Goal: Communication & Community: Answer question/provide support

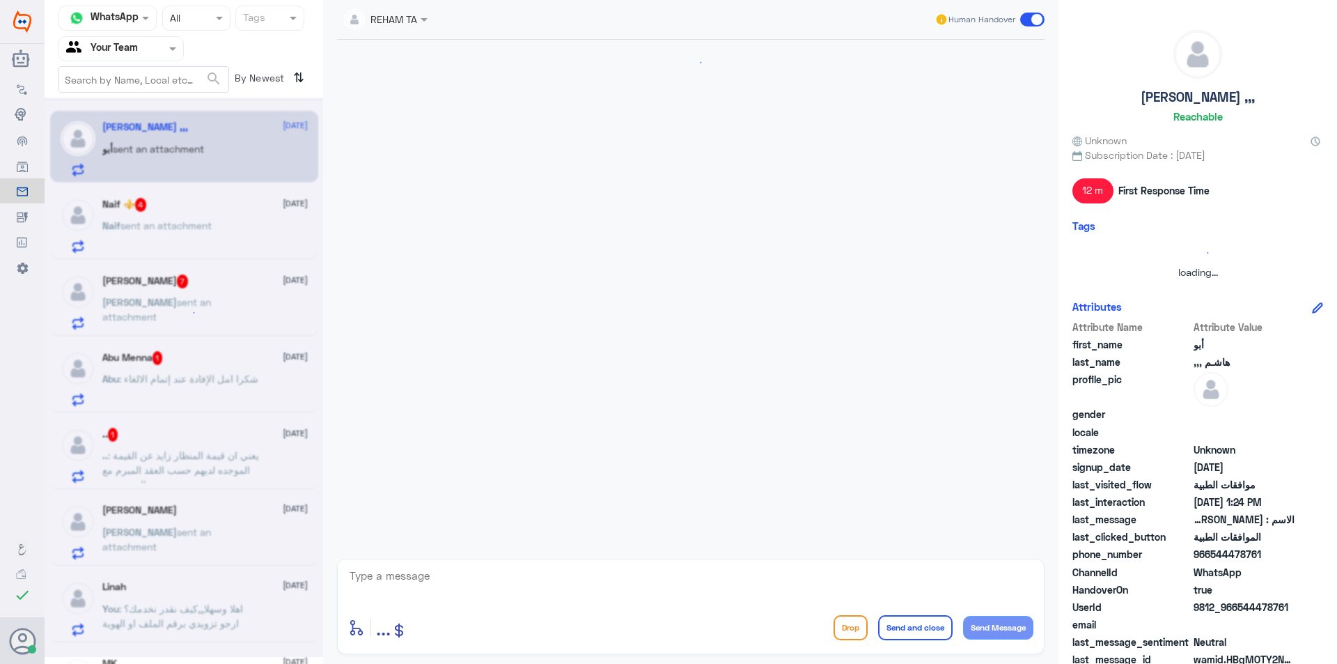
scroll to position [524, 0]
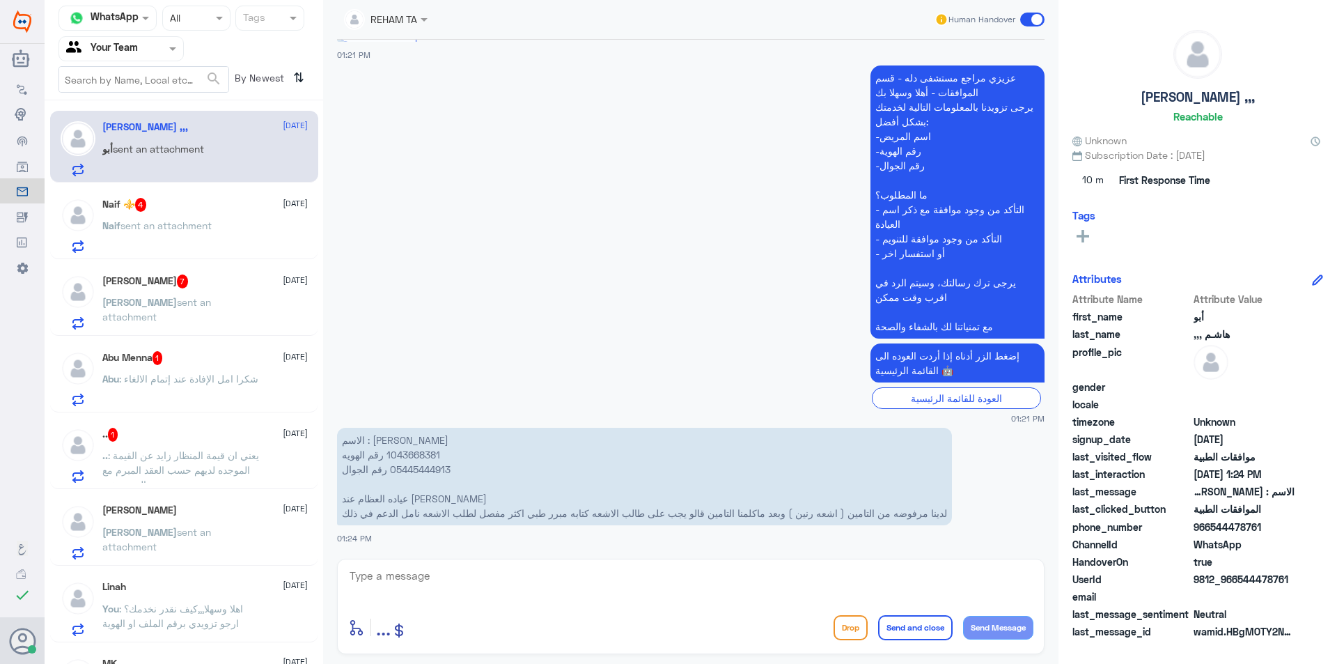
click at [187, 456] on span ": يعني ان قيمة المنظار زايد عن القيمة الموجده لديهم حسب العقد المبرم مع المستشفى" at bounding box center [180, 469] width 157 height 41
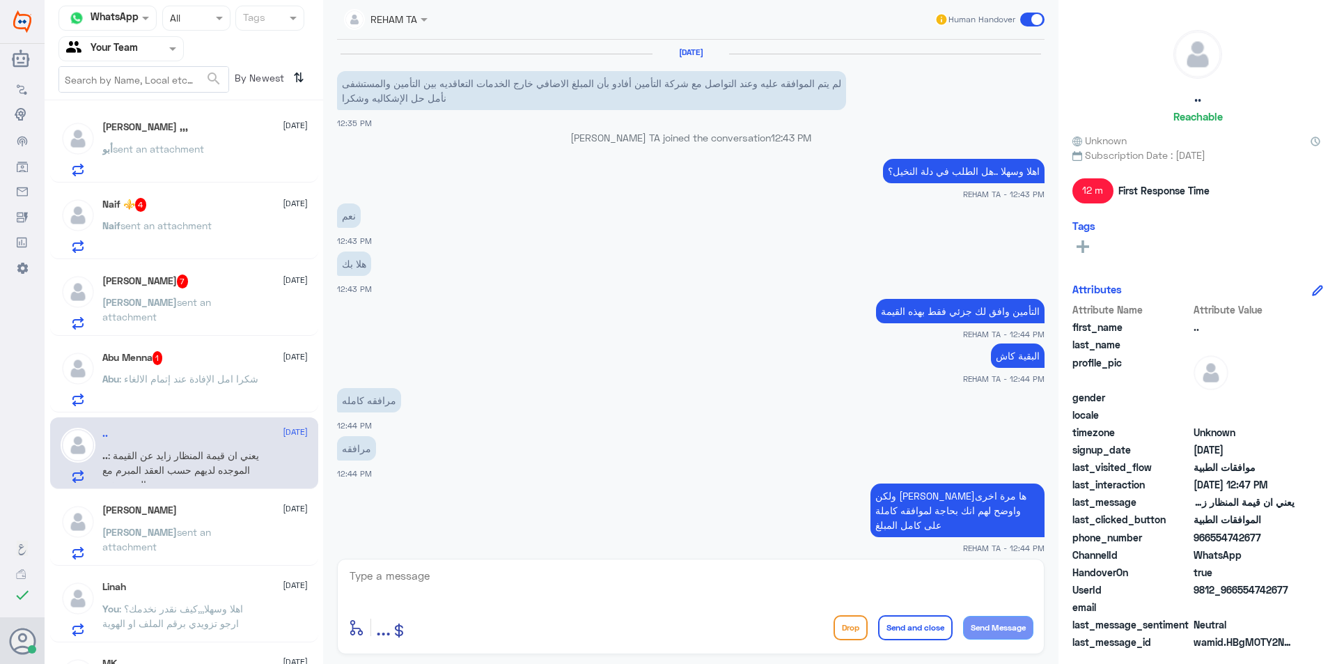
scroll to position [532, 0]
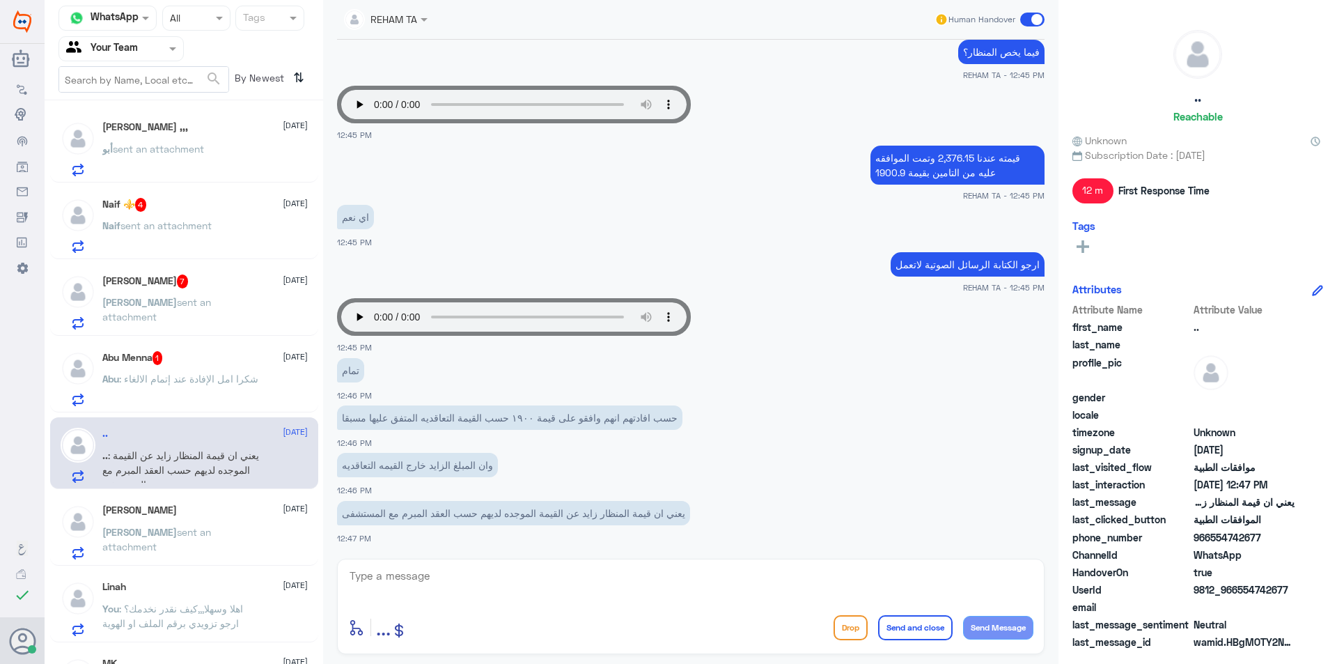
click at [214, 519] on div "Miriam Abboud 15 October Miriam sent an attachment" at bounding box center [204, 531] width 205 height 55
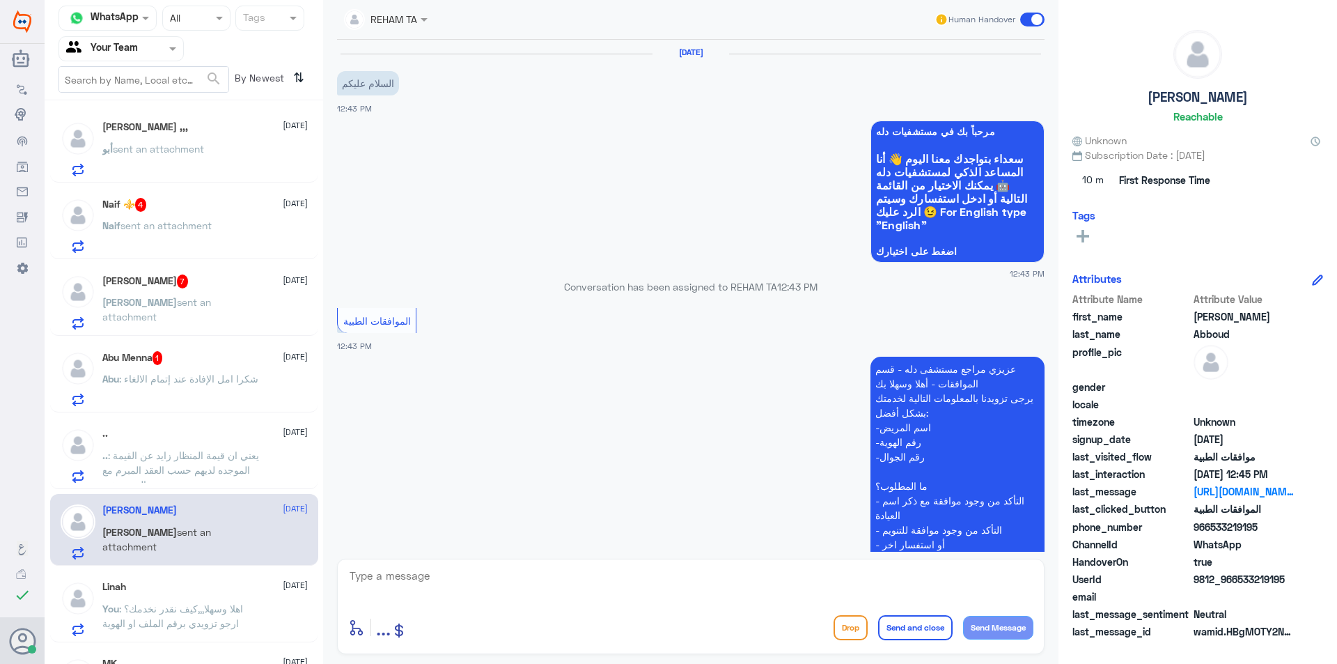
scroll to position [1257, 0]
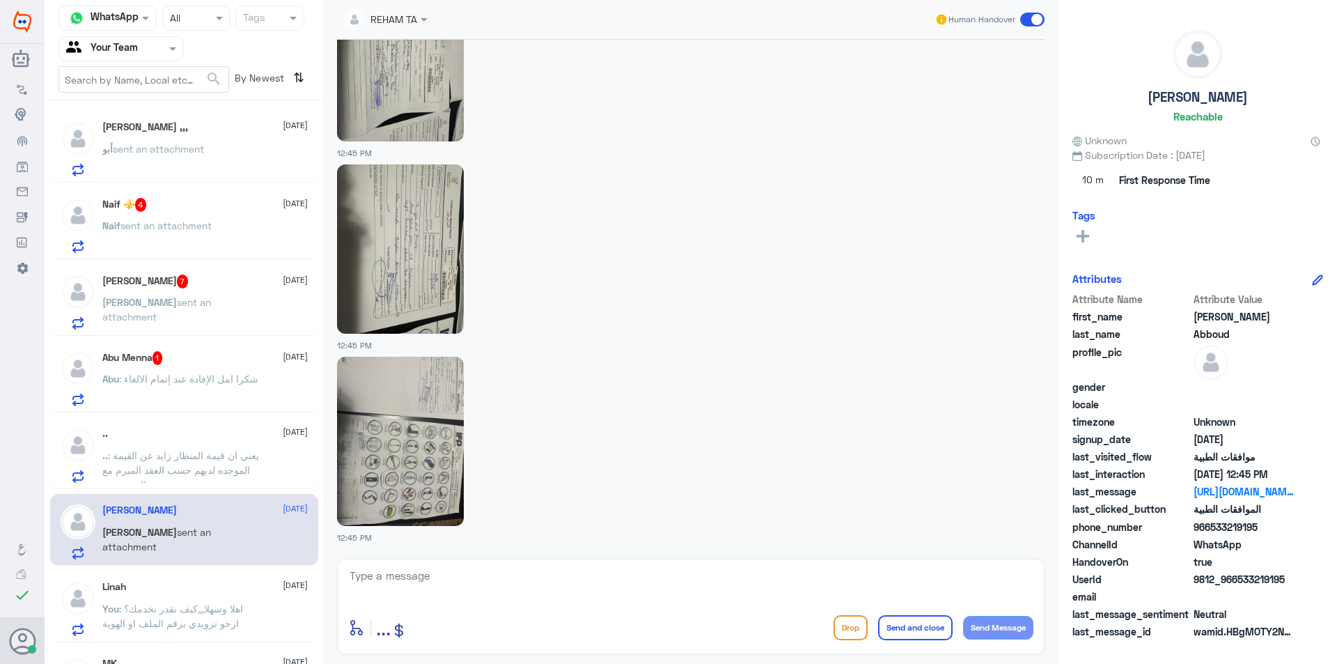
click at [217, 398] on p "Abu : شكرا امل الإفادة عند إتمام الالغاء" at bounding box center [180, 388] width 156 height 35
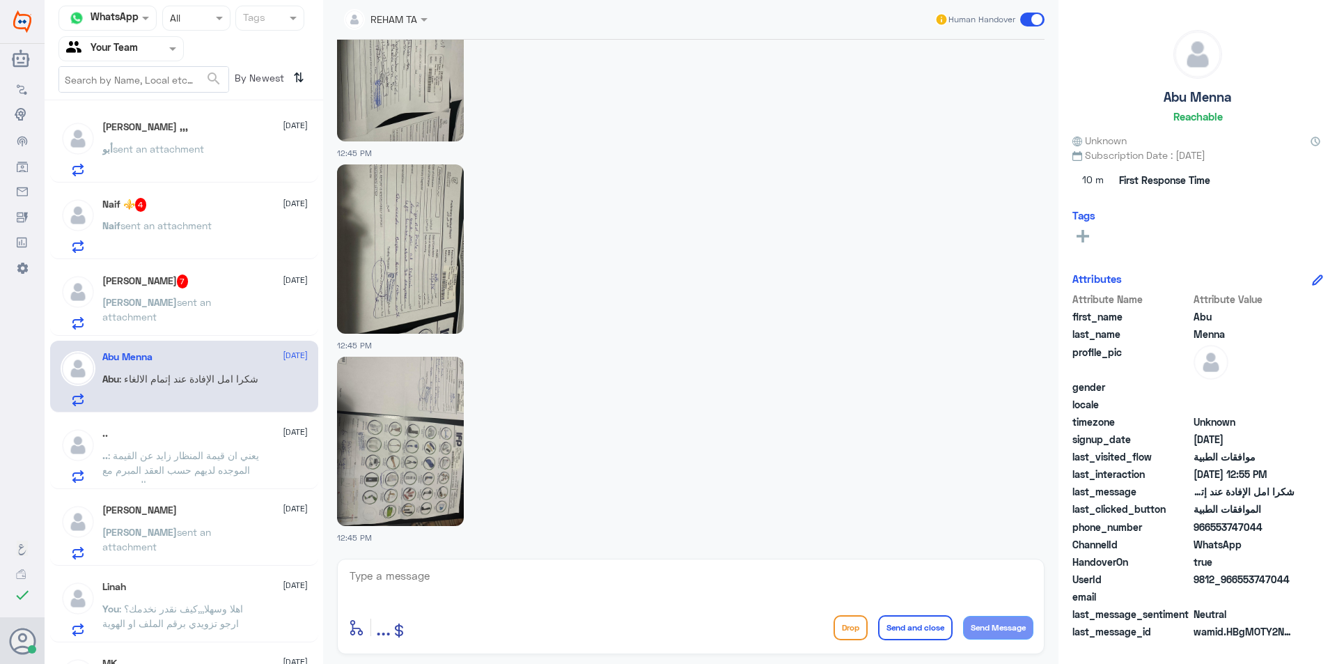
click at [211, 304] on span "sent an attachment" at bounding box center [156, 309] width 109 height 26
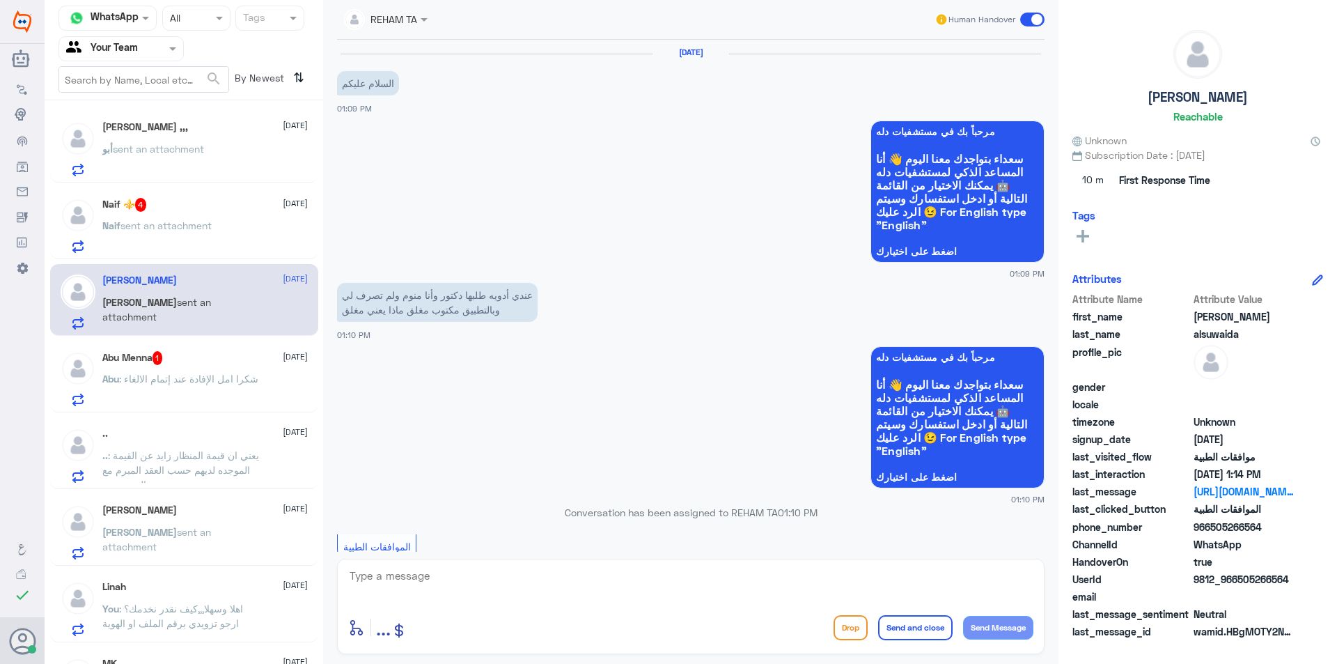
scroll to position [920, 0]
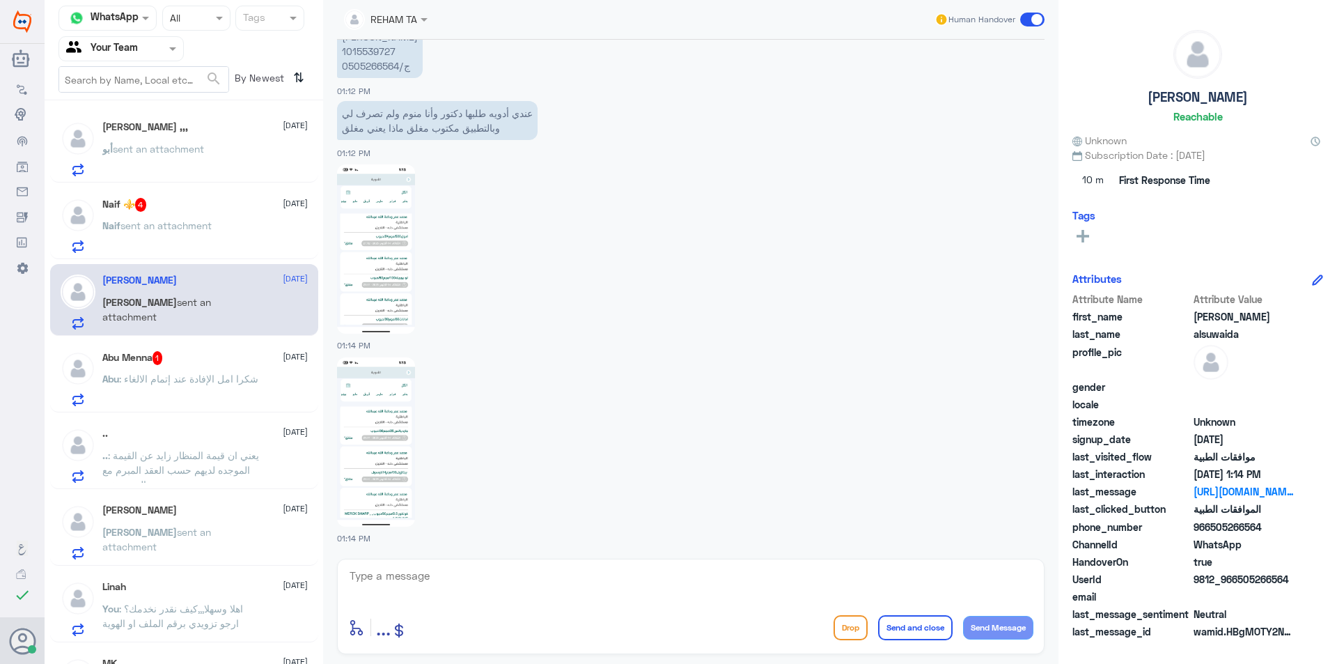
click at [192, 386] on p "Abu : شكرا امل الإفادة عند إتمام الالغاء" at bounding box center [180, 388] width 156 height 35
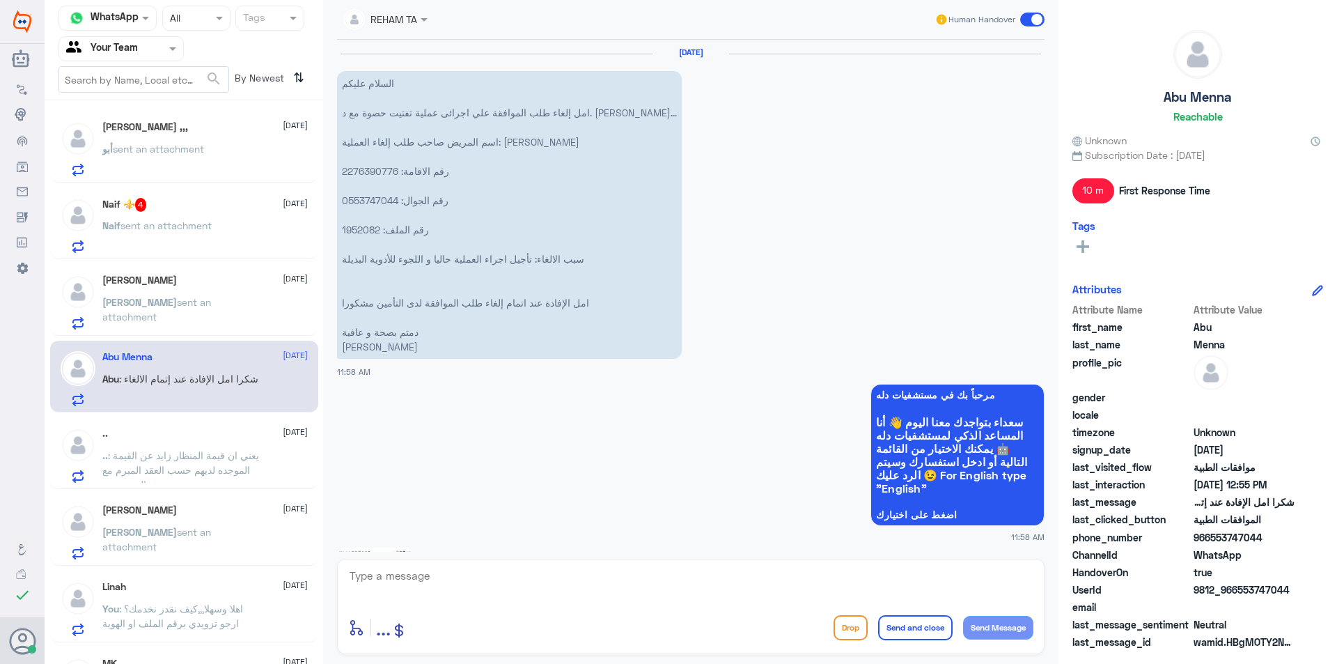
scroll to position [1280, 0]
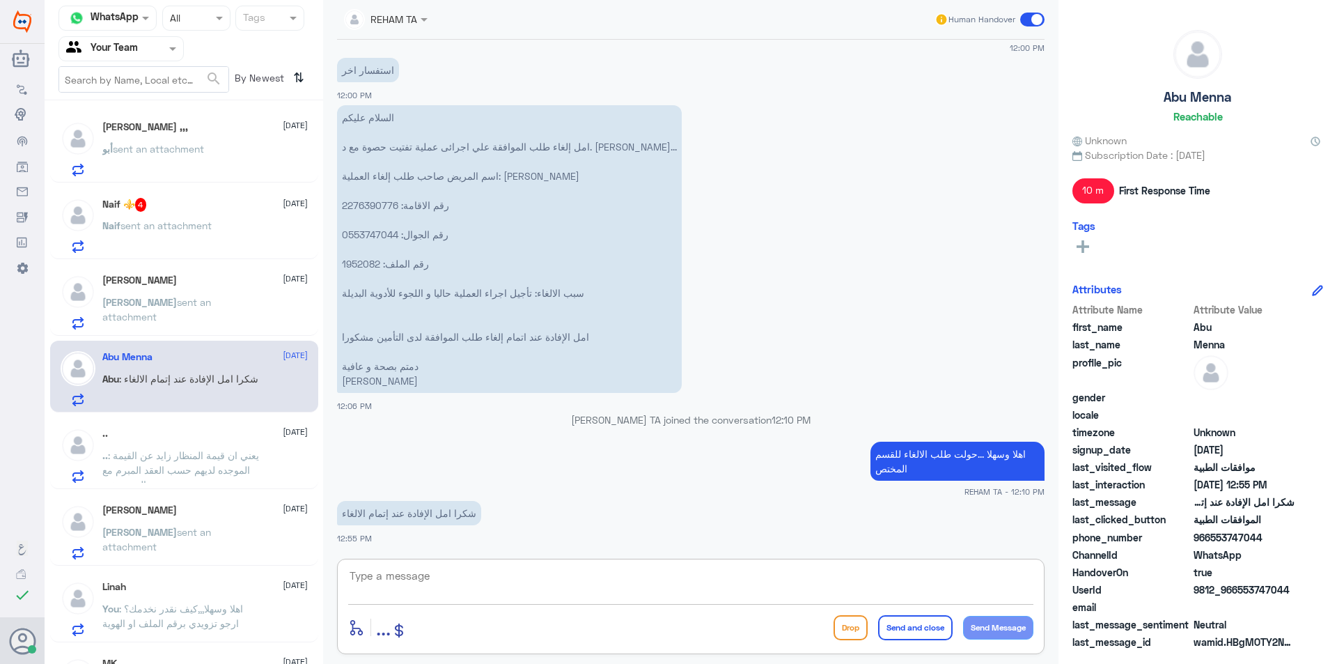
drag, startPoint x: 505, startPoint y: 572, endPoint x: 494, endPoint y: 580, distance: 13.4
click at [505, 573] on textarea at bounding box center [690, 583] width 685 height 34
type textarea "تم الالغاء بناء على طلبكم...اي خدمة اخرى؟"
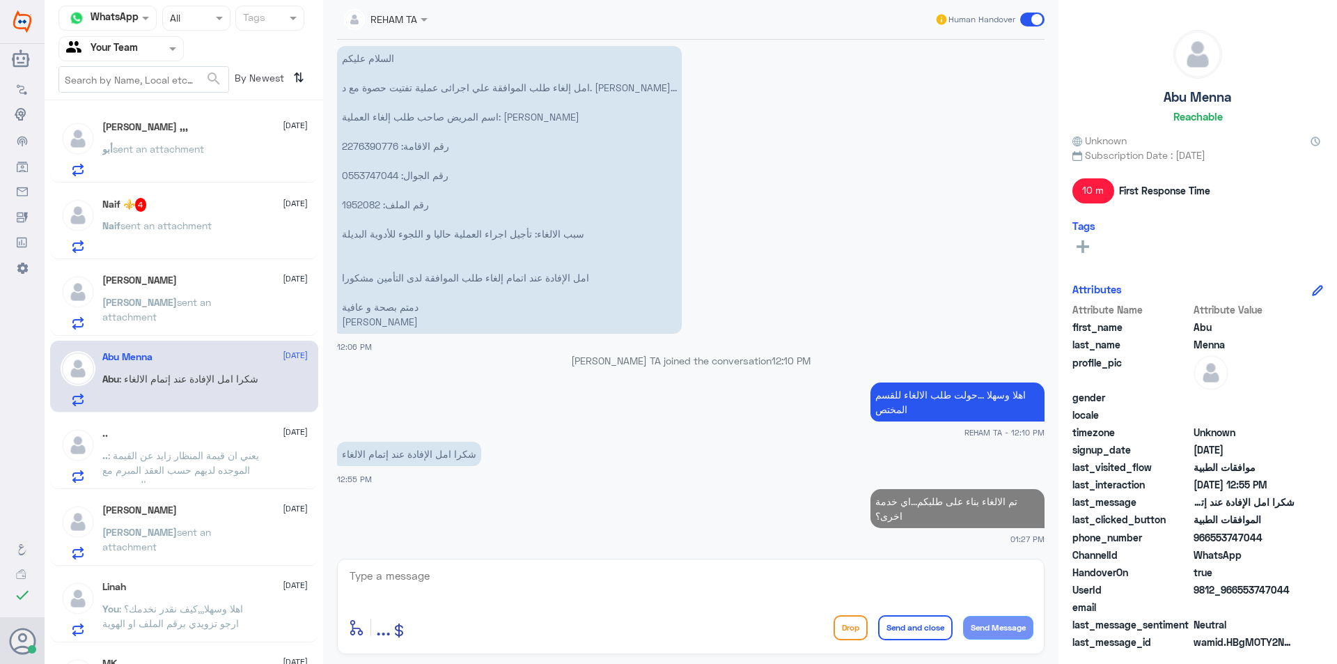
click at [212, 189] on div "Naif ⚜️ 4 15 October Naif sent an attachment" at bounding box center [184, 223] width 268 height 72
click at [212, 201] on div "Naif ⚜️ 4 15 October" at bounding box center [204, 205] width 205 height 14
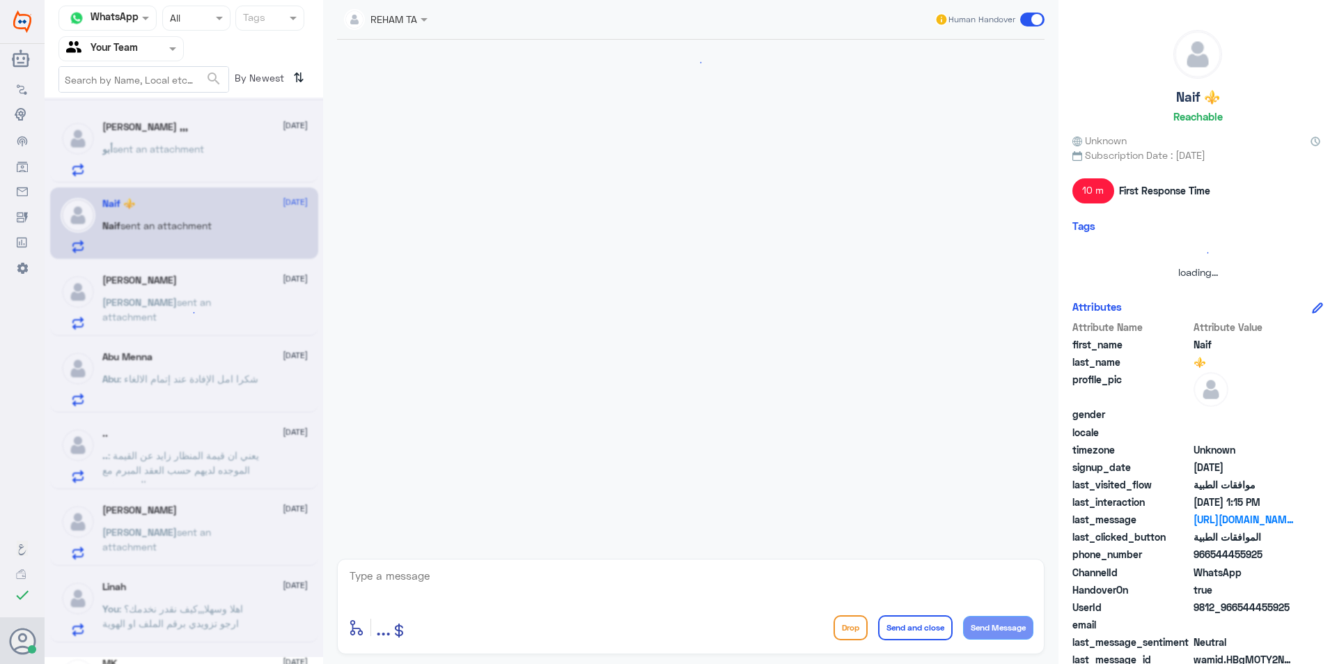
scroll to position [499, 0]
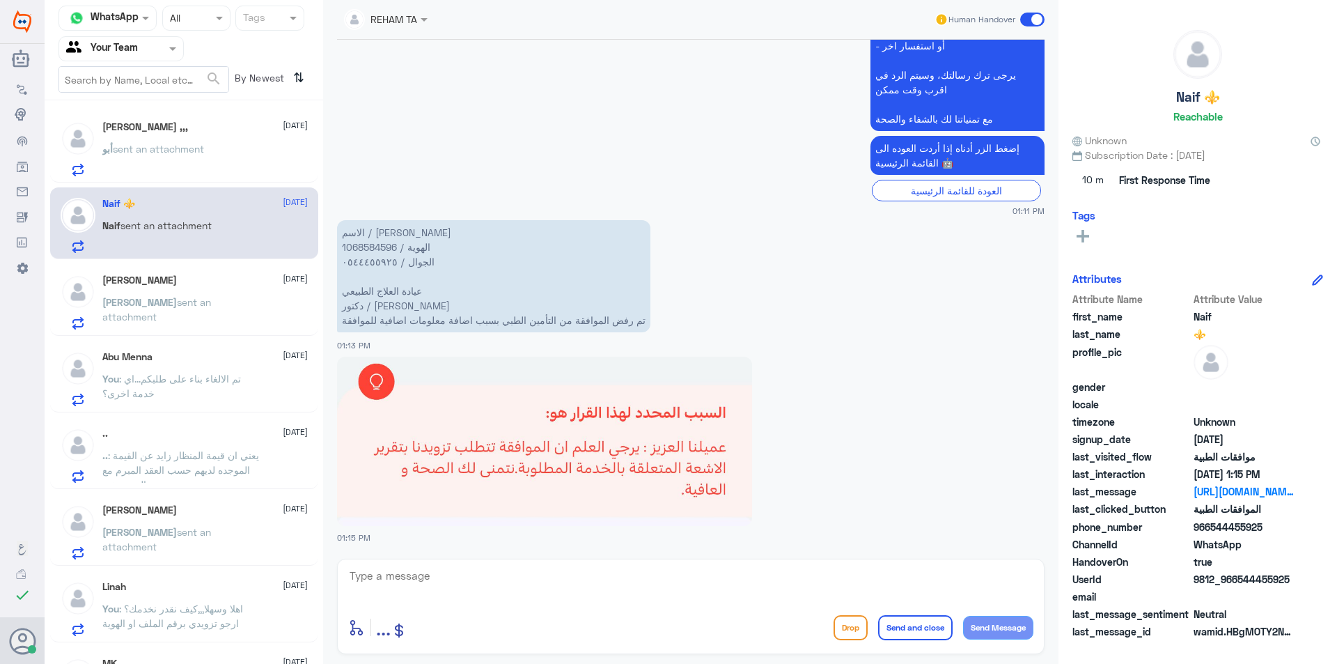
click at [370, 250] on p "الاسم / نايف بدر فهد الهوية / 1068584596 الجوال / ٠٥٤٤٤٥٥٩٢٥ عيادة العلاج الطبي…" at bounding box center [493, 276] width 313 height 112
copy p "1068584596"
click at [530, 571] on textarea at bounding box center [690, 583] width 685 height 34
type textarea "اهلا وسهلا ..هل الطلب في دلة النخيل؟"
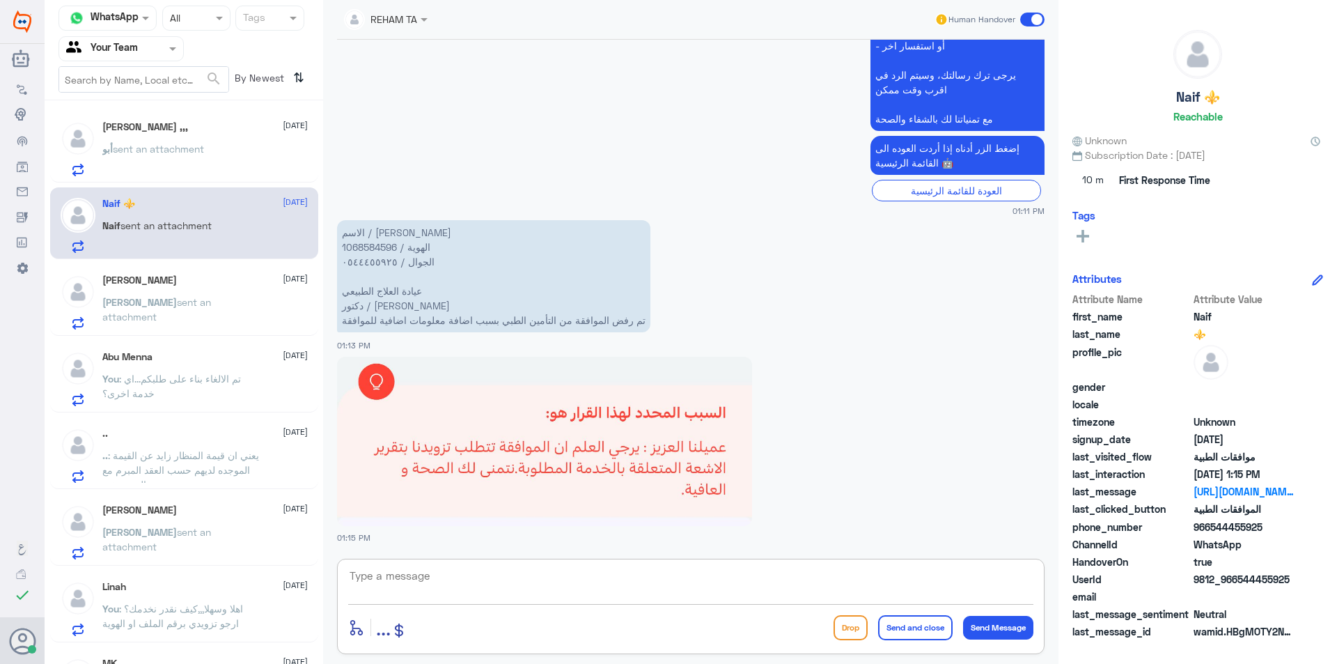
scroll to position [543, 0]
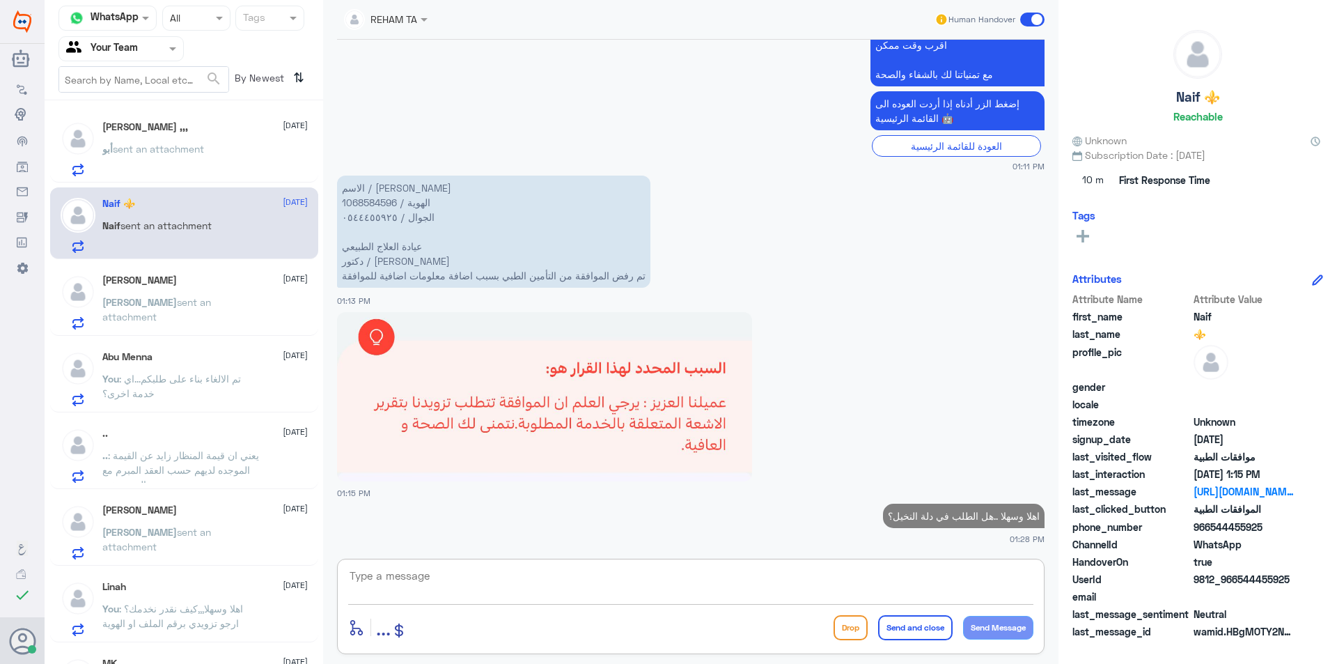
click at [128, 306] on span "[PERSON_NAME]" at bounding box center [139, 302] width 74 height 12
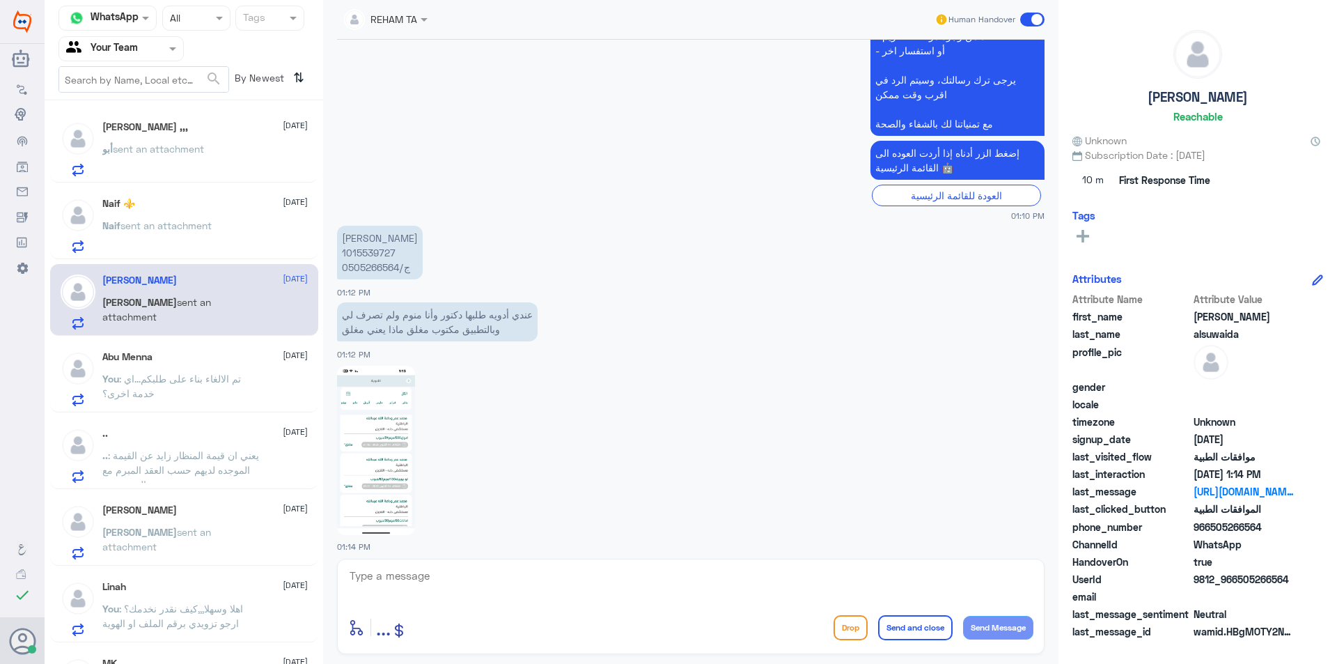
scroll to position [712, 0]
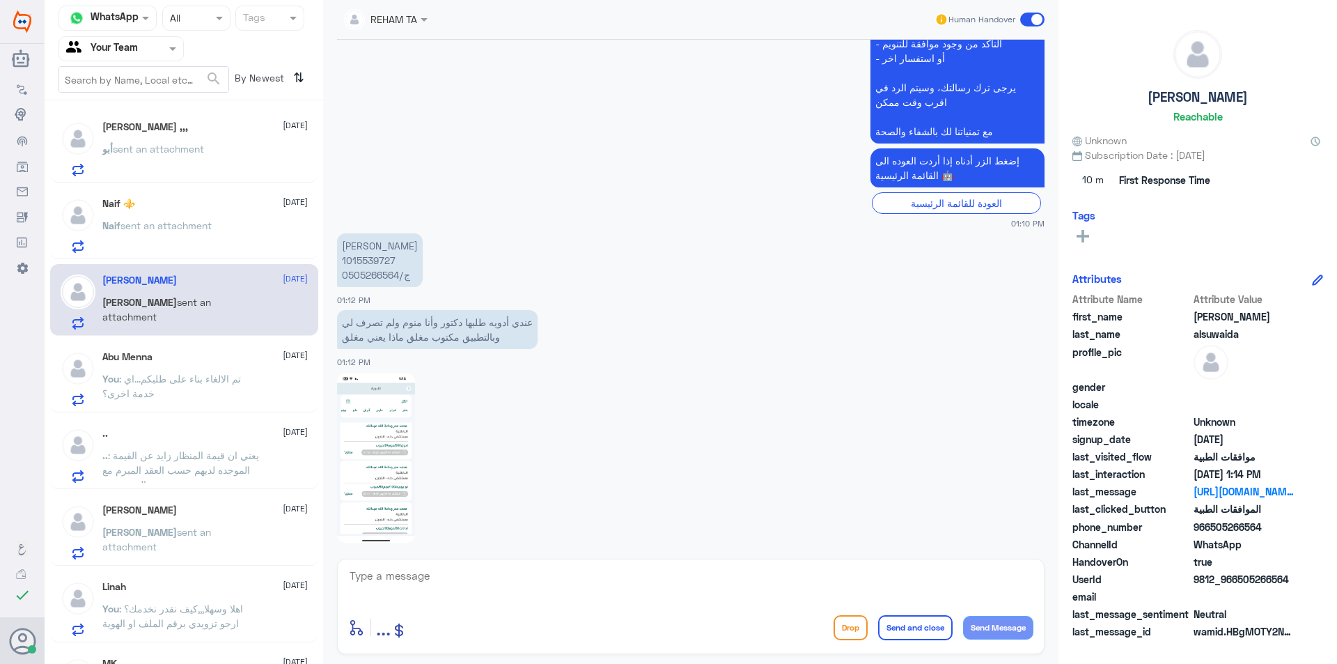
click at [367, 262] on p "محمد حمود السويداء 1015539727 ج/0505266564" at bounding box center [380, 260] width 86 height 54
copy p "1015539727"
click at [519, 588] on textarea at bounding box center [690, 583] width 685 height 34
type textarea "ا"
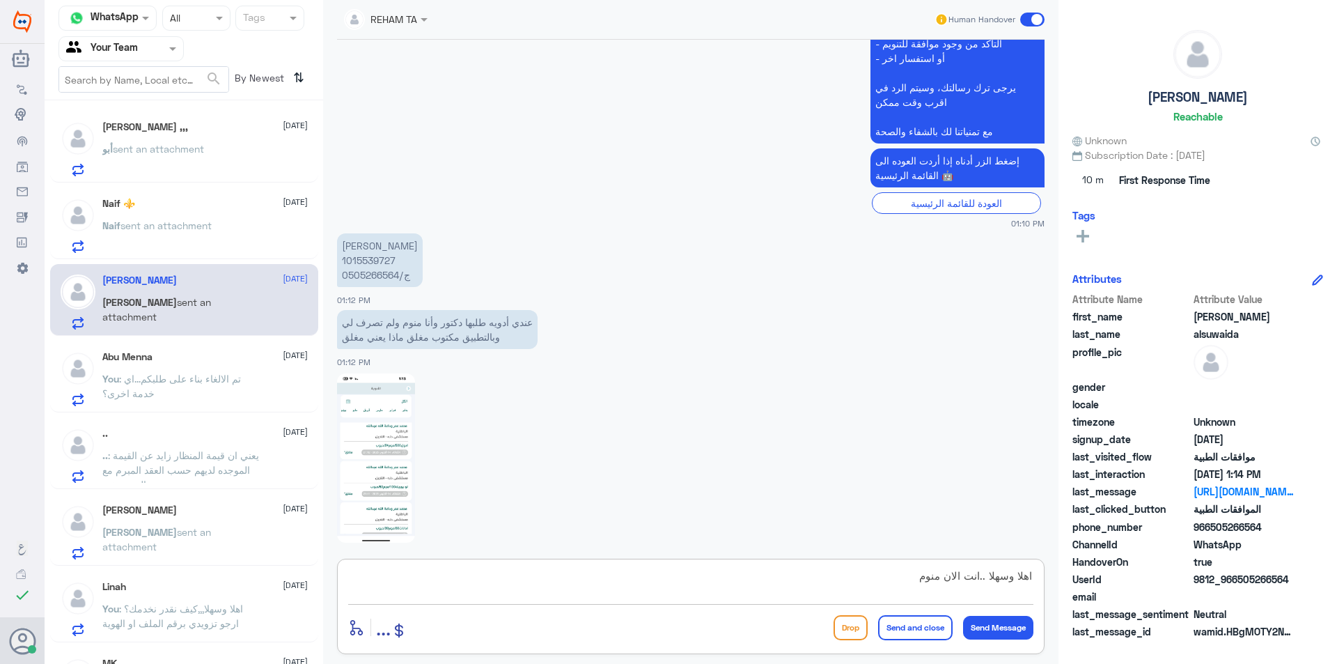
type textarea "اهلا وسهلا ..انت الان منوم؟"
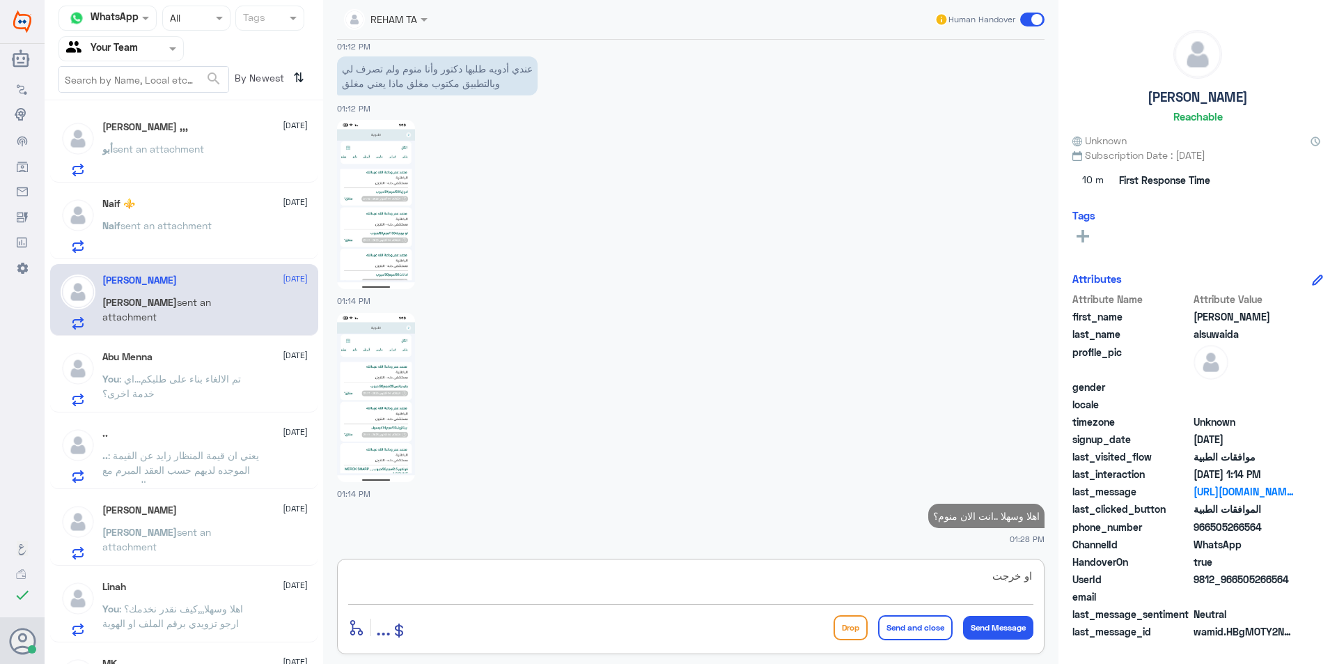
type textarea "او خرجت؟"
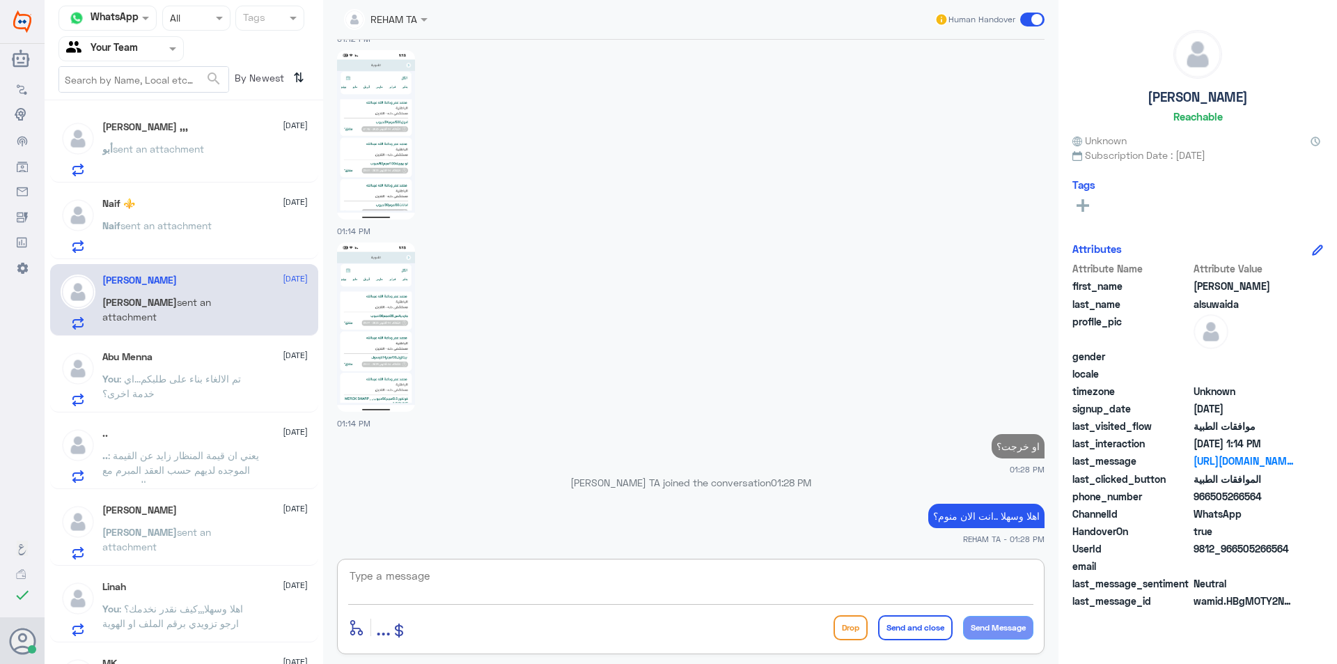
click at [175, 137] on div "أبو هاشـم ,,, 15 October أبو sent an attachment" at bounding box center [204, 148] width 205 height 55
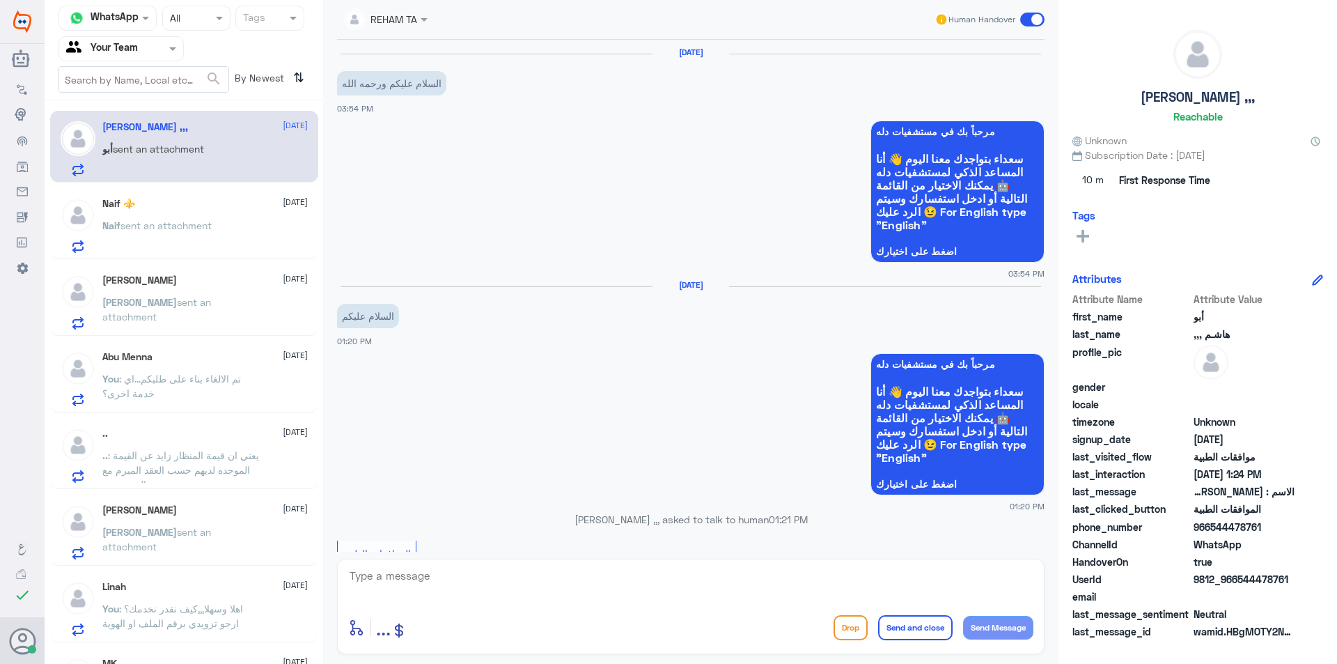
scroll to position [524, 0]
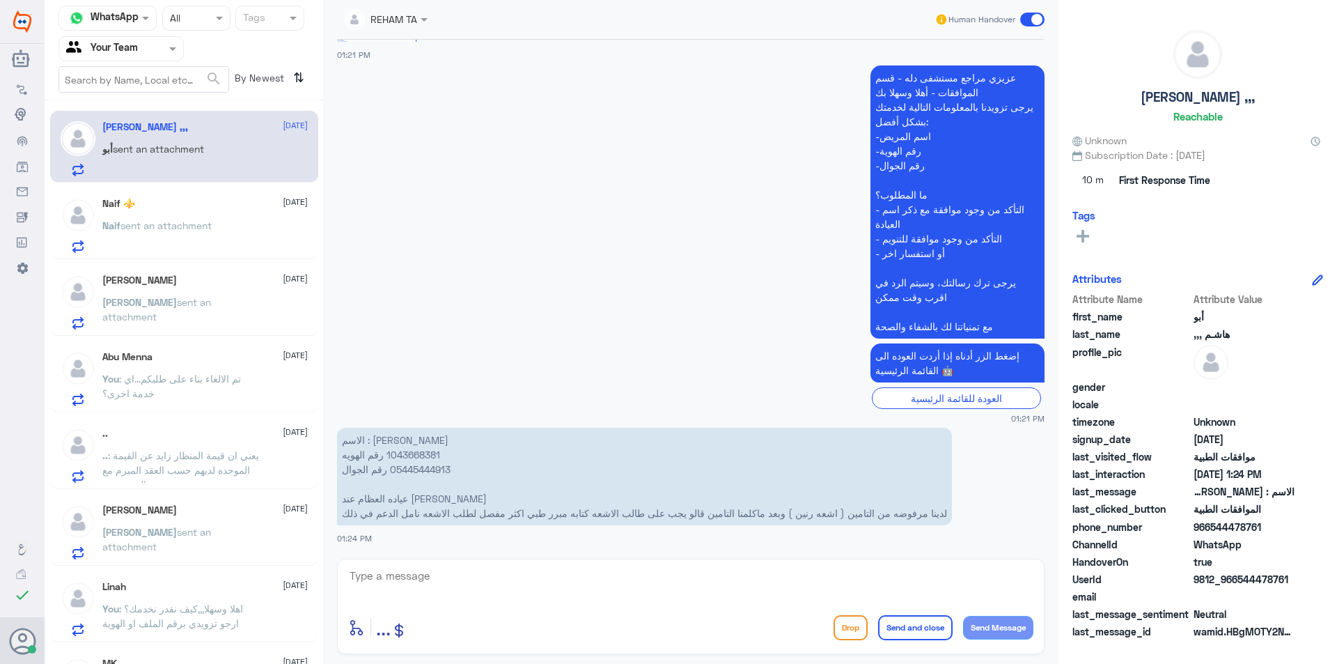
click at [405, 449] on p "الاسم : نورة علي الغامدي رقم الهويه ‭1043668381‬ رقم الجوال ‭05445444913 عياده …" at bounding box center [644, 475] width 615 height 97
copy p "1043668381‬"
click at [483, 586] on textarea at bounding box center [690, 583] width 685 height 34
click at [435, 474] on p "الاسم : نورة علي الغامدي رقم الهويه ‭1043668381‬ رقم الجوال ‭05445444913 عياده …" at bounding box center [644, 475] width 615 height 97
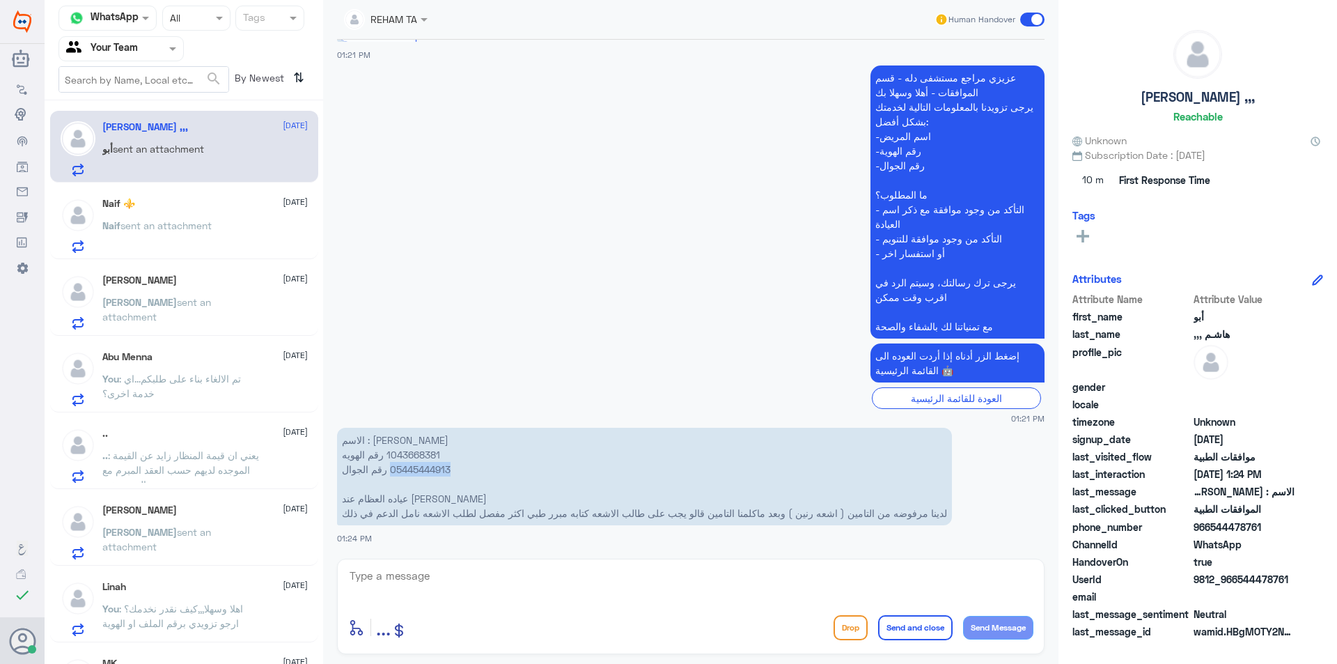
click at [435, 474] on p "الاسم : نورة علي الغامدي رقم الهويه ‭1043668381‬ رقم الجوال ‭05445444913 عياده …" at bounding box center [644, 475] width 615 height 97
copy p "05445444913"
click at [555, 609] on div "enter flow name ... Drop Send and close Send Message" at bounding box center [690, 605] width 707 height 95
click at [555, 565] on div "enter flow name ... Drop Send and close Send Message" at bounding box center [690, 605] width 707 height 95
click at [499, 595] on textarea at bounding box center [690, 583] width 685 height 34
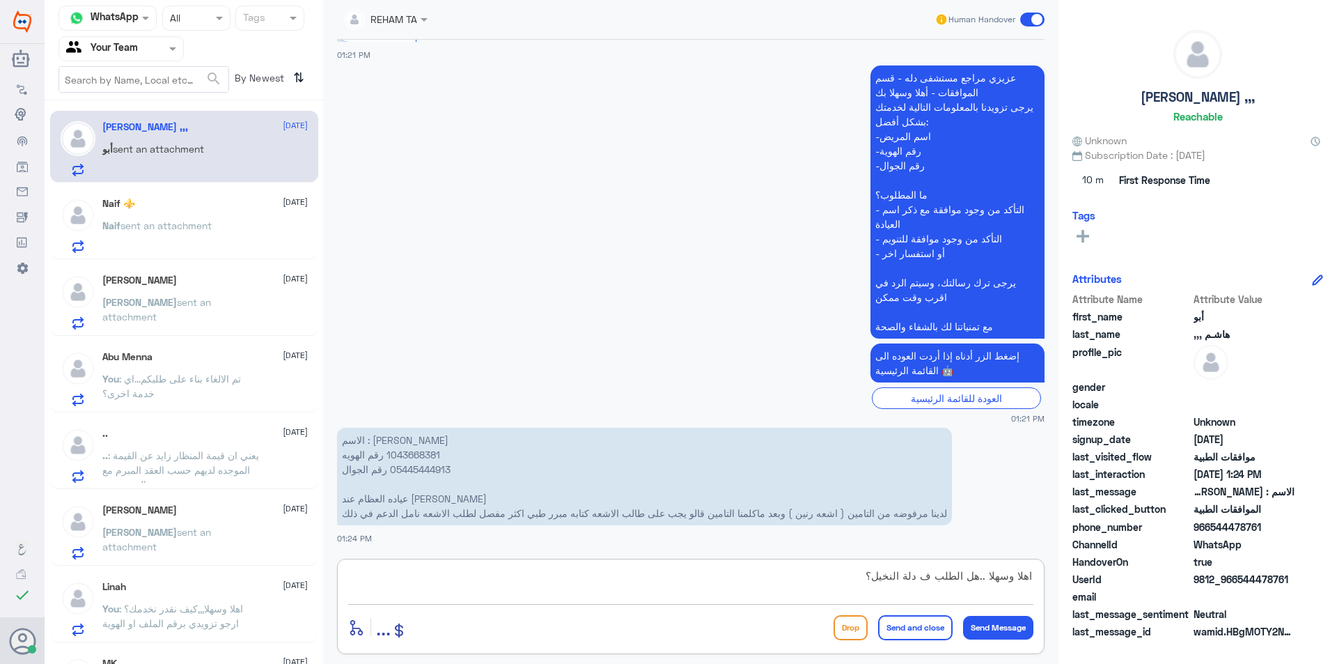
click at [918, 575] on textarea "اهلا وسهلا ..هل الطلب ف دلة النخيل؟" at bounding box center [690, 583] width 685 height 34
type textarea "اهلا وسهلا ..هل الطلب في دلة النخيل؟"
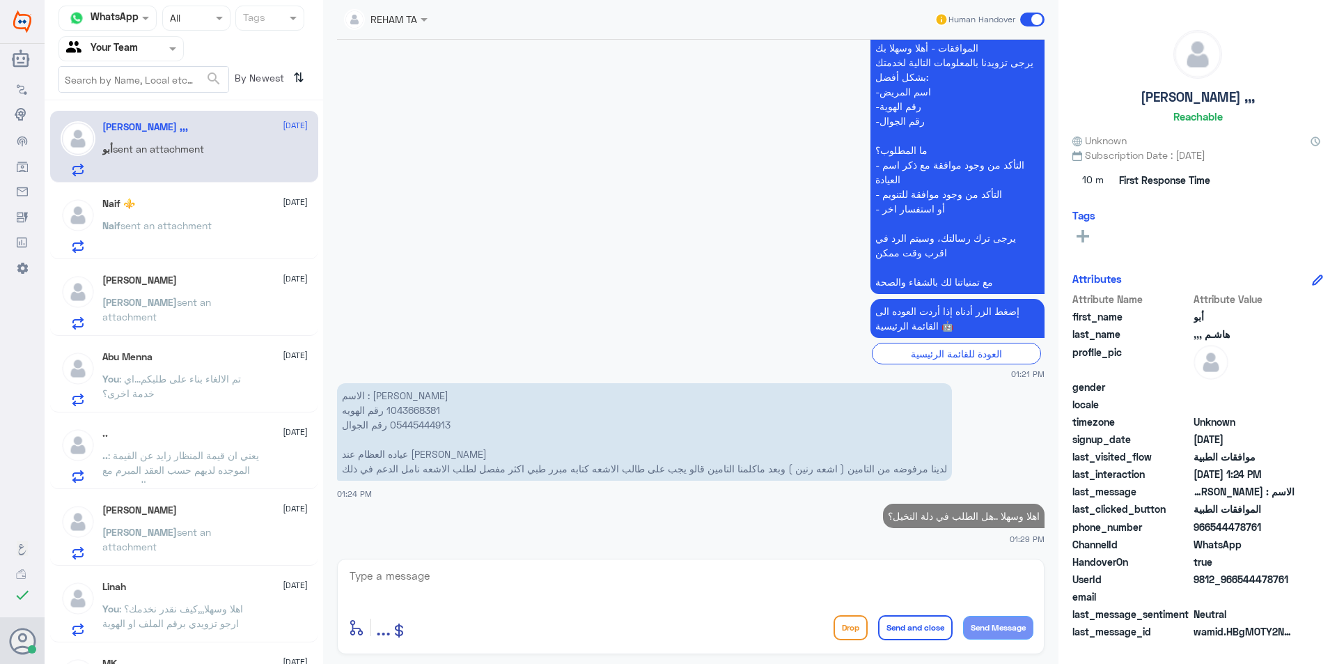
click at [220, 314] on p "mohamed sent an attachment" at bounding box center [180, 312] width 157 height 35
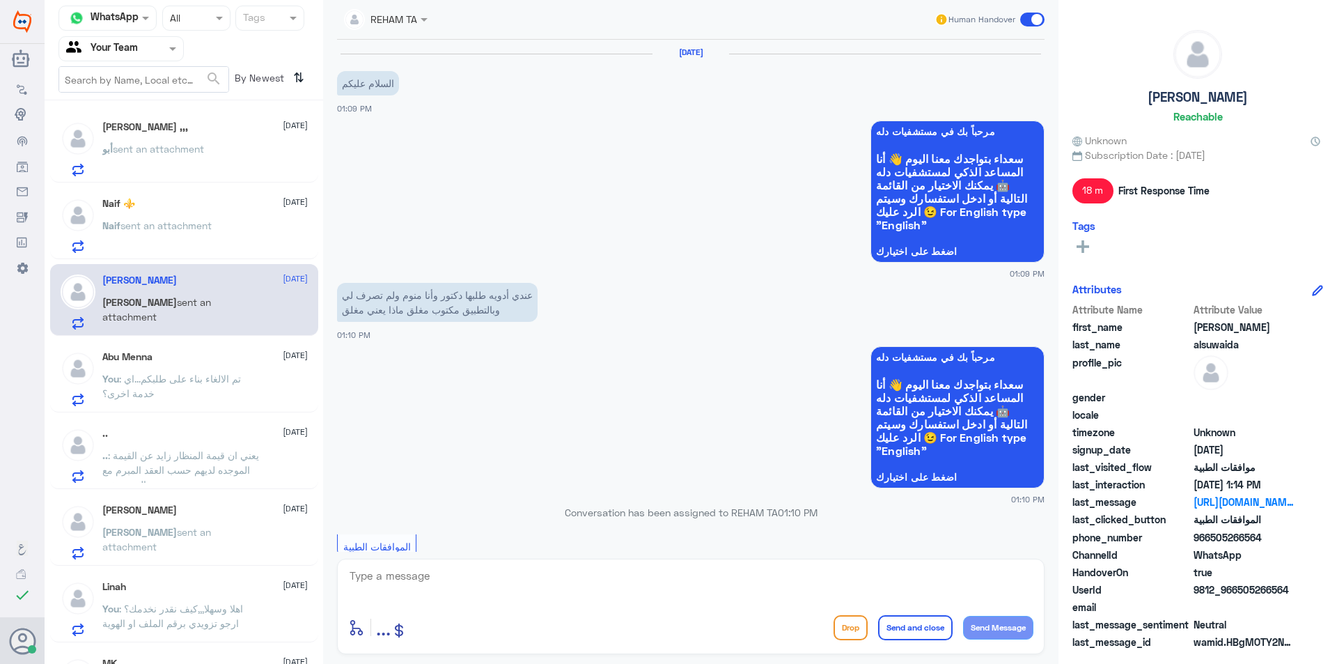
scroll to position [1035, 0]
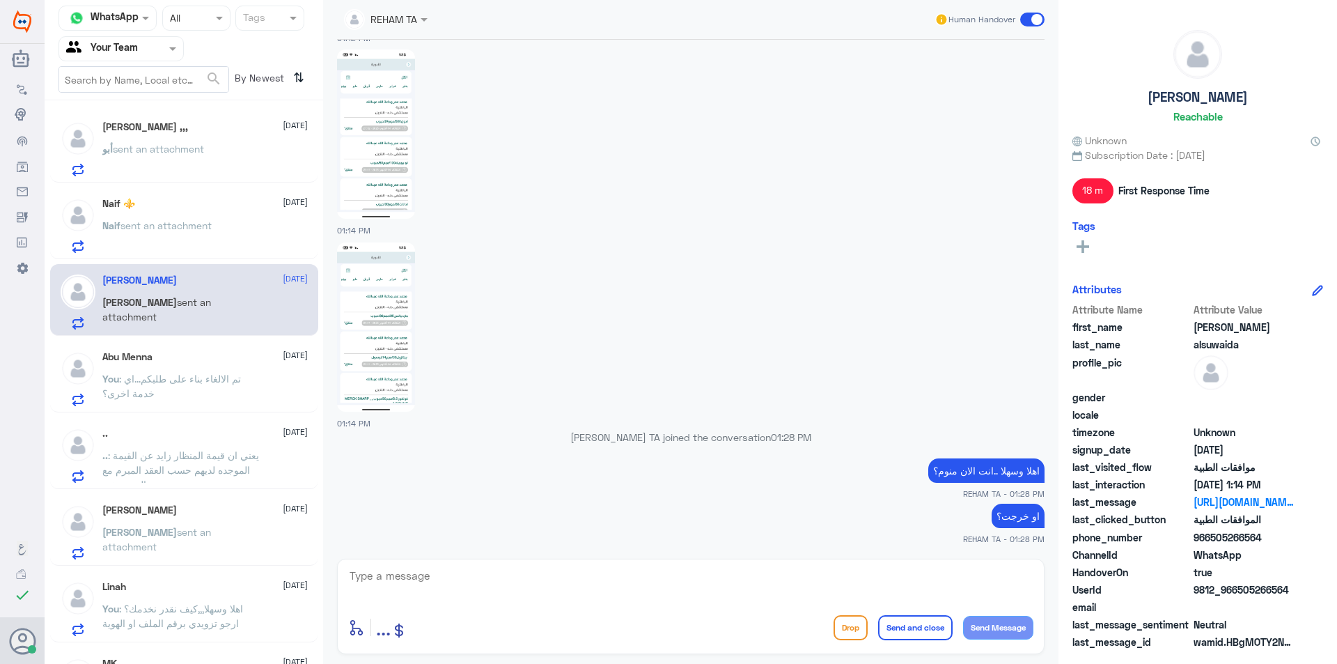
click at [176, 363] on div "Abu Menna 15 October You : تم الالغاء بناء على طلبكم...اي خدمة اخرى؟" at bounding box center [204, 378] width 205 height 55
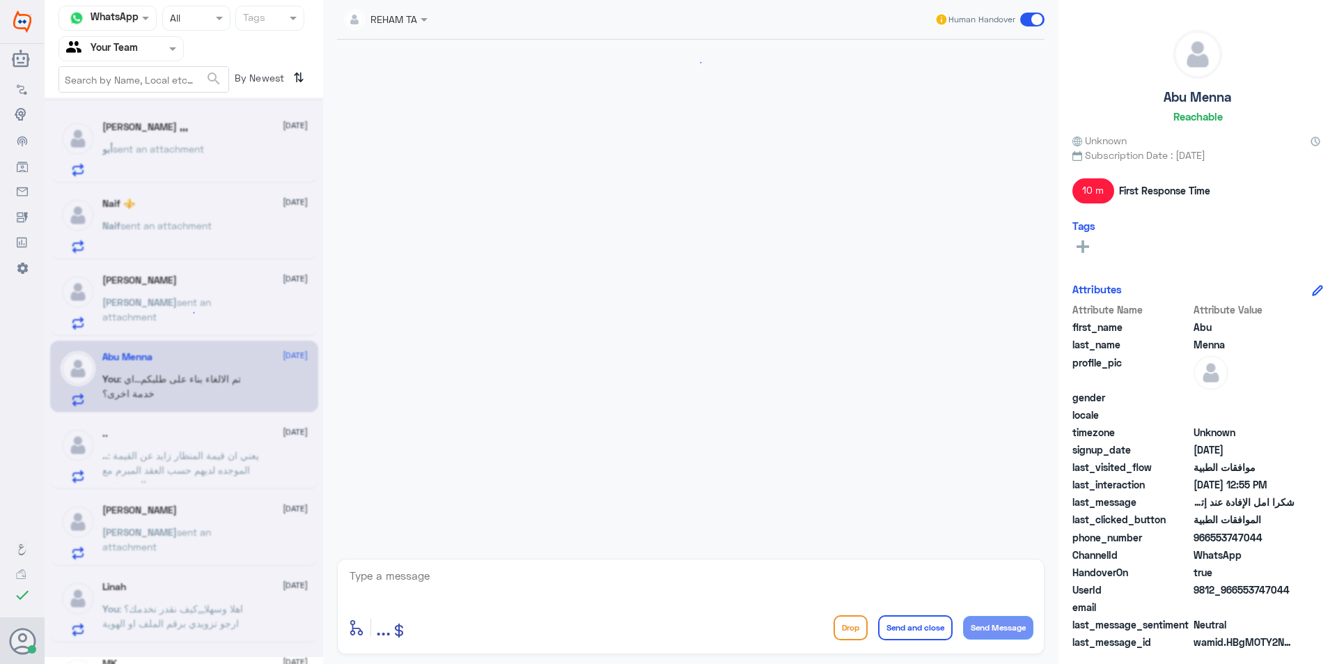
scroll to position [1340, 0]
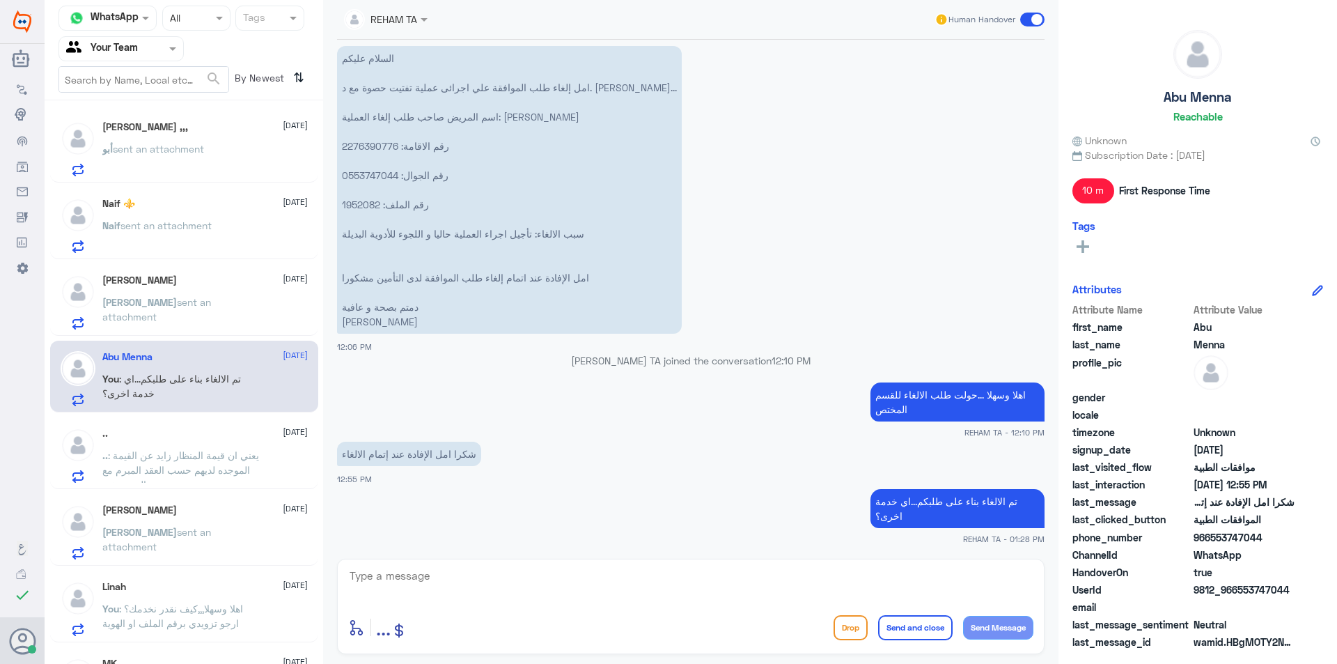
click at [174, 460] on span ": يعني ان قيمة المنظار زايد عن القيمة الموجده لديهم حسب العقد المبرم مع المستشفى" at bounding box center [180, 469] width 157 height 41
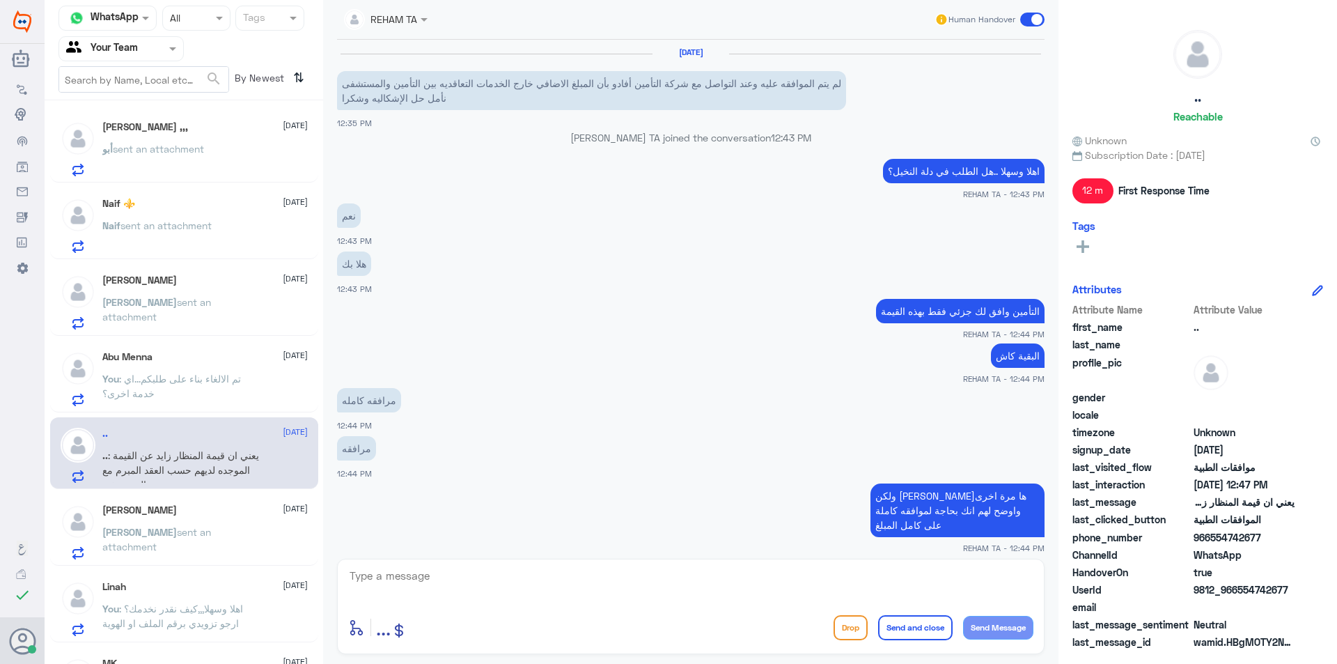
scroll to position [532, 0]
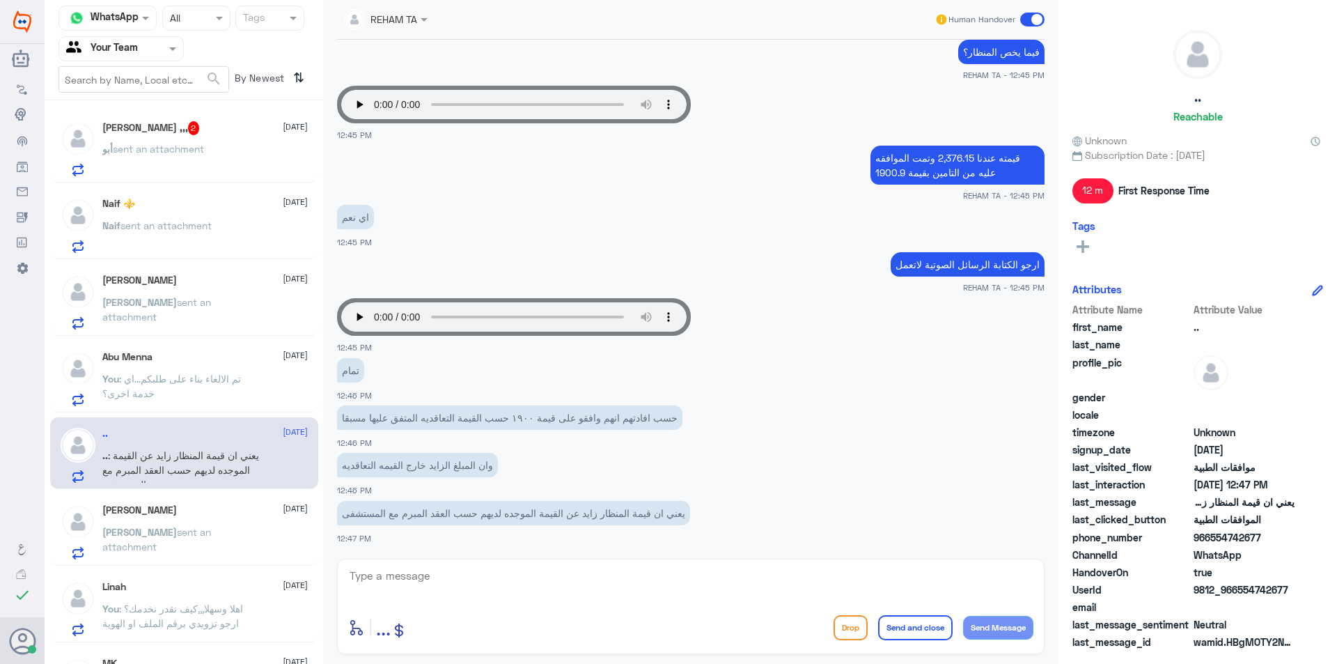
click at [152, 144] on span "sent an attachment" at bounding box center [158, 149] width 91 height 12
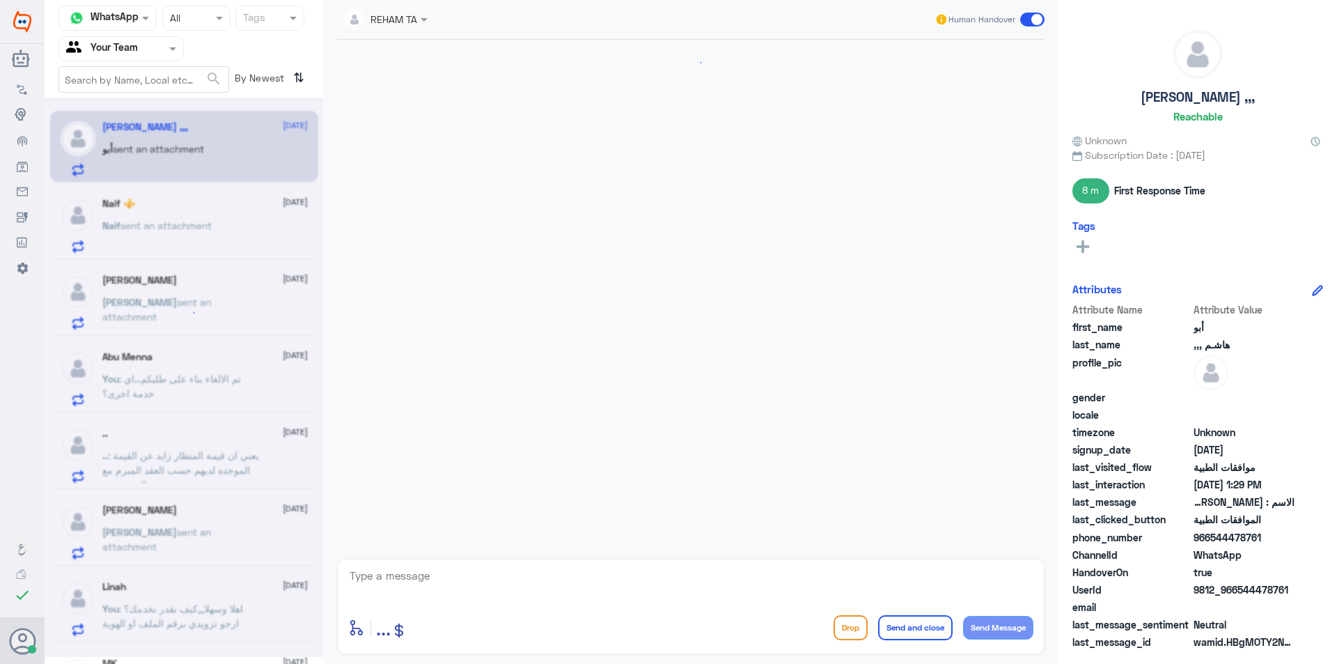
scroll to position [689, 0]
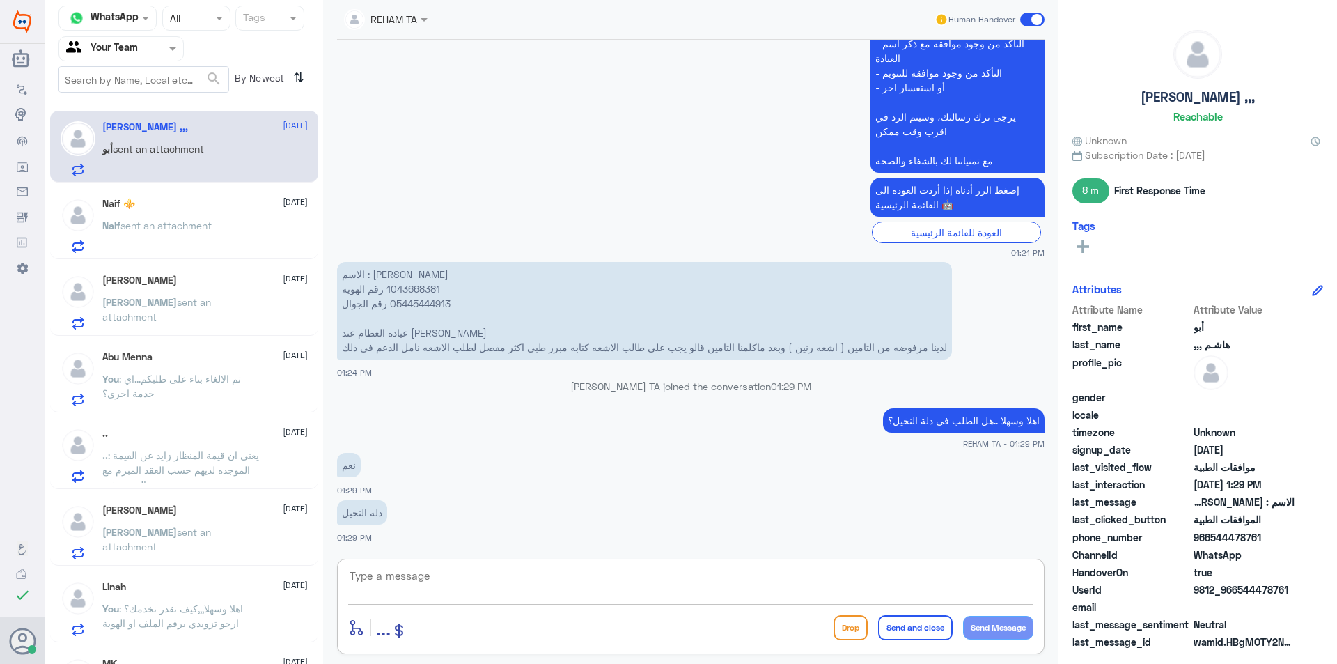
click at [414, 576] on textarea at bounding box center [690, 583] width 685 height 34
type textarea "لايوجد طلب ارجو التحقق من الارقام المزوده"
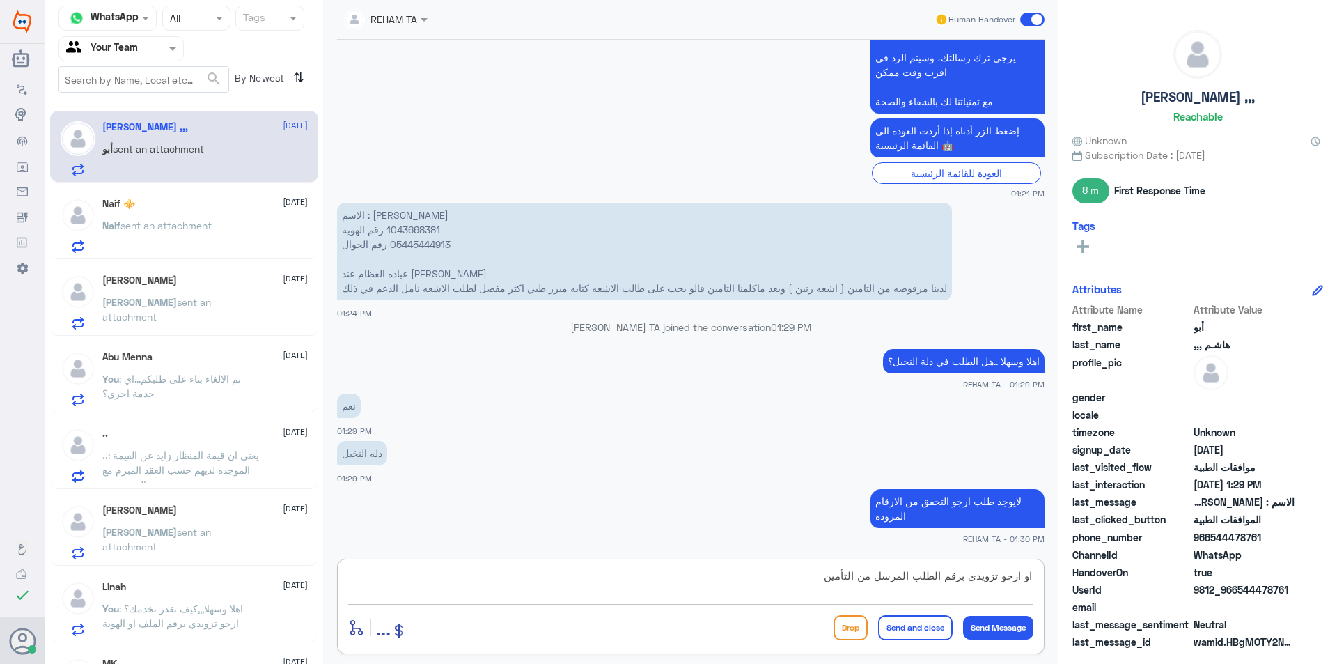
type textarea "او ارجو تزويدي برقم الطلب المرسل من التأمين"
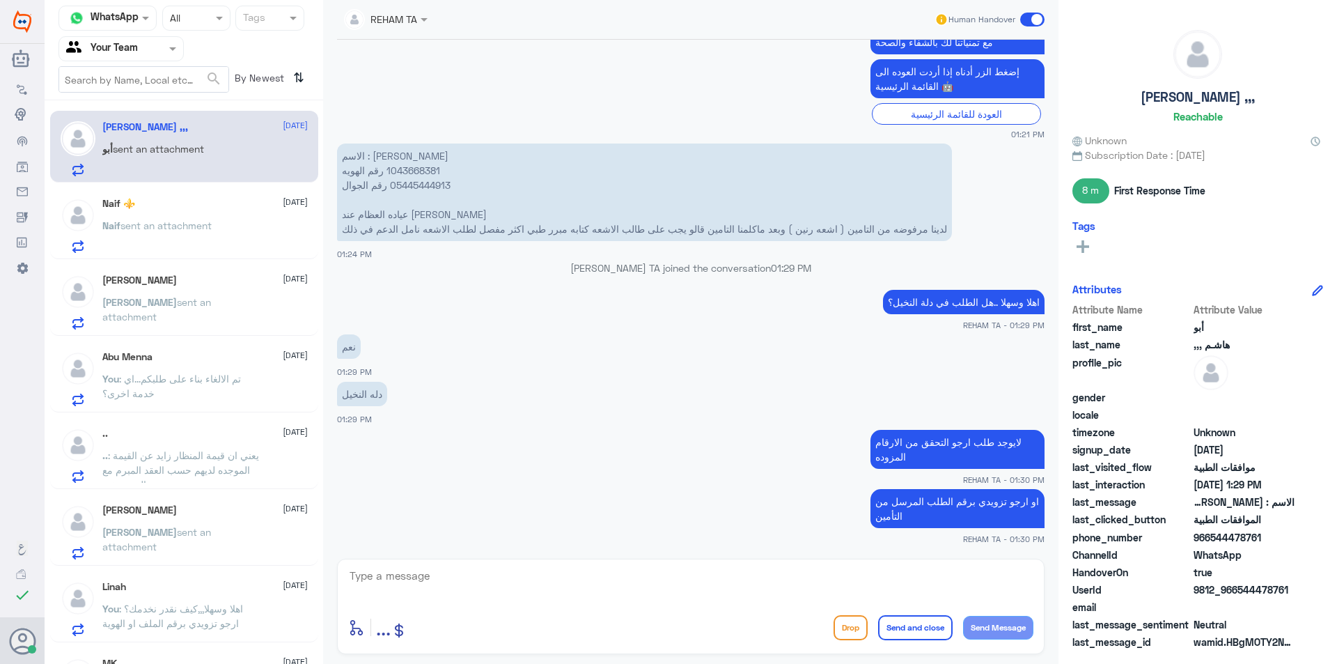
click at [414, 172] on p "الاسم : نورة علي الغامدي رقم الهويه ‭1043668381‬ رقم الجوال ‭05445444913 عياده …" at bounding box center [644, 191] width 615 height 97
click at [413, 172] on p "الاسم : نورة علي الغامدي رقم الهويه ‭1043668381‬ رقم الجوال ‭05445444913 عياده …" at bounding box center [644, 191] width 615 height 97
copy p "1043668381‬"
click at [485, 599] on textarea at bounding box center [690, 583] width 685 height 34
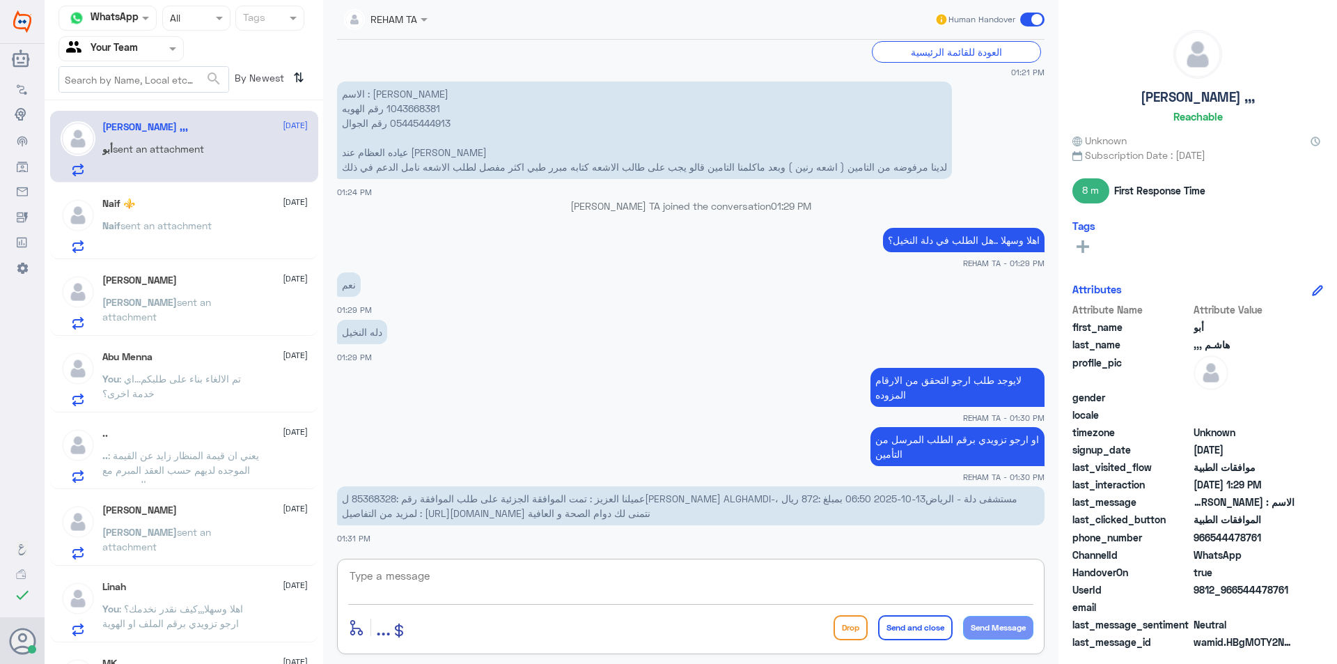
click at [371, 502] on span "عميلنا العزيز : تمت الموافقة الجزئية على طلب الموافقة رقم :85368328 ل[PERSON_NA…" at bounding box center [679, 505] width 675 height 26
copy span "85368328"
click at [494, 592] on textarea at bounding box center [690, 583] width 685 height 34
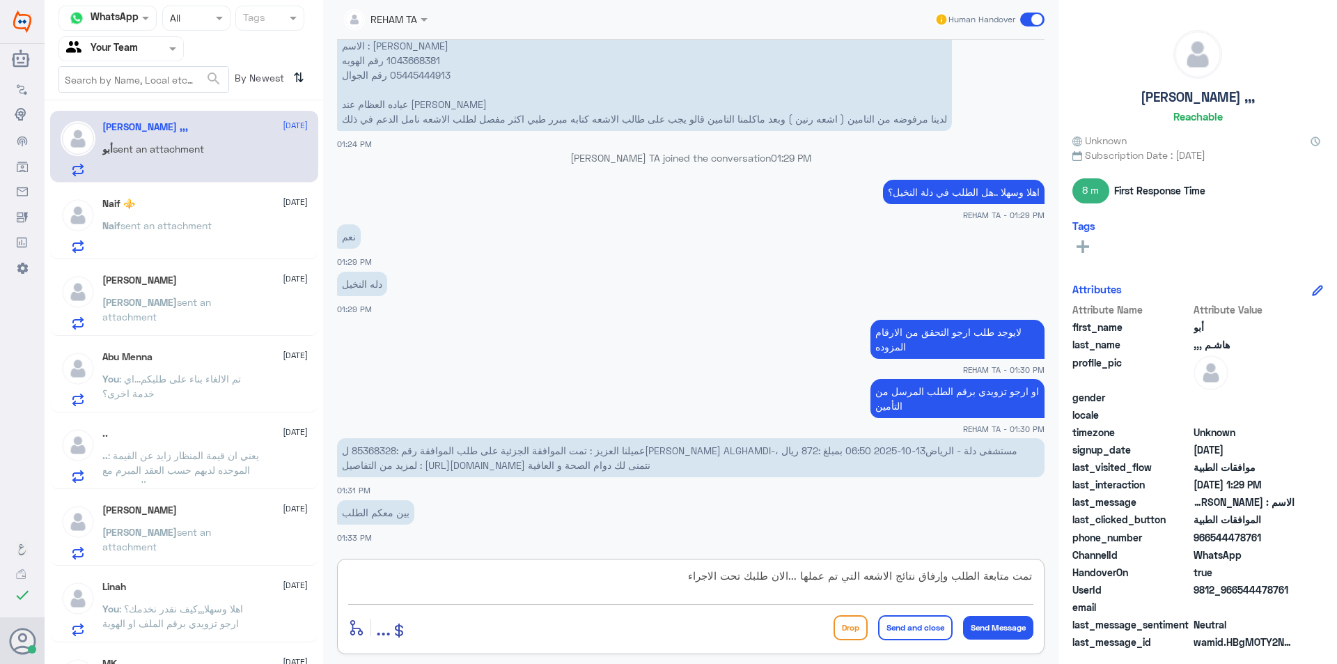
type textarea "تمت متابعة الطلب وإرفاق نتائج الاشعه التي تم عملها ...الان طلبك تحت الاجراء"
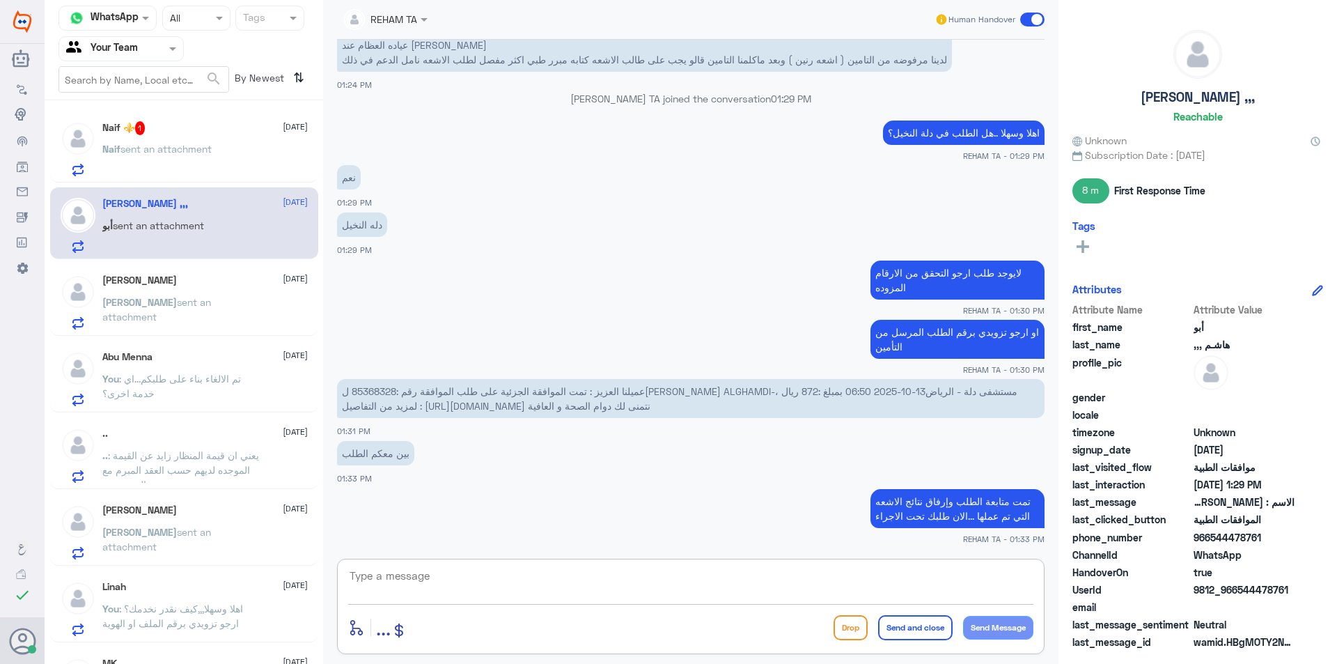
click at [217, 135] on div "Naif ⚜️ 1 15 October Naif sent an attachment" at bounding box center [204, 148] width 205 height 55
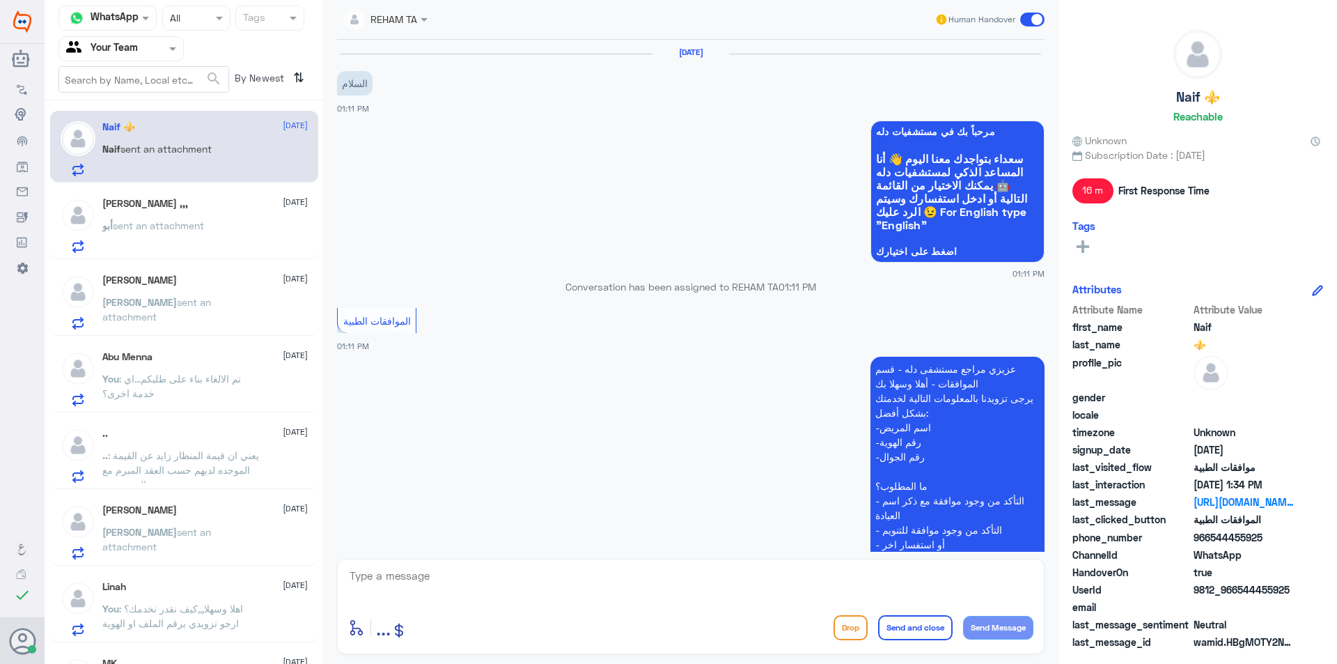
scroll to position [616, 0]
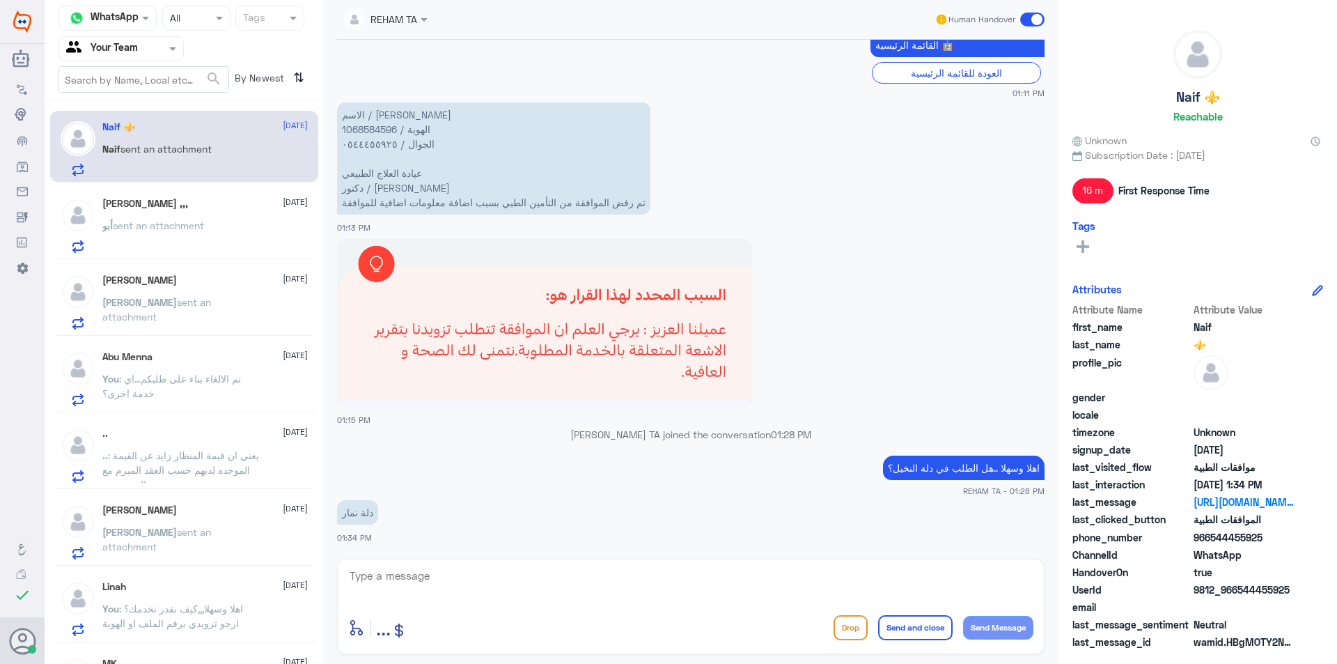
click at [502, 584] on textarea at bounding box center [690, 583] width 685 height 34
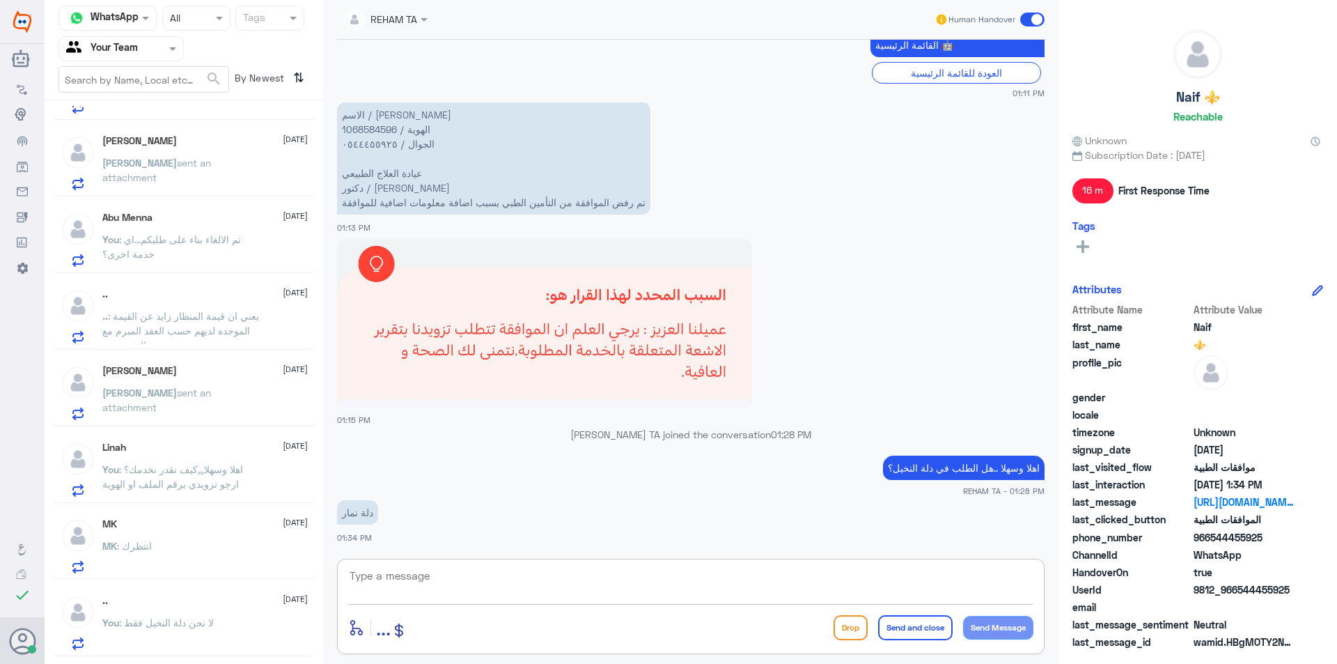
scroll to position [348, 0]
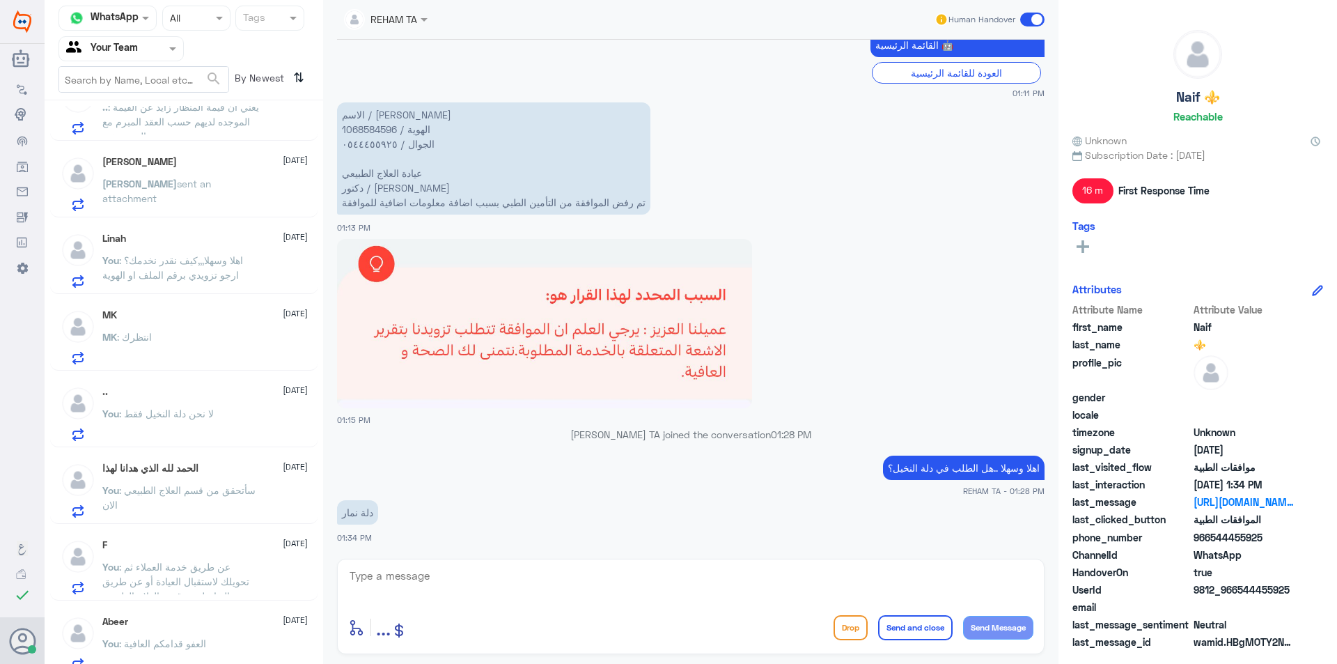
click at [156, 408] on span ": لا نحن دلة النخيل فقط" at bounding box center [166, 413] width 95 height 12
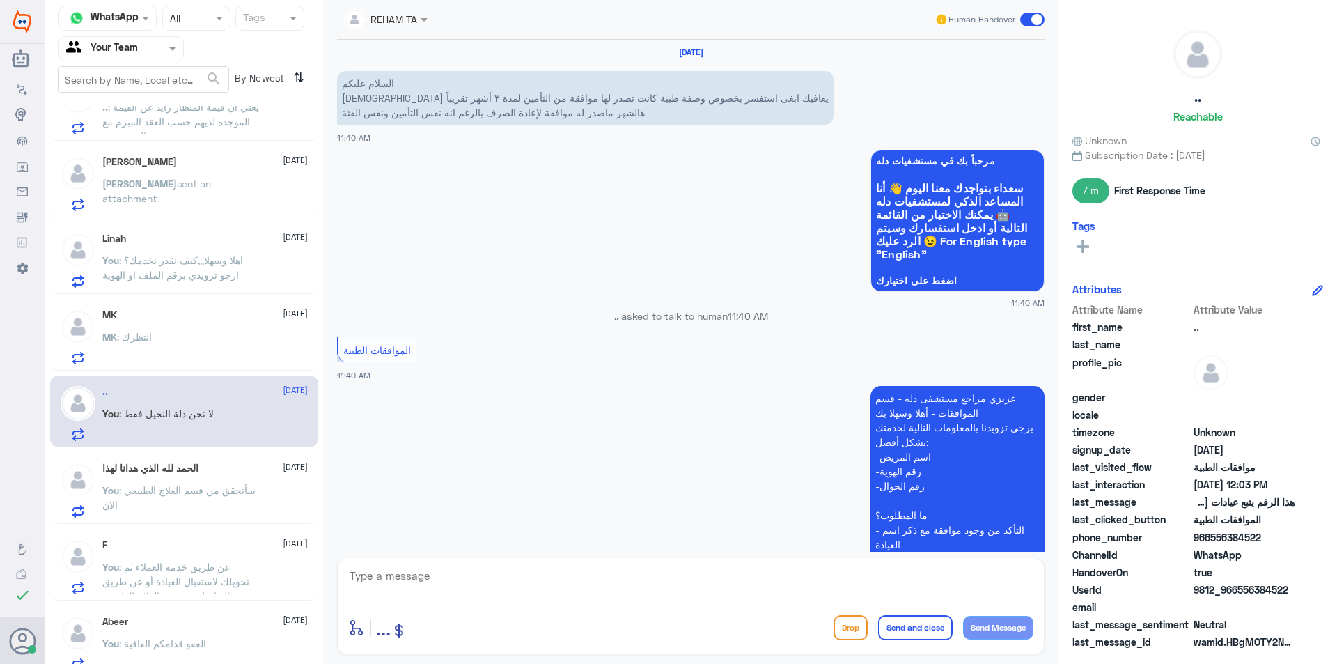
scroll to position [715, 0]
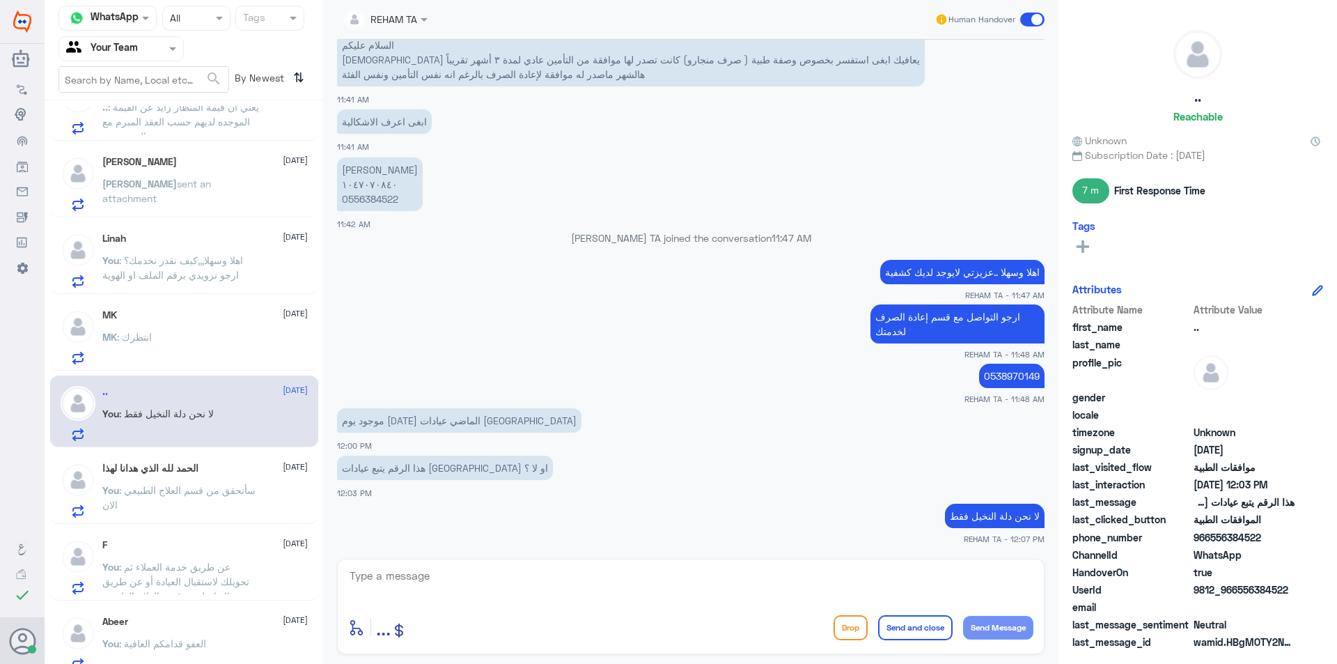
click at [152, 485] on span ": سأتحقق من قسم العلاج الطبيعي الان" at bounding box center [178, 497] width 153 height 26
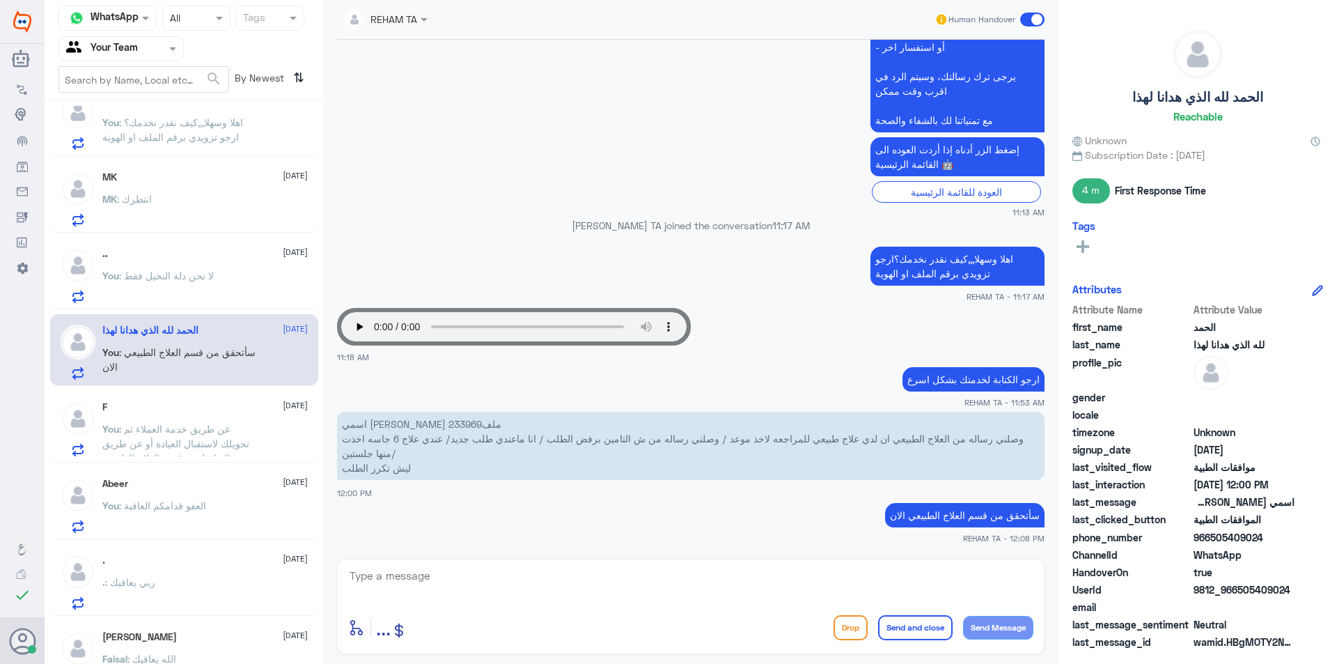
scroll to position [487, 0]
click at [202, 437] on span ": عن طريق خدمة العملاء ثم تحويلك لاستقبال العيادة أو عن طريق التواصل مع قسم الع…" at bounding box center [175, 441] width 147 height 41
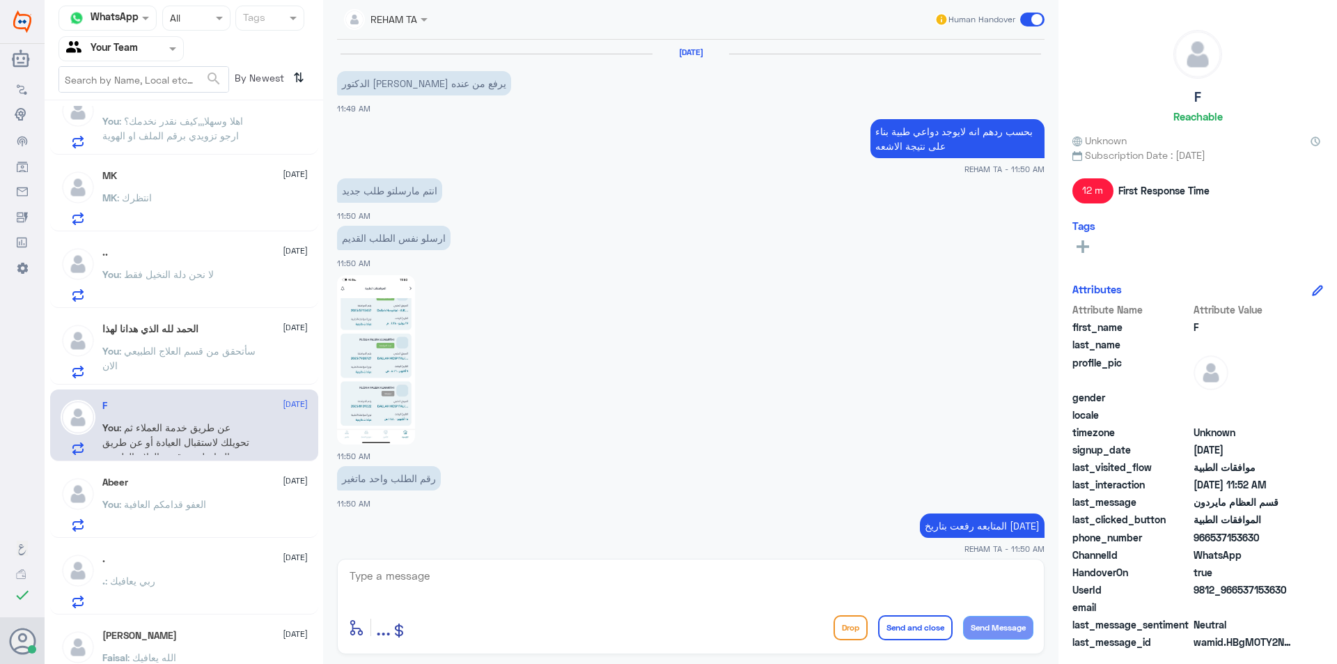
scroll to position [675, 0]
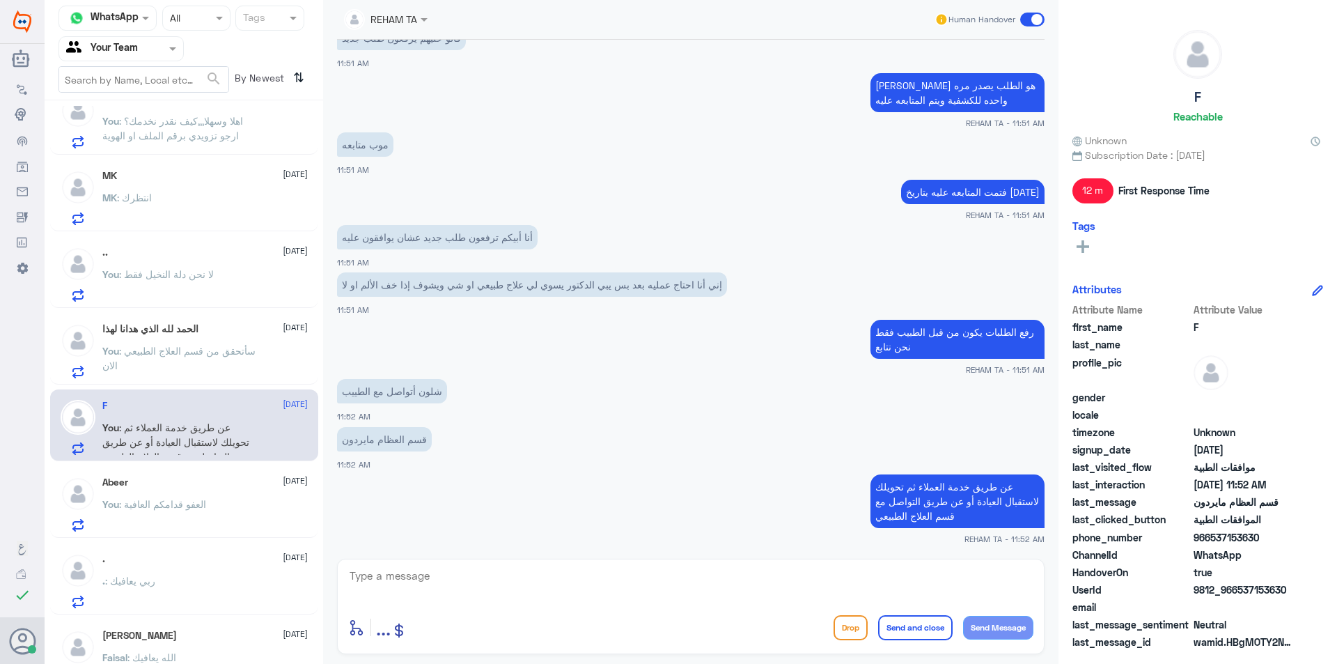
click at [192, 492] on div "Abeer 15 October You : العفو قدامكم العافية" at bounding box center [204, 503] width 205 height 55
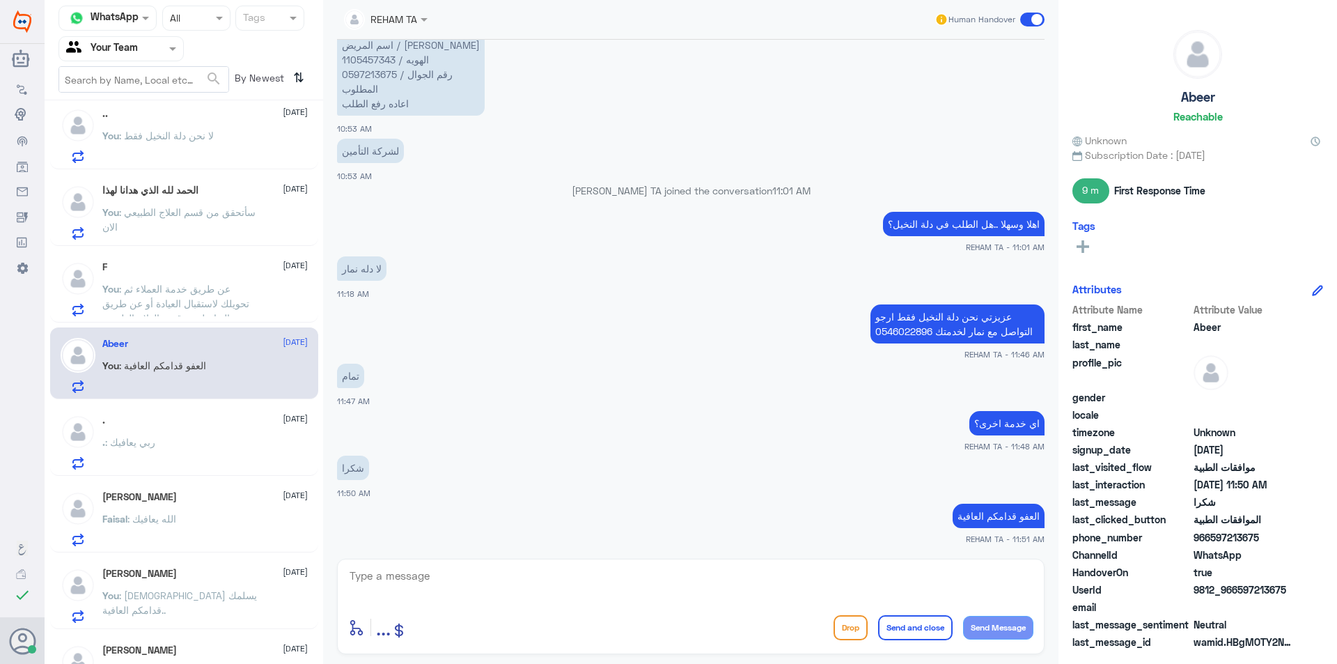
scroll to position [627, 0]
click at [941, 309] on p "عزيزتي نحن دلة النخيل فقط ارجو التواصل مع نمار لخدمتك 0546022896" at bounding box center [957, 323] width 174 height 39
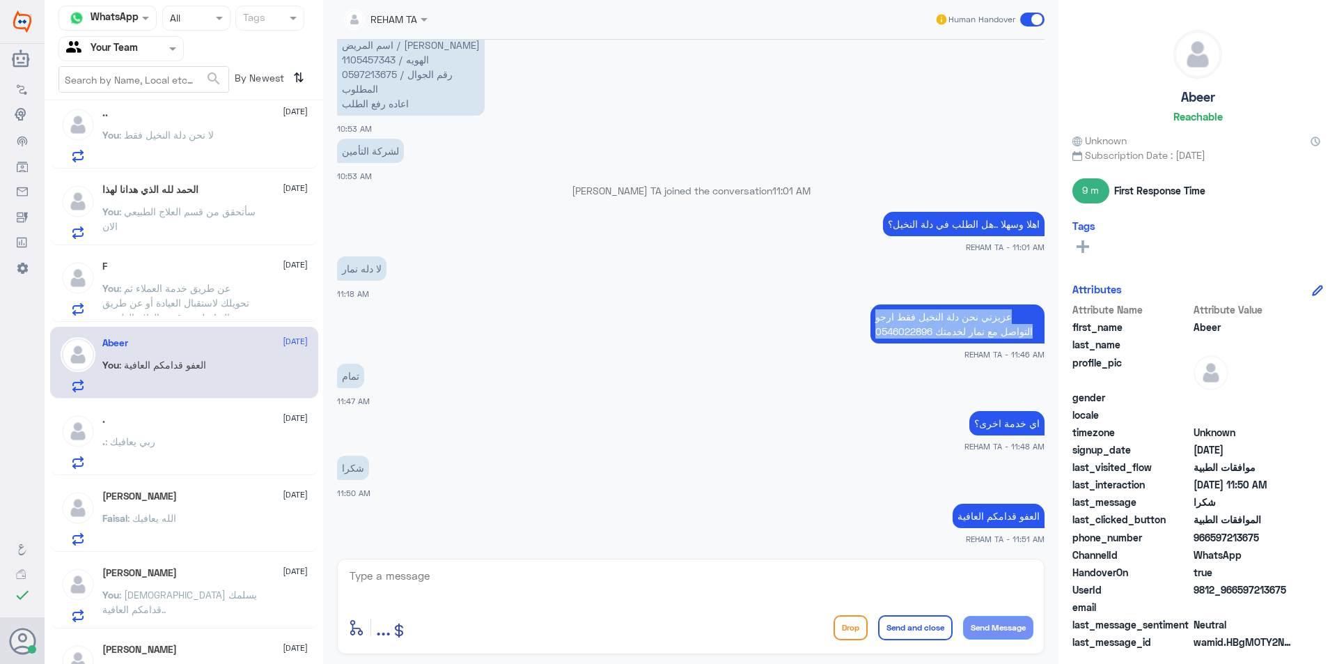
copy div "عزيزتي نحن دلة النخيل فقط ارجو التواصل مع نمار لخدمتك 0546022896"
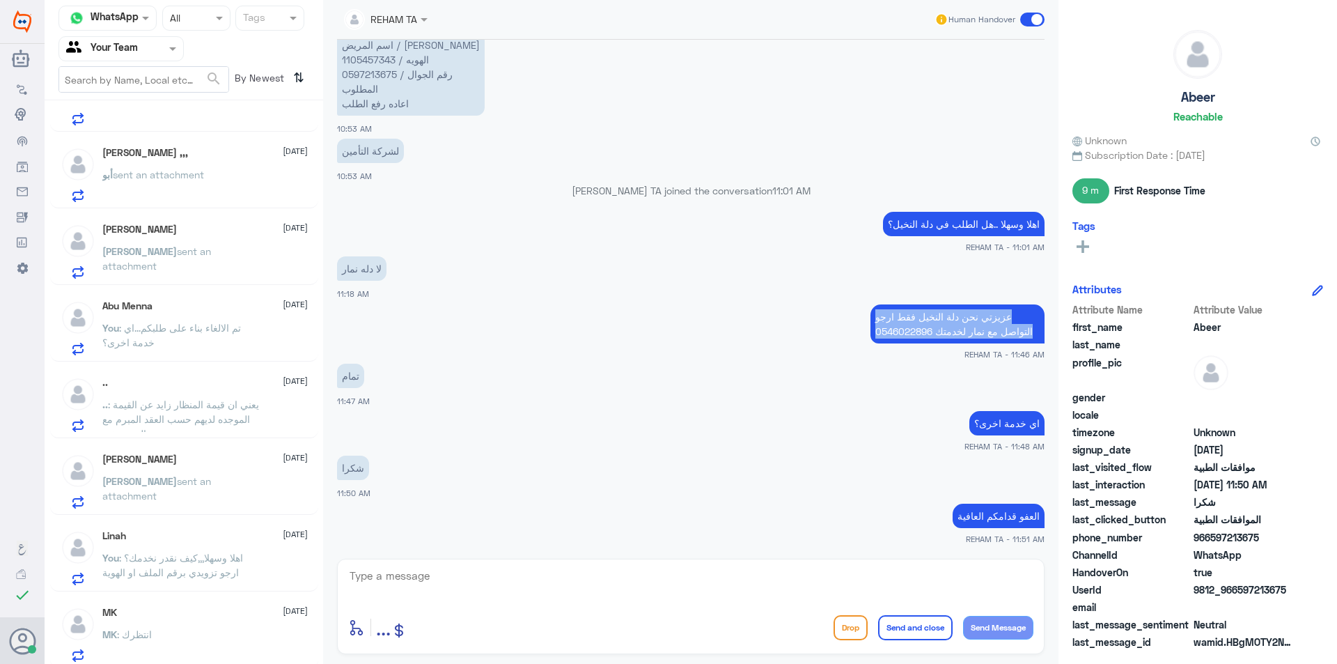
scroll to position [0, 0]
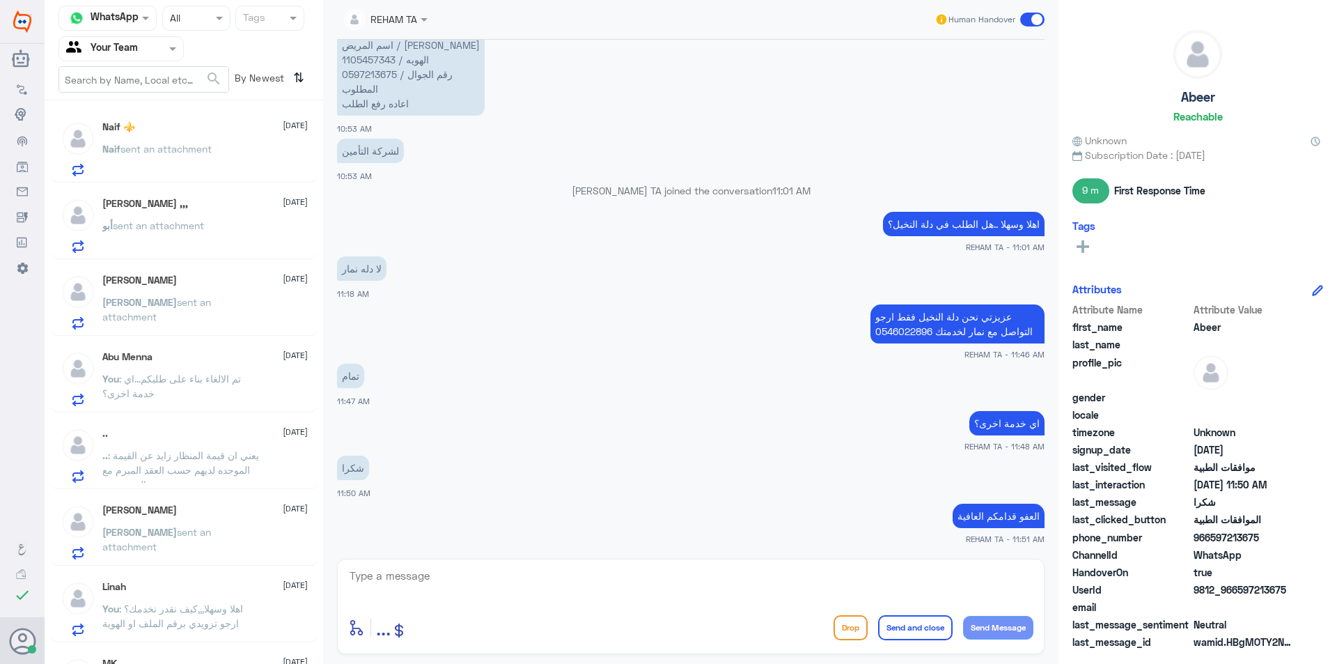
click at [192, 139] on div "Naif ⚜️ 15 October Naif sent an attachment" at bounding box center [204, 148] width 205 height 55
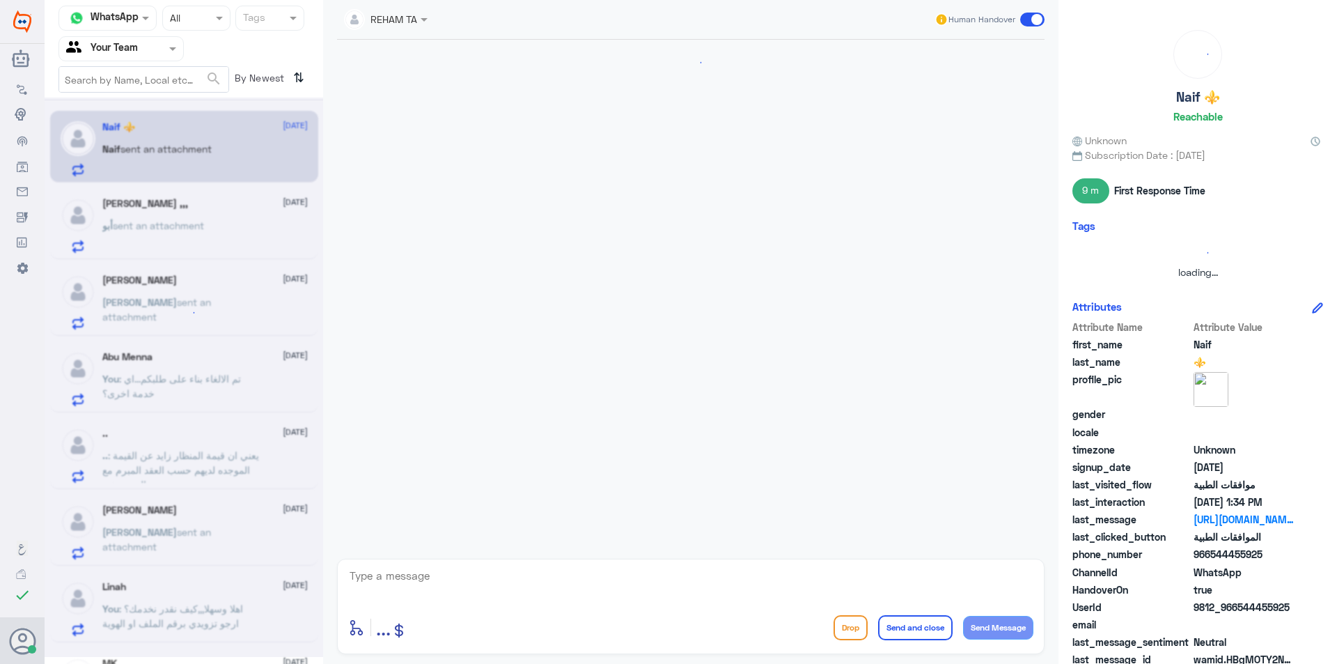
scroll to position [616, 0]
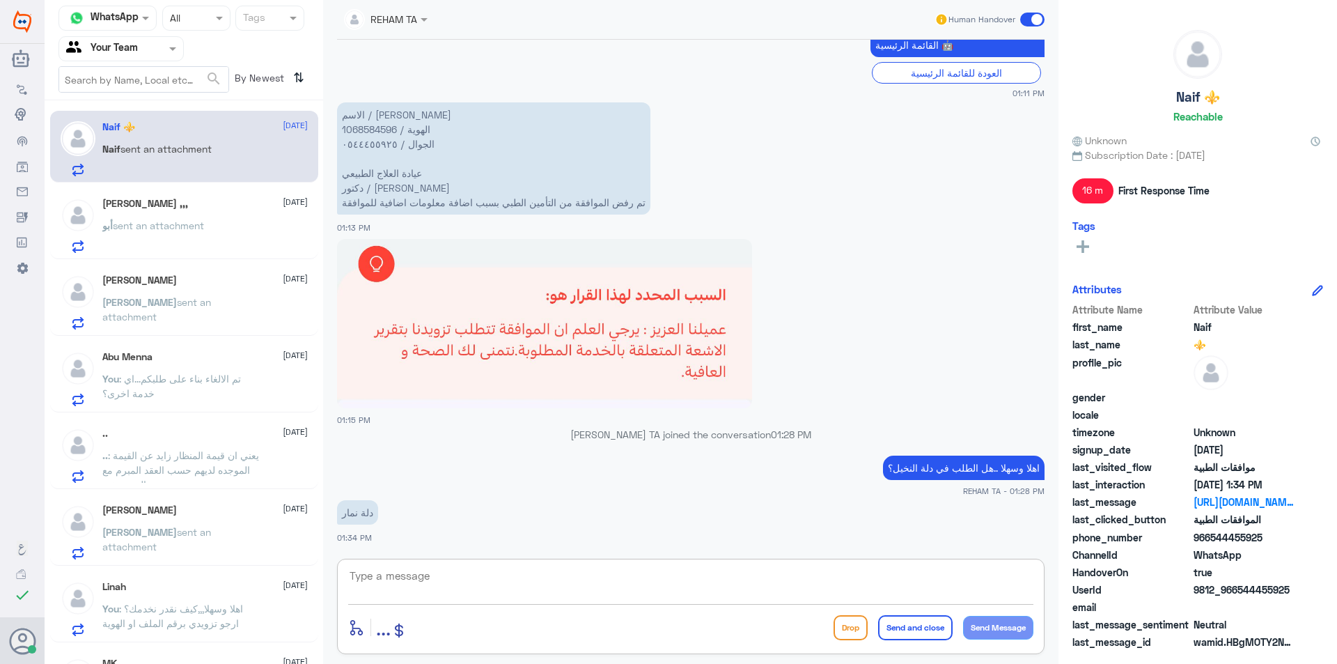
click at [551, 581] on textarea at bounding box center [690, 583] width 685 height 34
paste textarea "عزيزتي نحن دلة النخيل فقط ارجو التواصل مع نمار لخدمتك 0546022896"
drag, startPoint x: 938, startPoint y: 593, endPoint x: 938, endPoint y: 525, distance: 68.2
click at [897, 460] on div "REHAM TA Human Handover 15 Oct 2025 السلام 01:11 PM مرحباً بك في مستشفيات دله س…" at bounding box center [690, 334] width 735 height 668
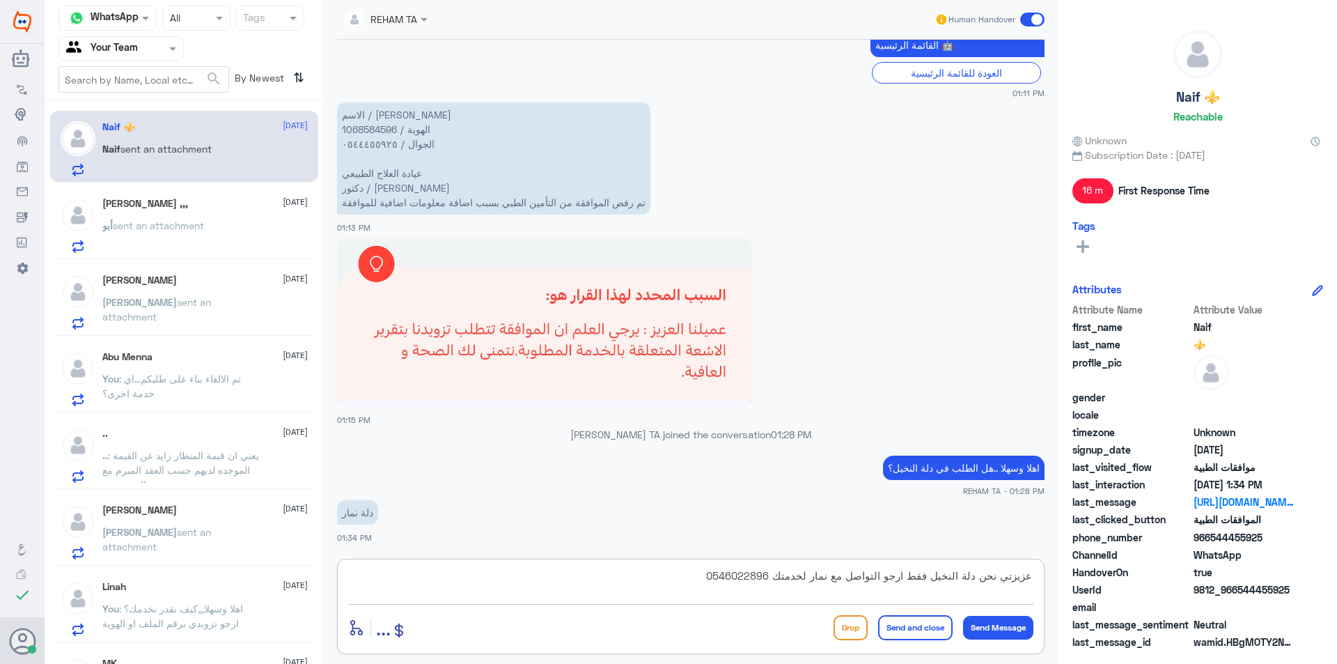
drag, startPoint x: 1002, startPoint y: 576, endPoint x: 1128, endPoint y: 589, distance: 126.6
click at [1128, 589] on div "Channel WhatsApp Status × All Tags Agent Filter Your Team search By Newest ⇅ Na…" at bounding box center [691, 334] width 1292 height 668
click at [999, 572] on textarea "عزيزتي نحن دلة النخيل فقط ارجو التواصل مع نمار لخدمتك 0546022896" at bounding box center [690, 583] width 685 height 34
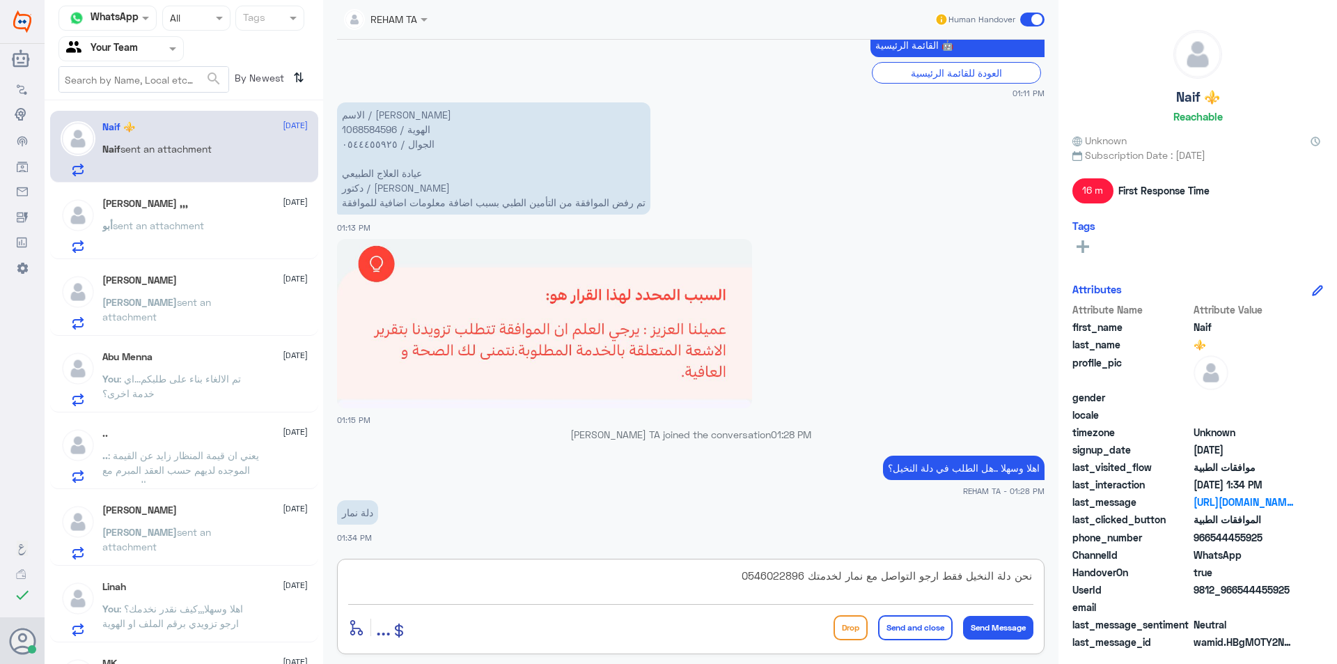
click at [1021, 572] on textarea "نحن دلة النخيل فقط ارجو التواصل مع نمار لخدمتك 0546022896" at bounding box center [690, 583] width 685 height 34
type textarea "نحن دلة النخيل فقط ارجو التواصل مع نمار لخدمتك 0546022896"
click at [622, 572] on textarea "نحن دلة النخيل فقط ارجو التواصل مع نمار لخدمتك 0546022896" at bounding box center [690, 583] width 685 height 34
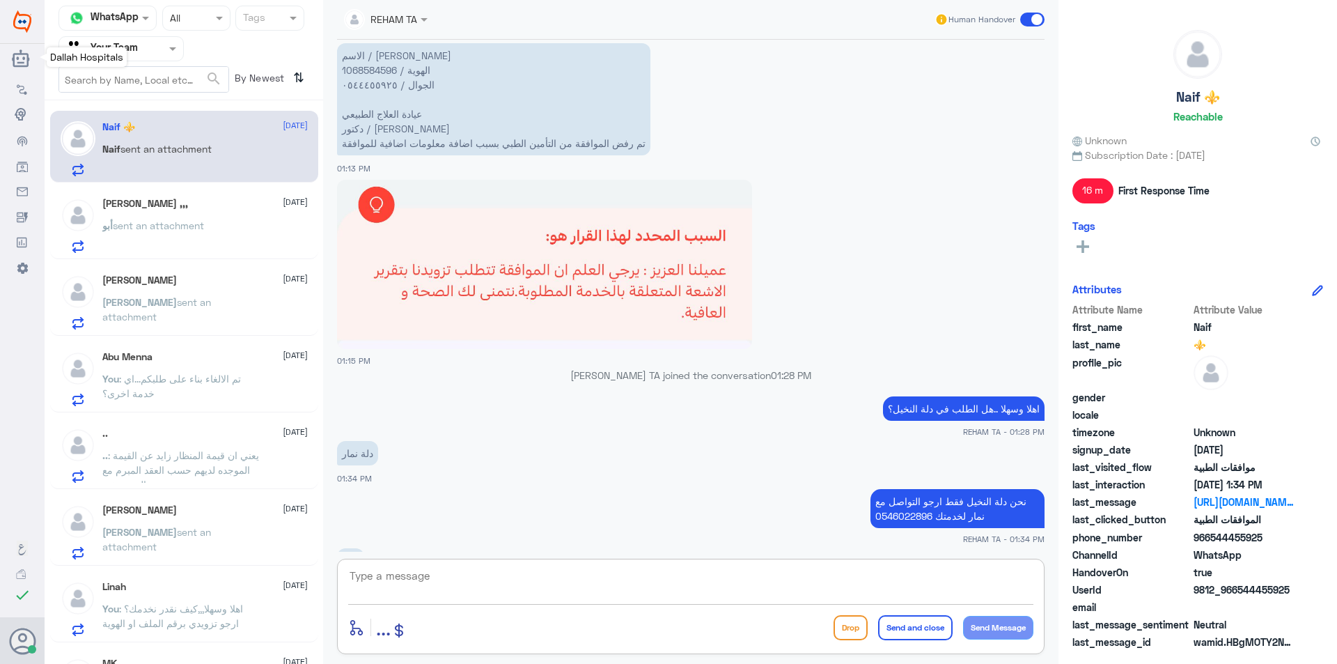
scroll to position [723, 0]
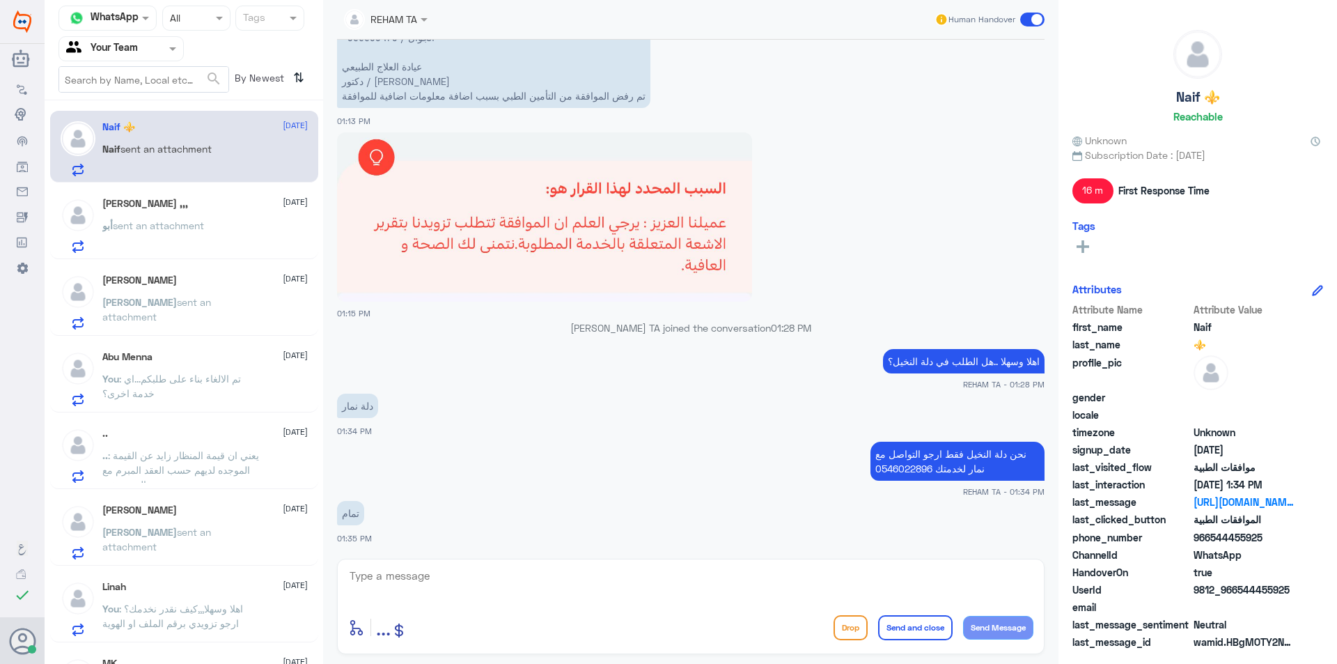
click at [646, 583] on textarea at bounding box center [690, 583] width 685 height 34
type textarea "قدامكم العافية"
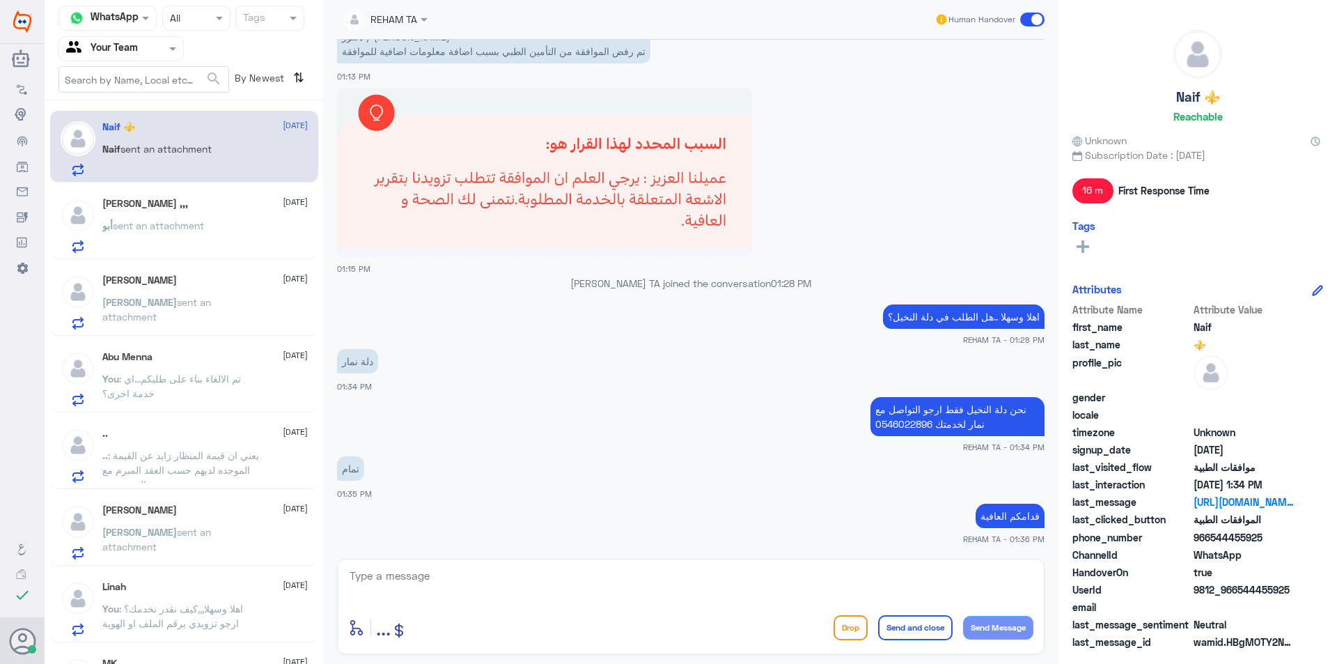
click at [201, 200] on div "أبو هاشـم ,,, 15 October" at bounding box center [204, 204] width 205 height 12
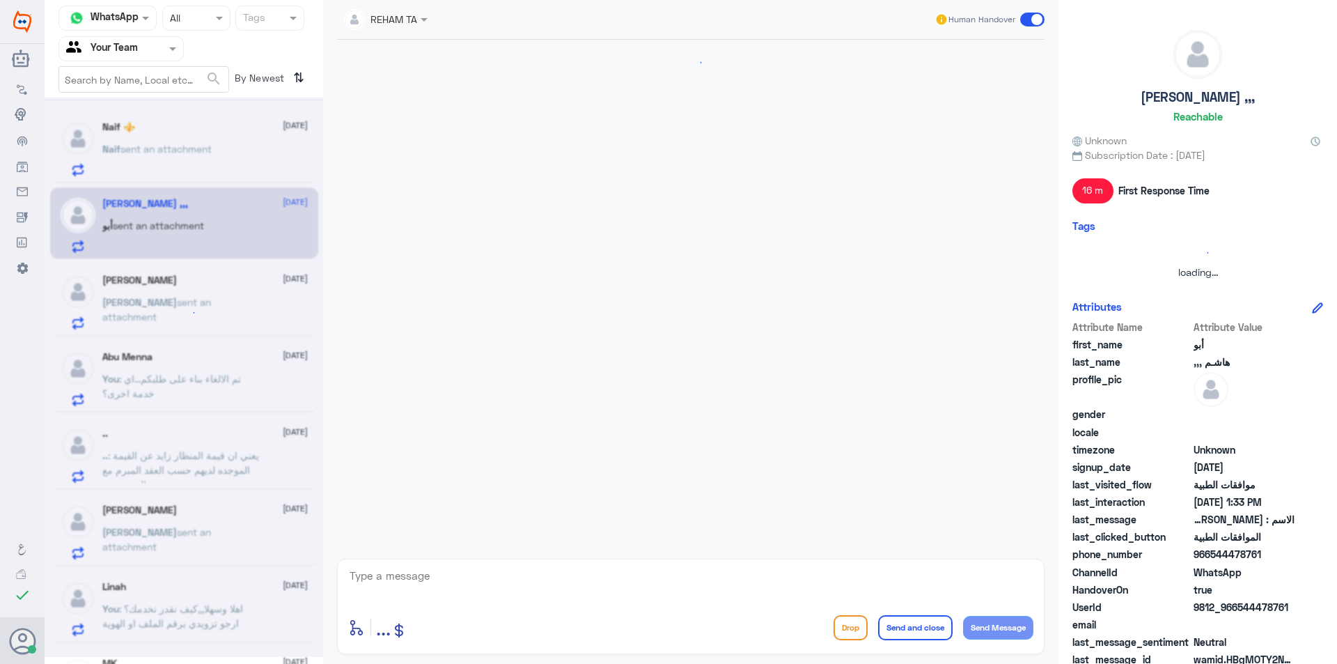
scroll to position [977, 0]
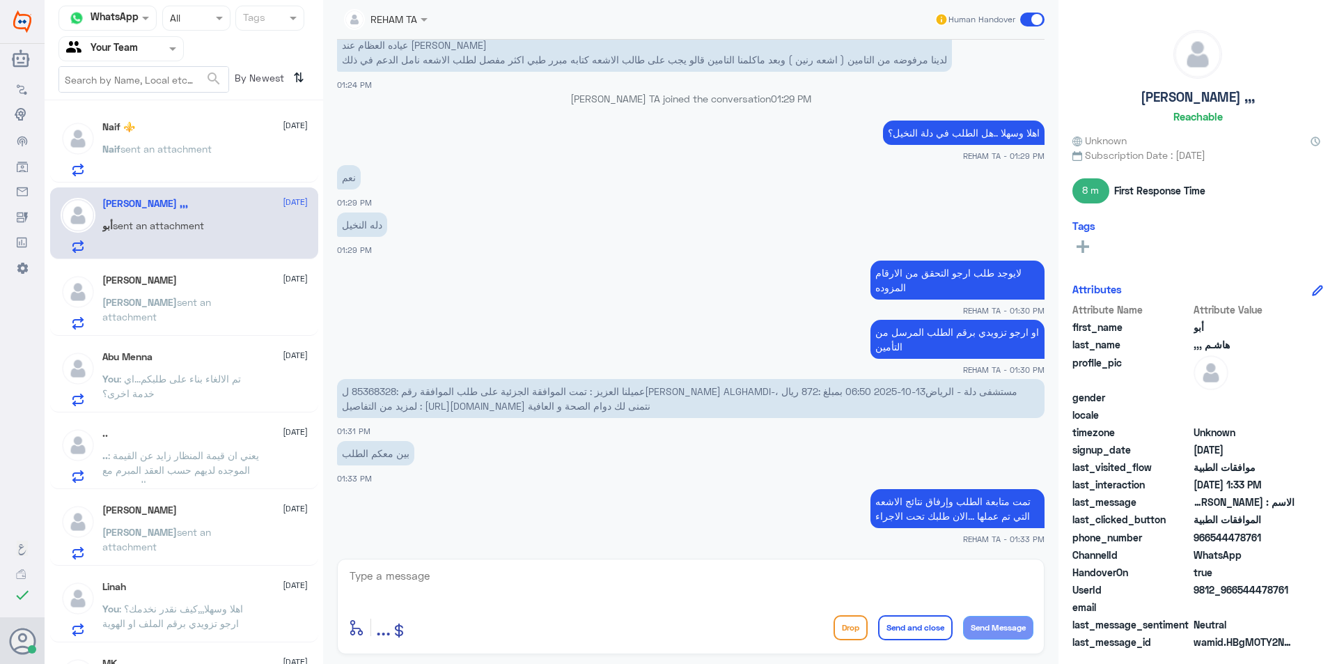
click at [210, 287] on div "mohamed alsuwaida 15 October mohamed sent an attachment" at bounding box center [204, 301] width 205 height 55
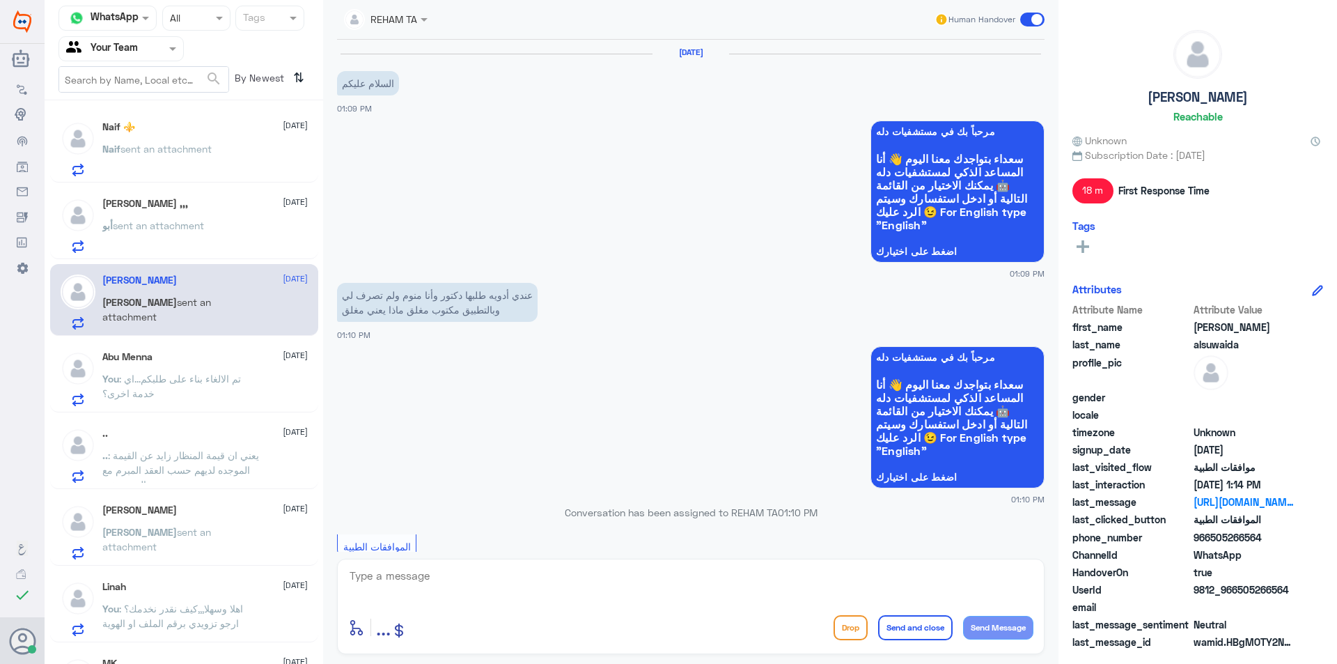
scroll to position [1035, 0]
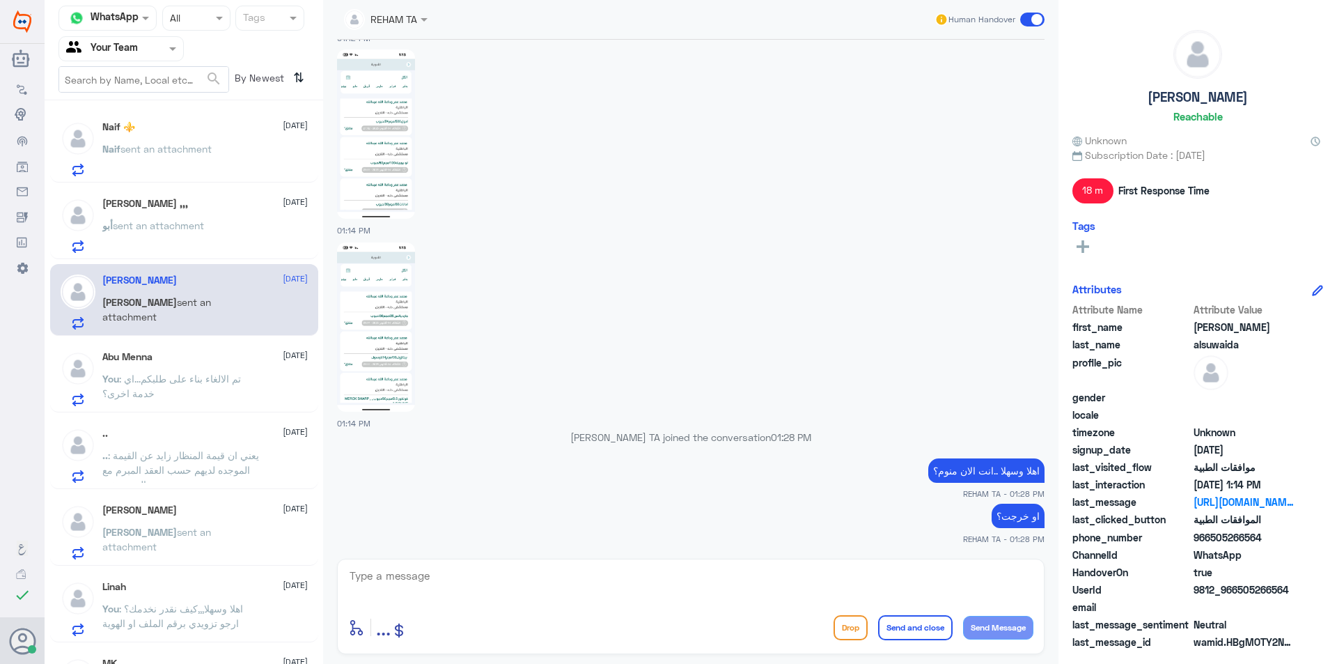
click at [170, 129] on div "Naif ⚜️ 15 October" at bounding box center [204, 127] width 205 height 12
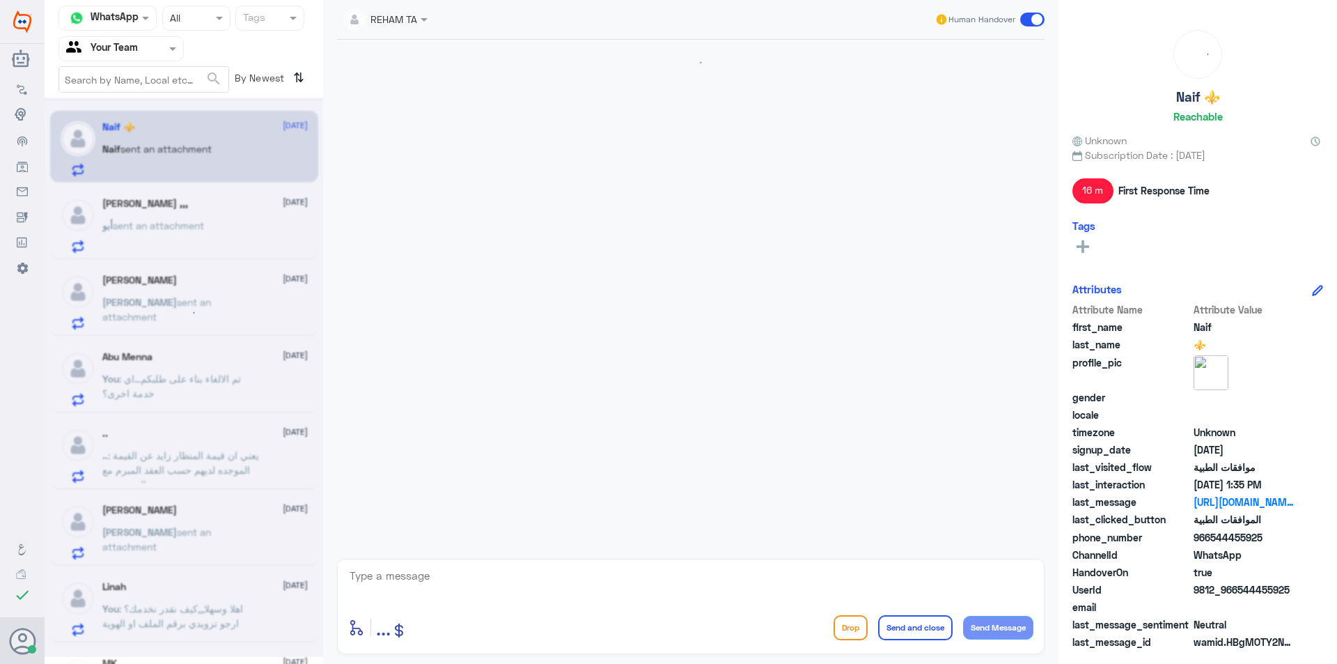
scroll to position [767, 0]
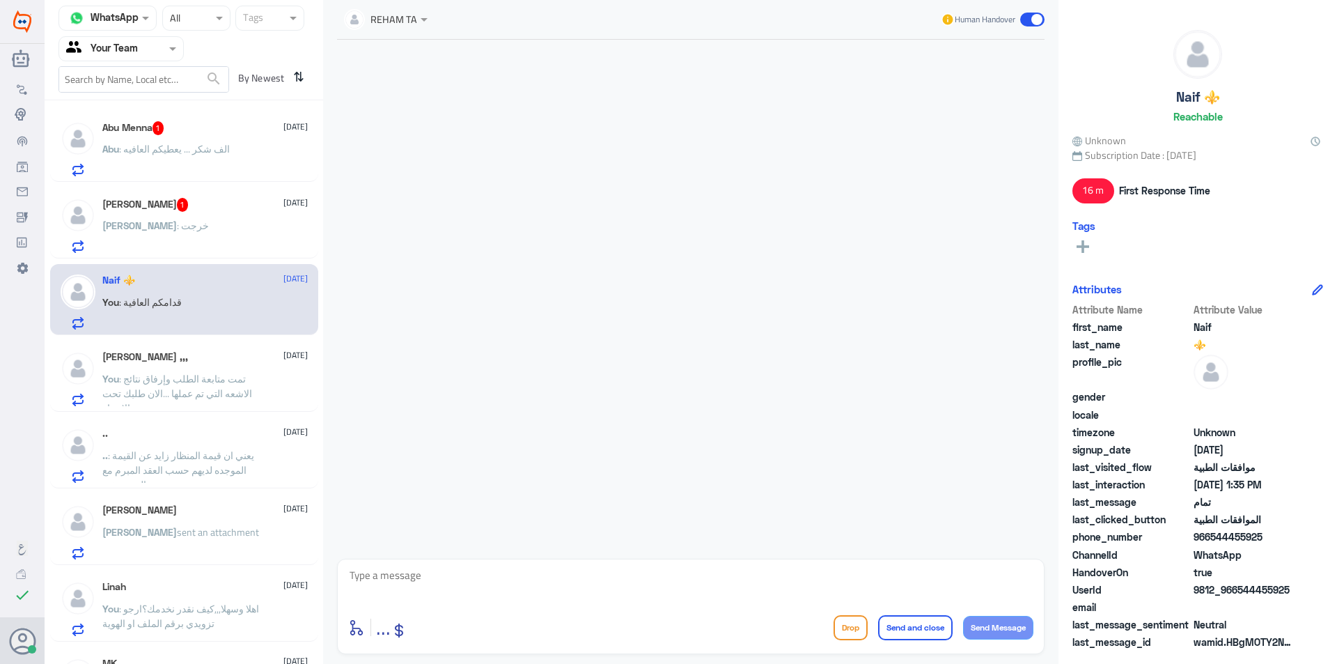
click at [184, 139] on div "Abu Menna 1 [DATE] Abu : الف شكر ... يعطيكم العافيه" at bounding box center [204, 148] width 205 height 55
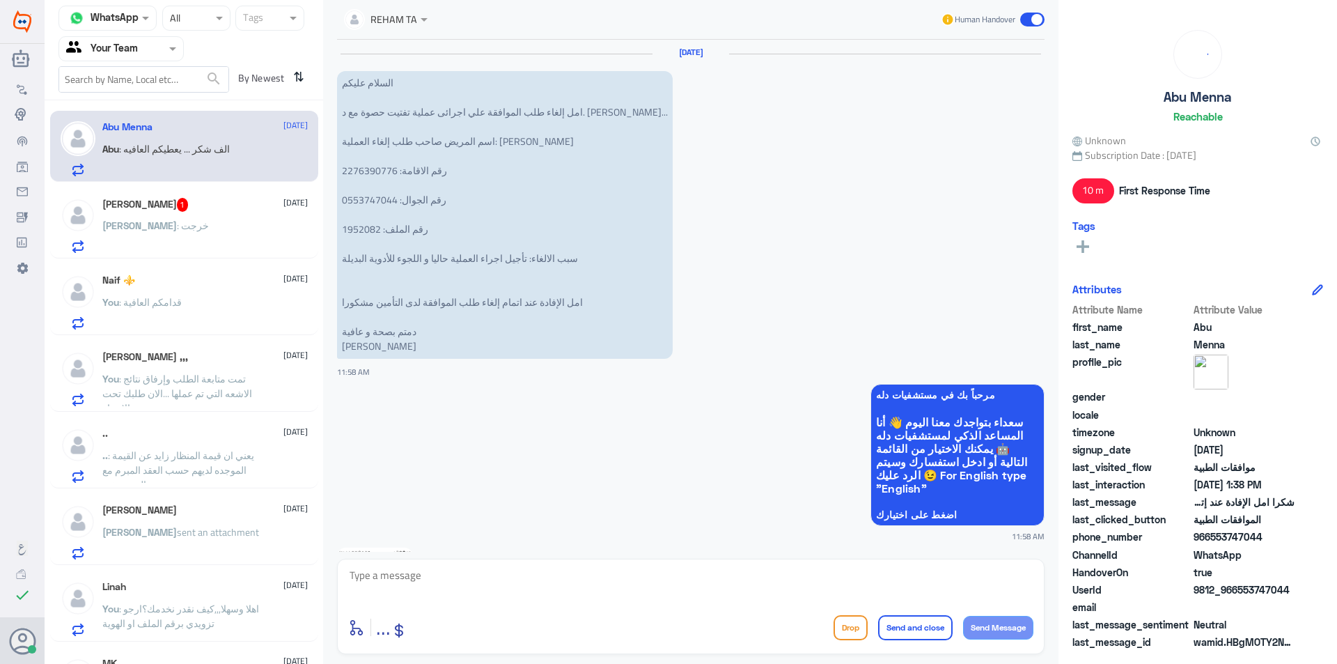
scroll to position [1388, 0]
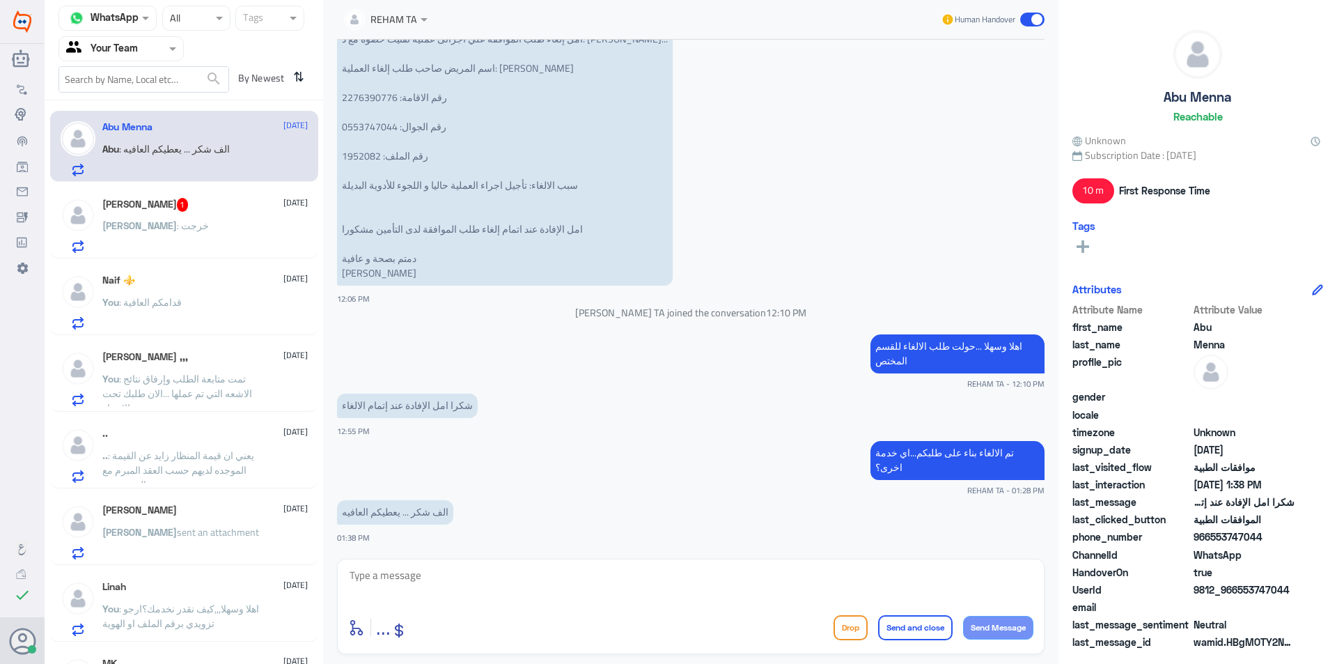
click at [418, 571] on textarea at bounding box center [690, 583] width 685 height 34
type textarea "H"
type textarea "[DEMOGRAPHIC_DATA] يعافيك ..قدامكم العافية"
drag, startPoint x: 1299, startPoint y: 590, endPoint x: 1308, endPoint y: 588, distance: 8.5
click at [1307, 589] on div "Channel WhatsApp Status × All Tags Agent Filter Your Team search By Newest ⇅ Ab…" at bounding box center [691, 334] width 1292 height 668
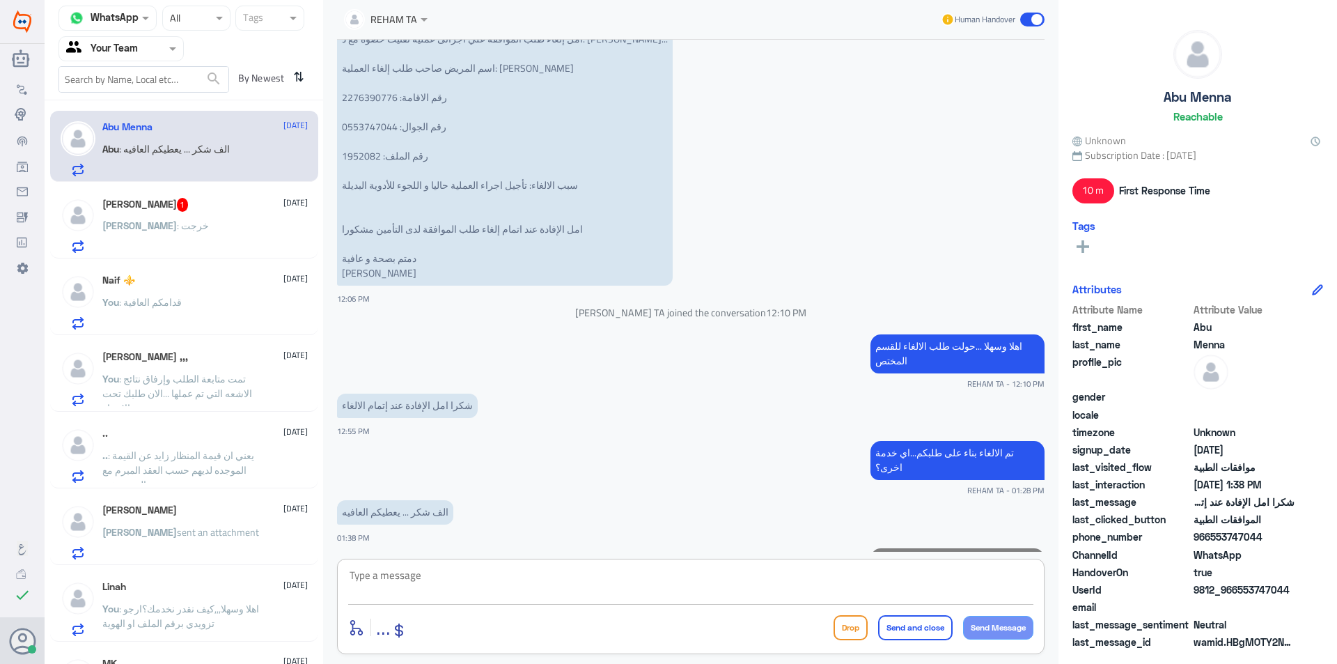
scroll to position [1432, 0]
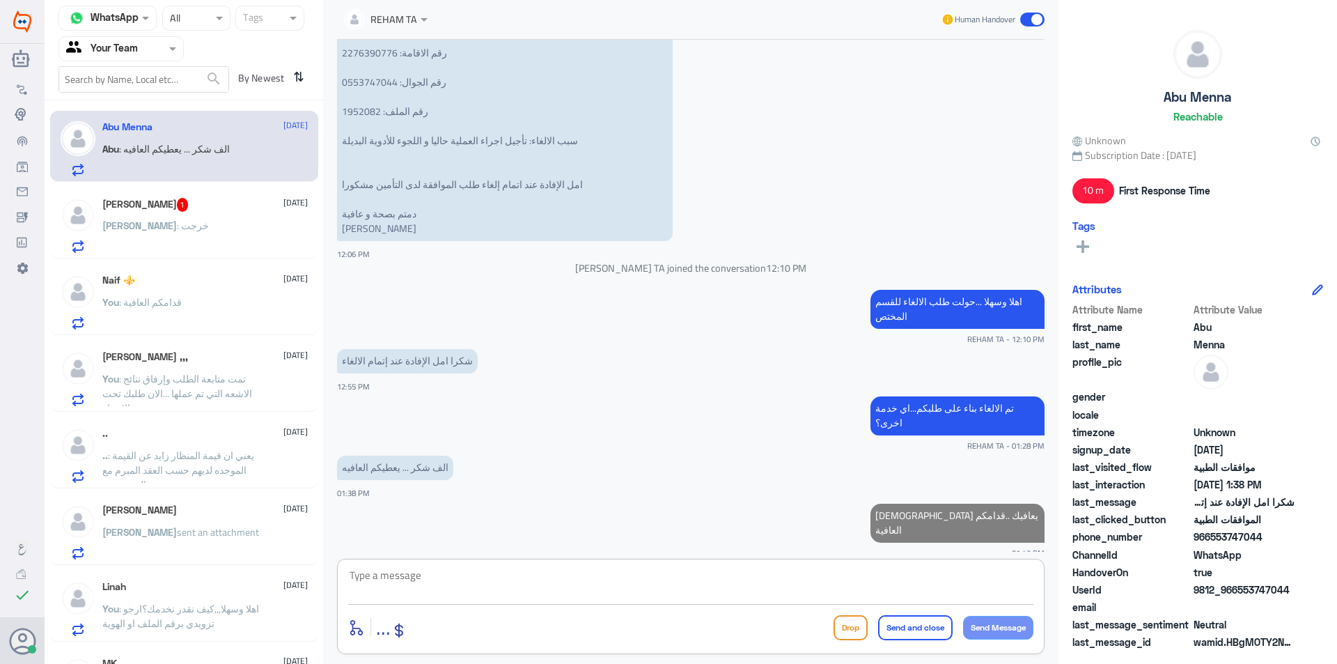
click at [205, 226] on div "[PERSON_NAME] : خرجت" at bounding box center [204, 236] width 205 height 31
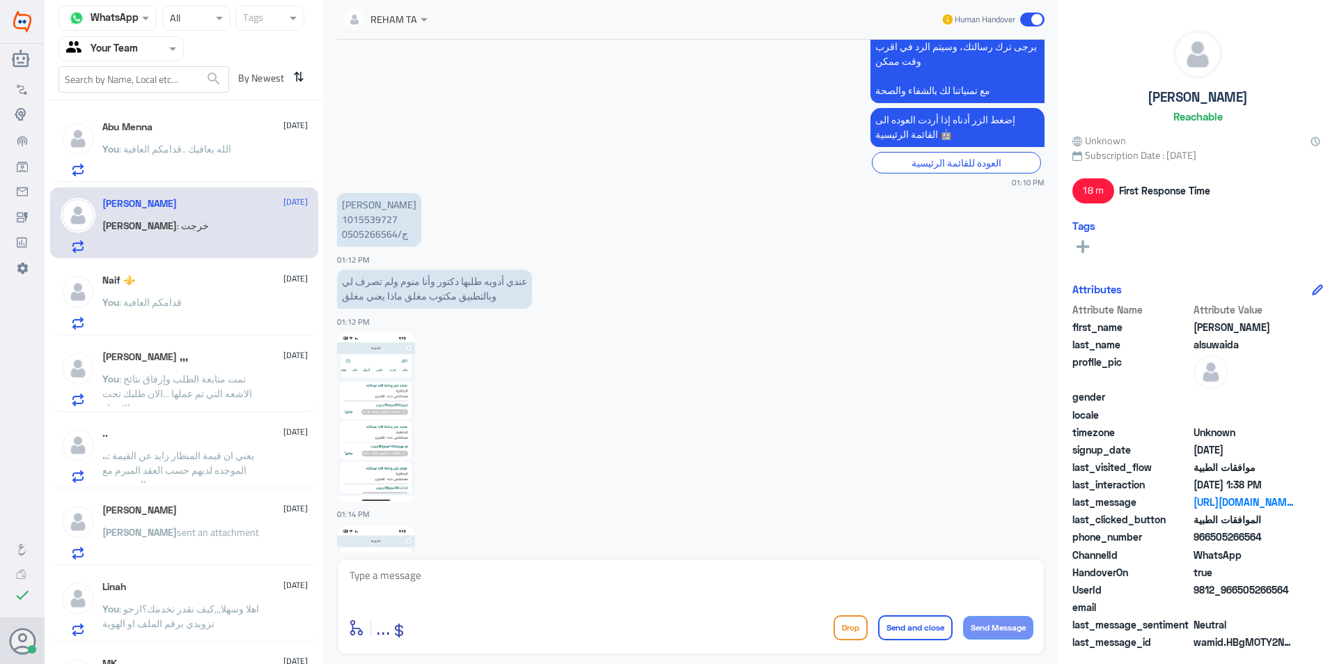
scroll to position [735, 0]
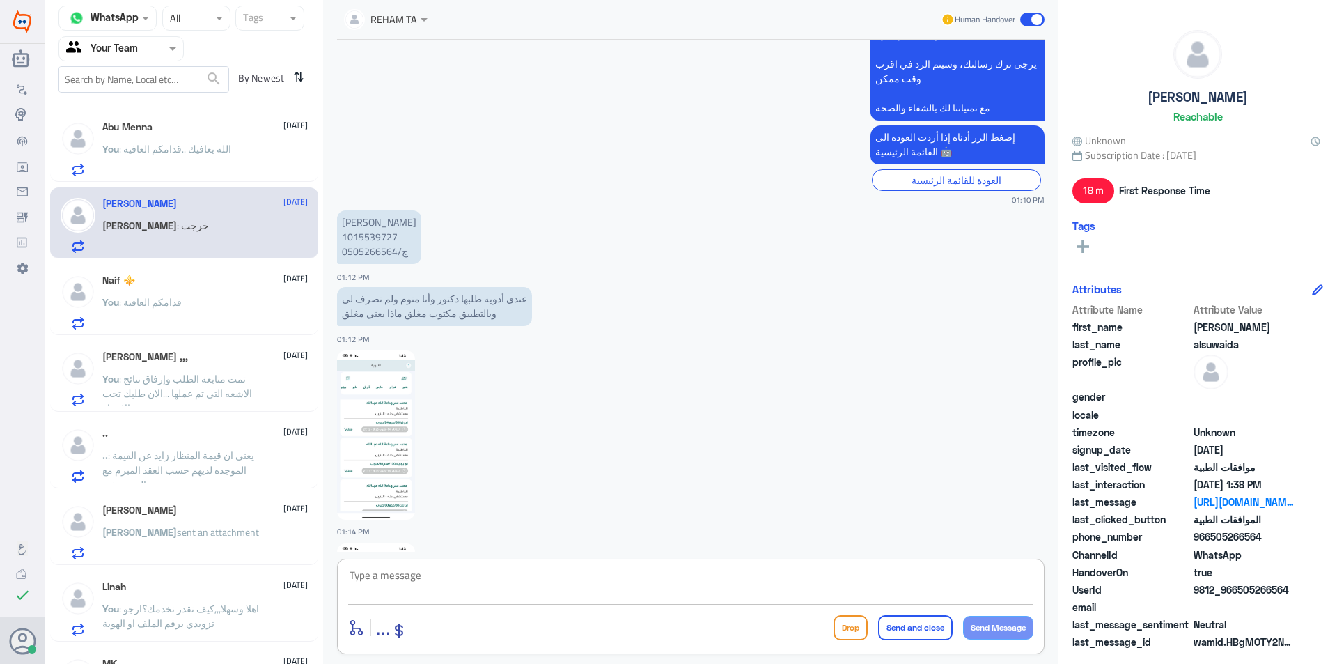
click at [473, 588] on textarea at bounding box center [690, 583] width 685 height 34
type textarea "ل"
type textarea "إ"
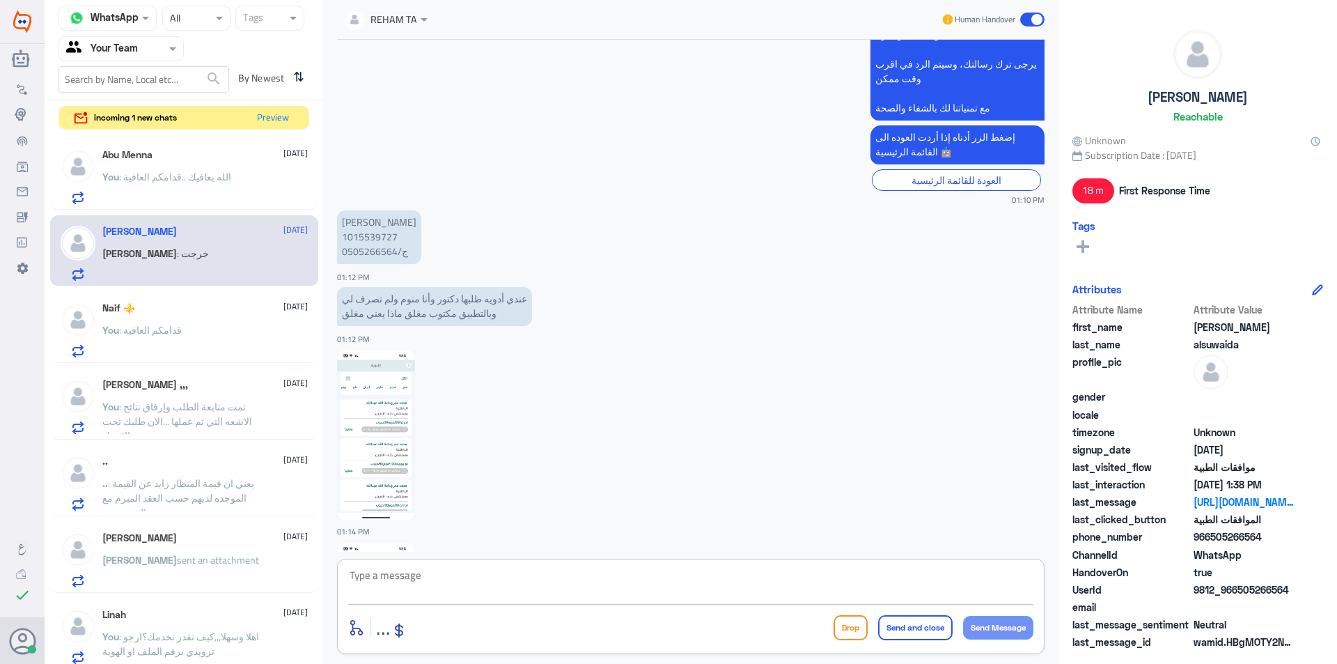
click at [215, 194] on p "You : [DEMOGRAPHIC_DATA] يعافيك ..قدامكم العافية" at bounding box center [166, 186] width 129 height 35
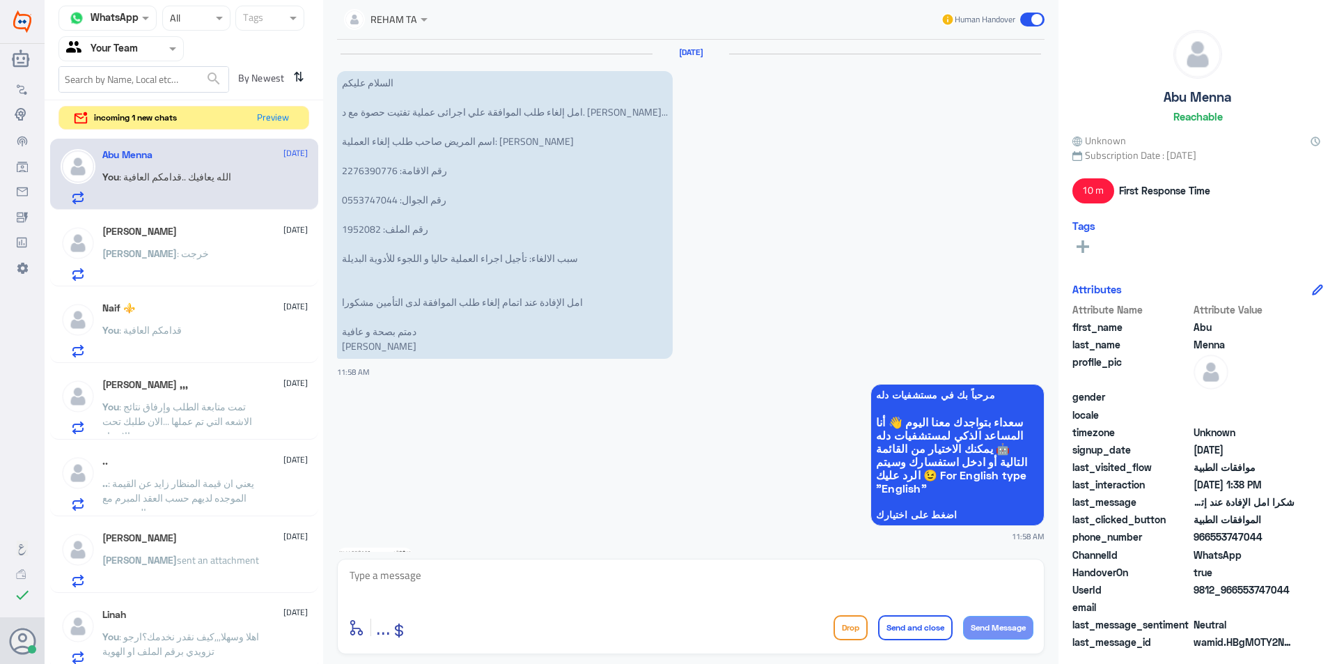
scroll to position [1432, 0]
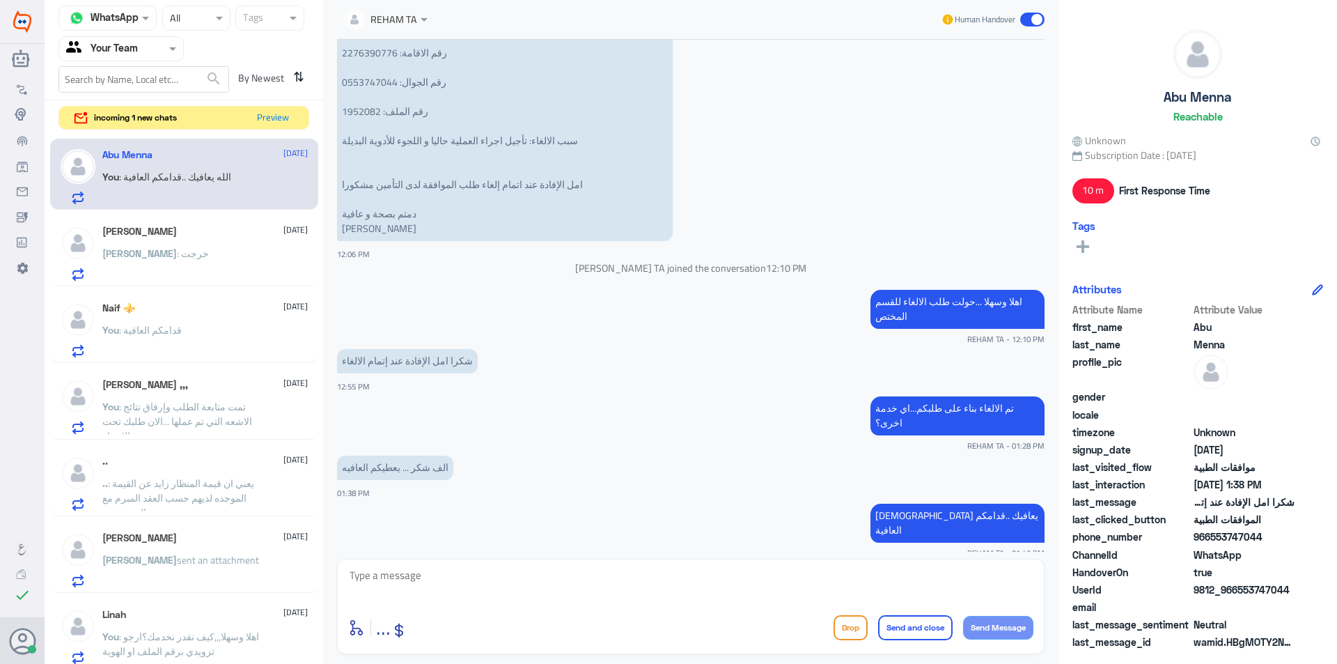
click at [161, 262] on p "[PERSON_NAME] : خرجت" at bounding box center [155, 263] width 107 height 35
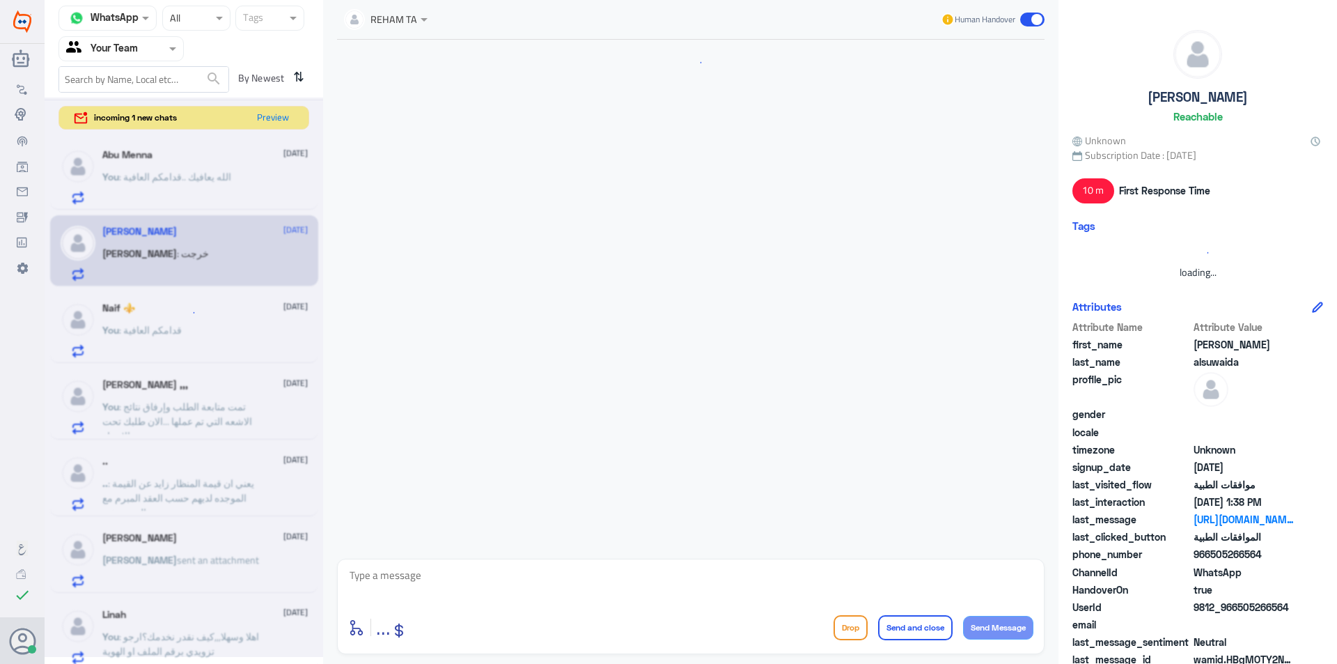
scroll to position [1083, 0]
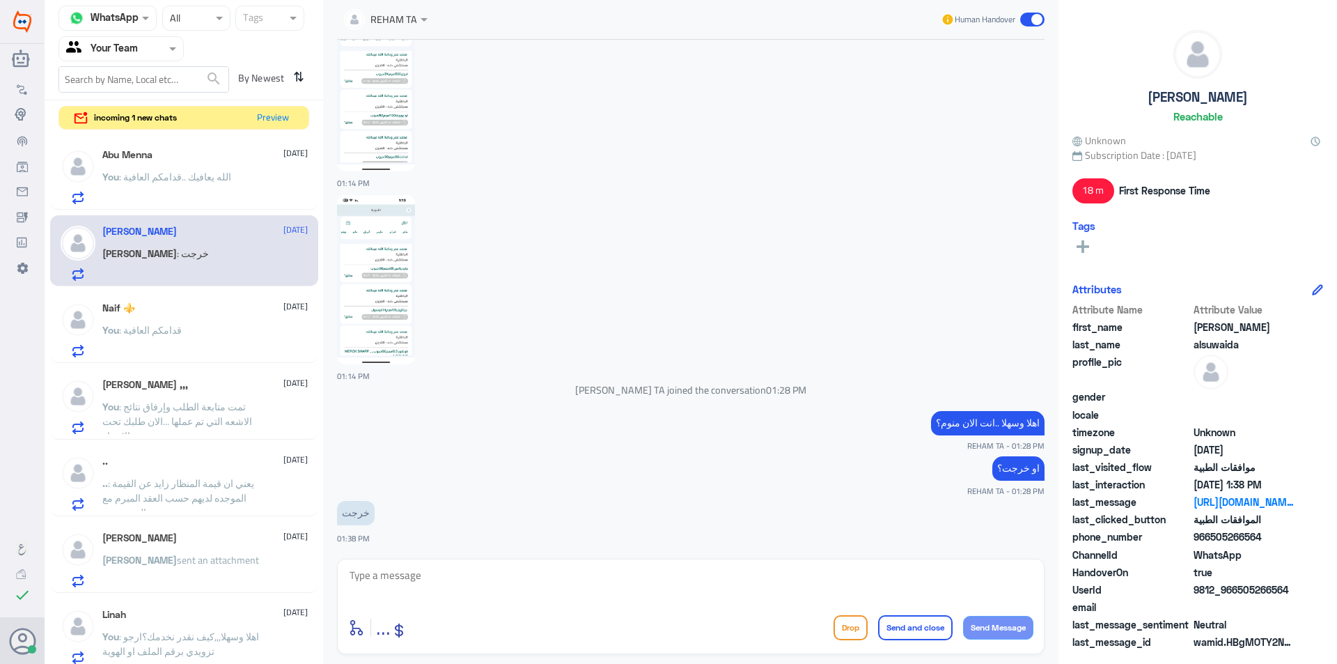
click at [178, 171] on span ": الله يعافيك ..قدامكم العافية" at bounding box center [175, 177] width 112 height 18
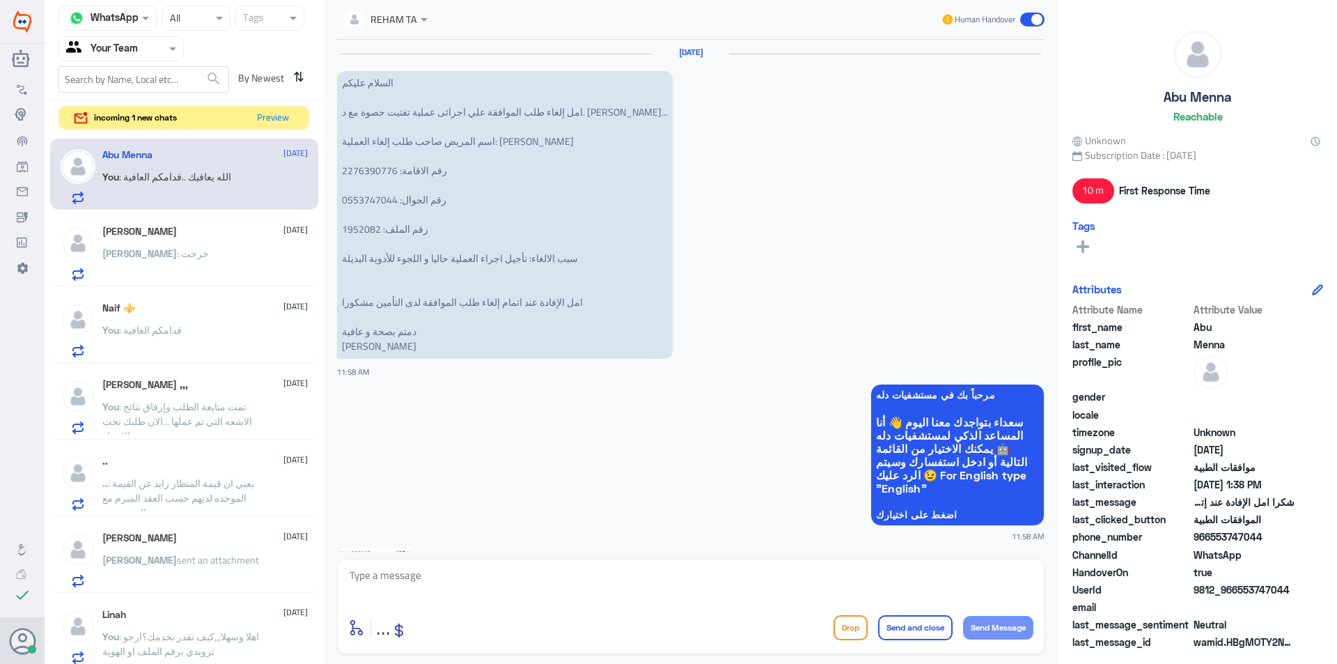
scroll to position [1432, 0]
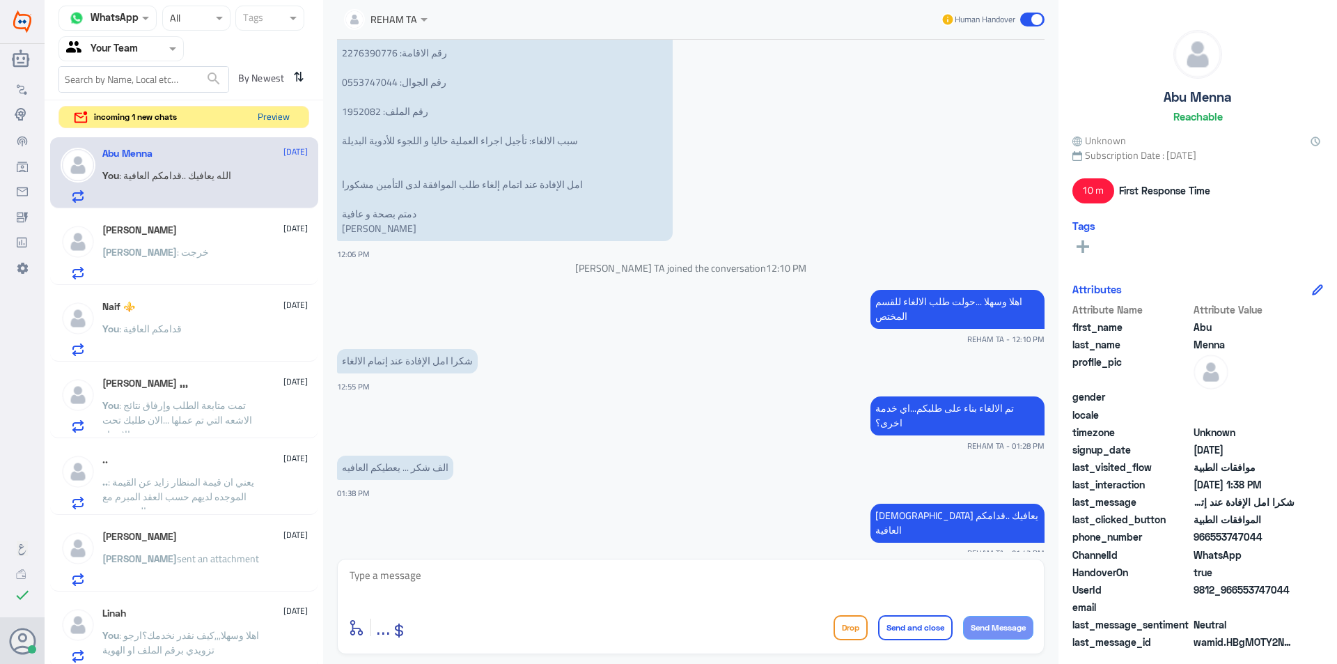
click at [272, 118] on button "Preview" at bounding box center [273, 118] width 42 height 22
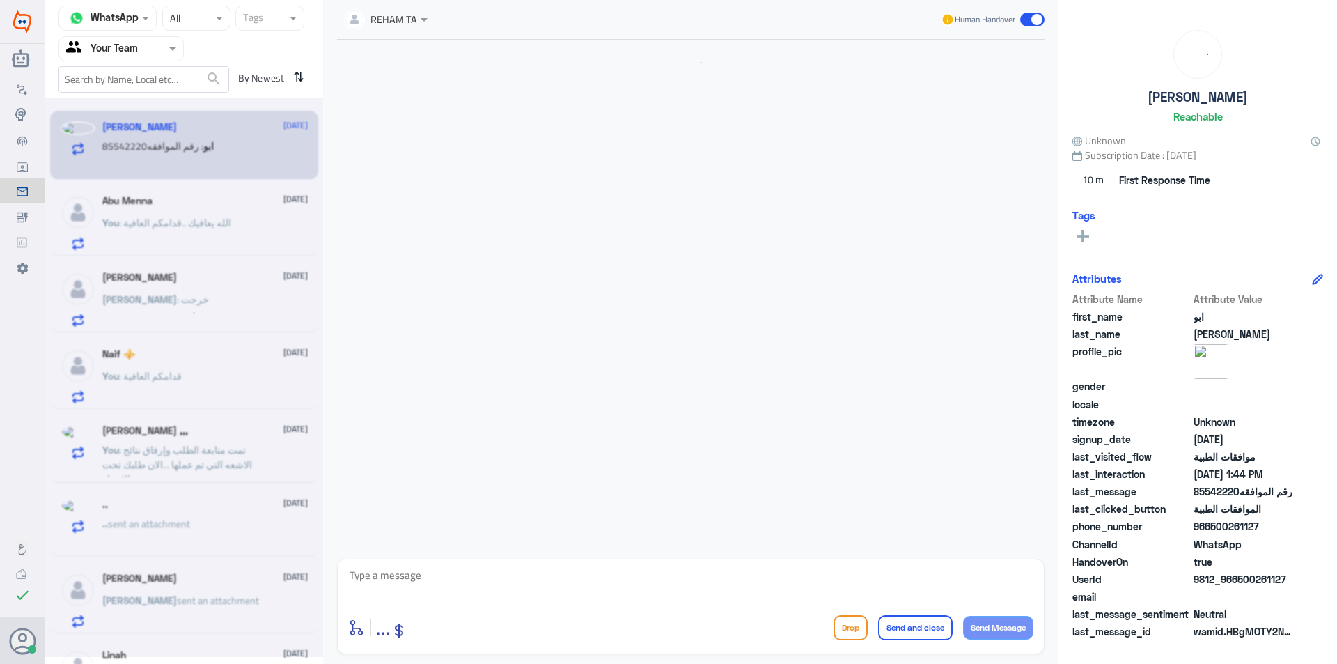
scroll to position [310, 0]
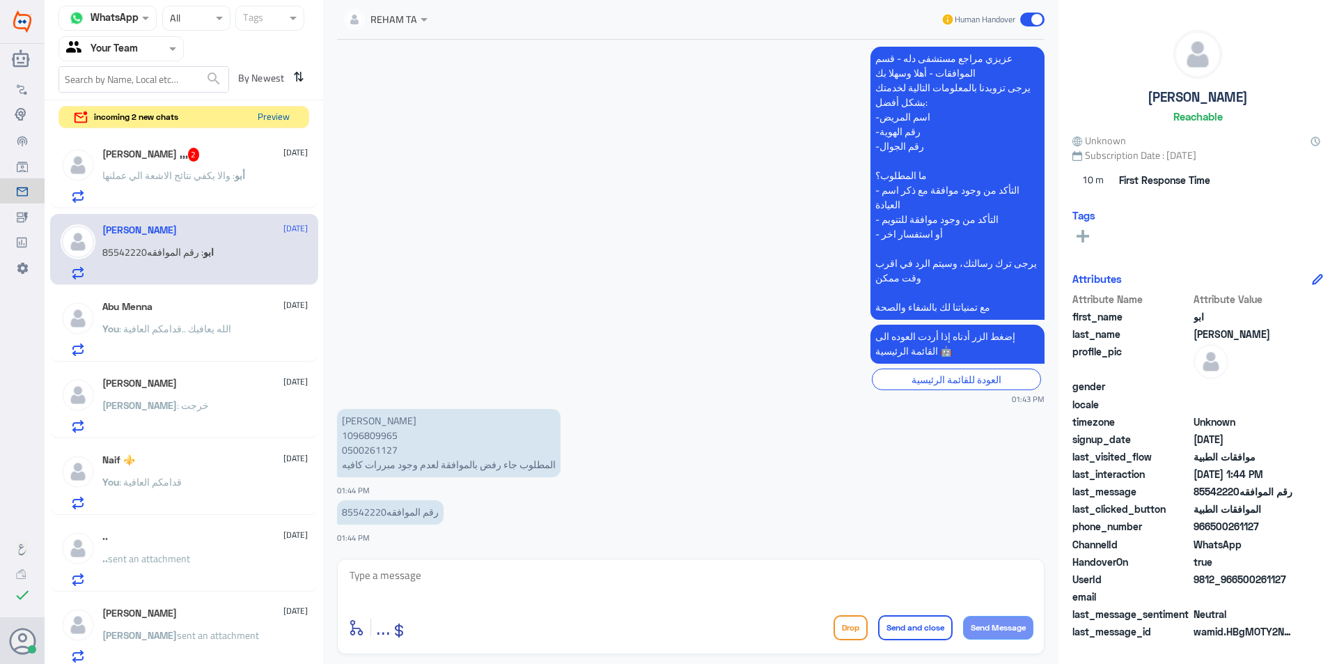
click at [267, 119] on button "Preview" at bounding box center [273, 118] width 42 height 22
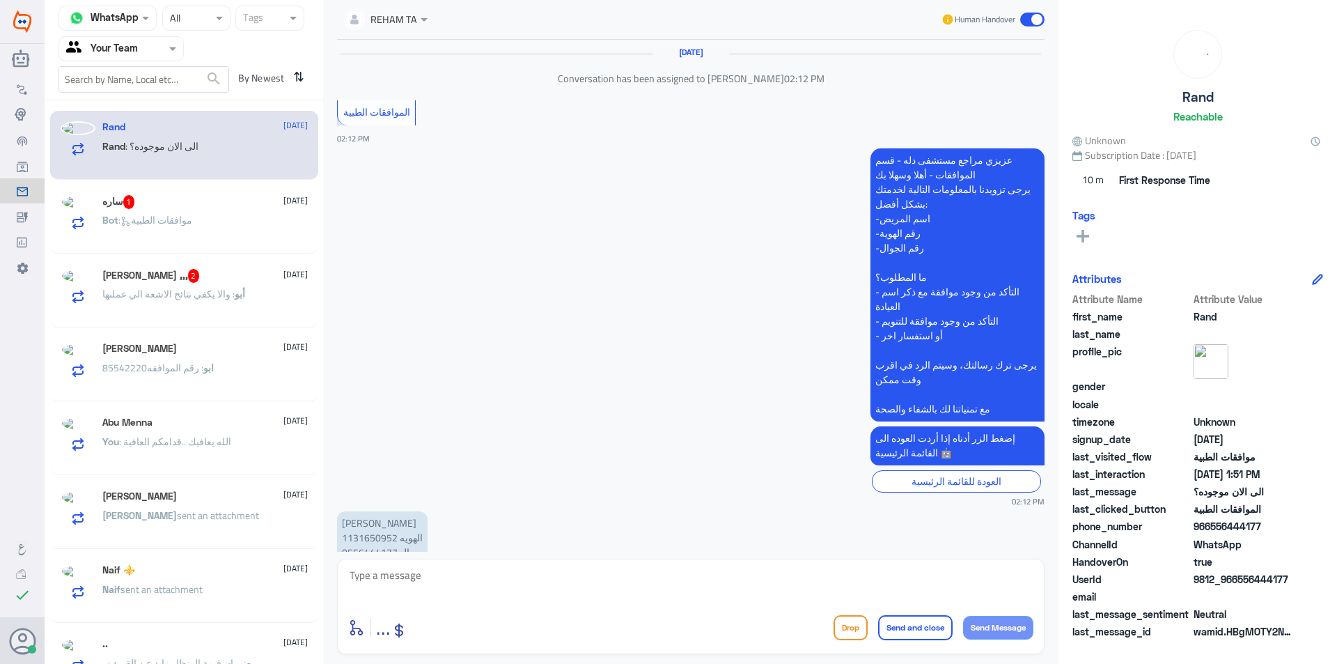
scroll to position [1204, 0]
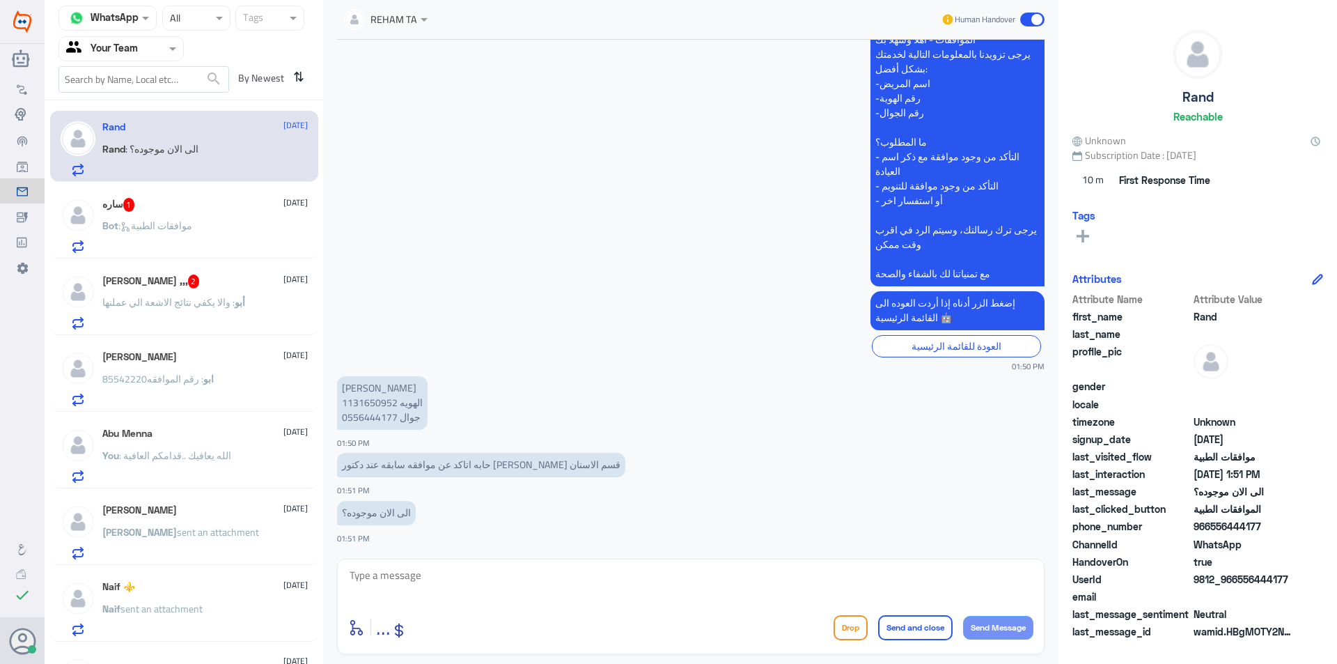
click at [156, 212] on div "ساره 1 [DATE]" at bounding box center [204, 205] width 205 height 14
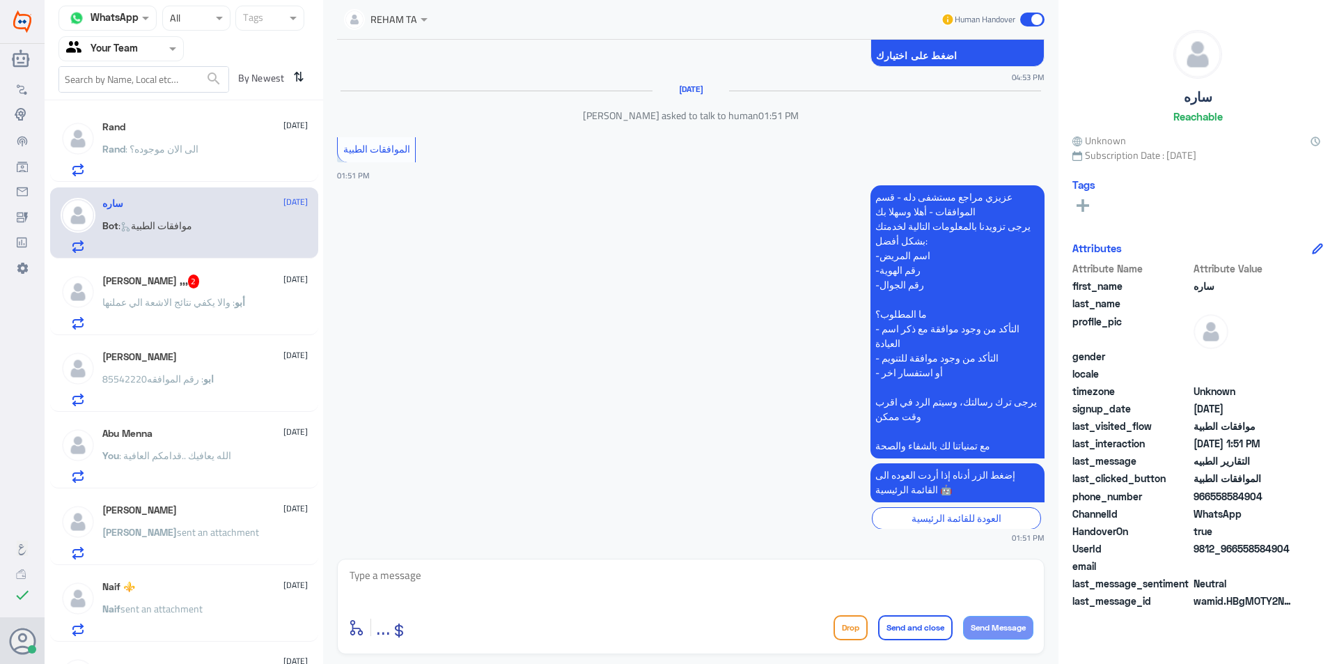
scroll to position [1565, 0]
click at [193, 157] on p "Rand : الى الان موجوده؟" at bounding box center [150, 158] width 96 height 35
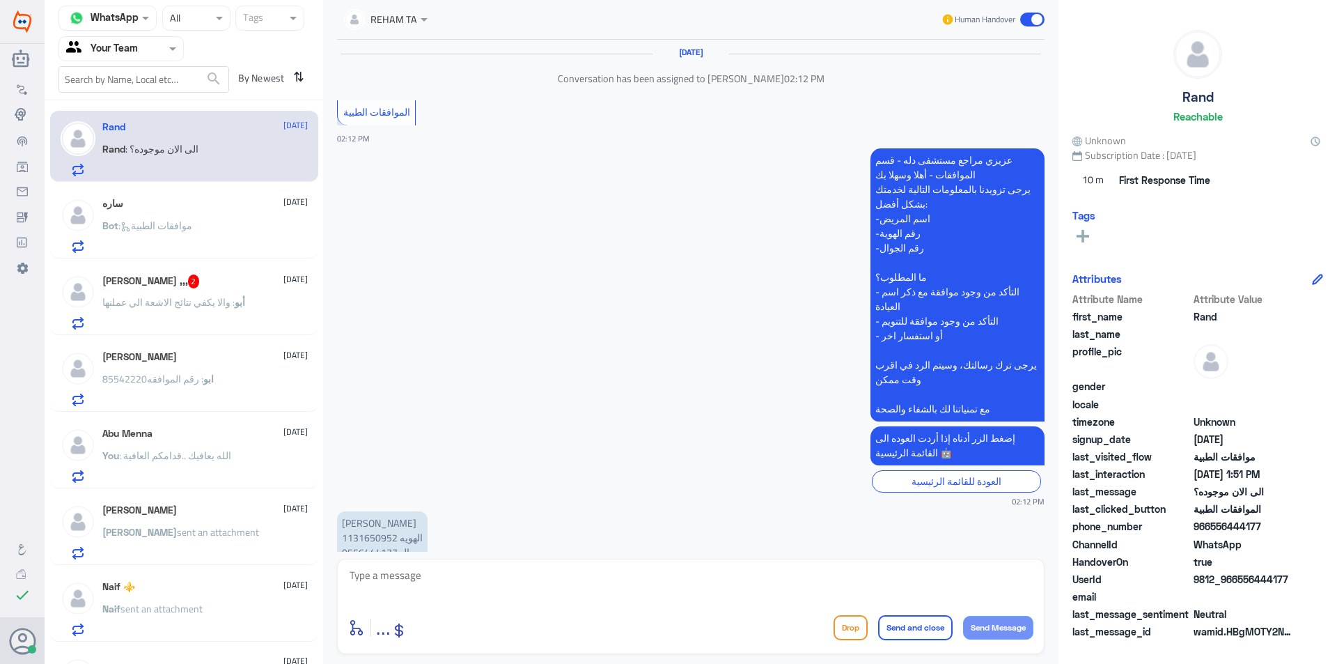
scroll to position [1204, 0]
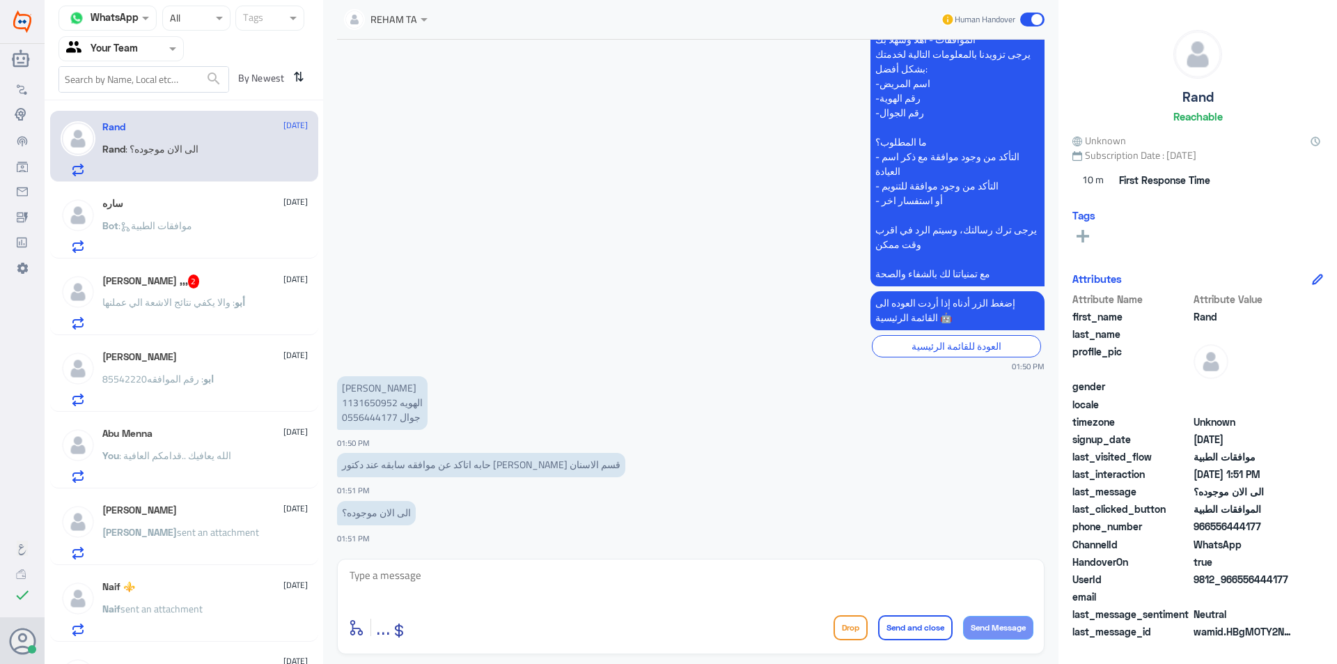
click at [560, 430] on app-msgs-text "[PERSON_NAME] الهويه 1131650952 جوال 0556444177" at bounding box center [690, 403] width 707 height 55
click at [383, 405] on p "[PERSON_NAME] الهويه 1131650952 جوال 0556444177" at bounding box center [382, 403] width 91 height 54
click at [175, 317] on p "أبو : والا يكفي نتائج الاشعة الي عملنها" at bounding box center [173, 312] width 143 height 35
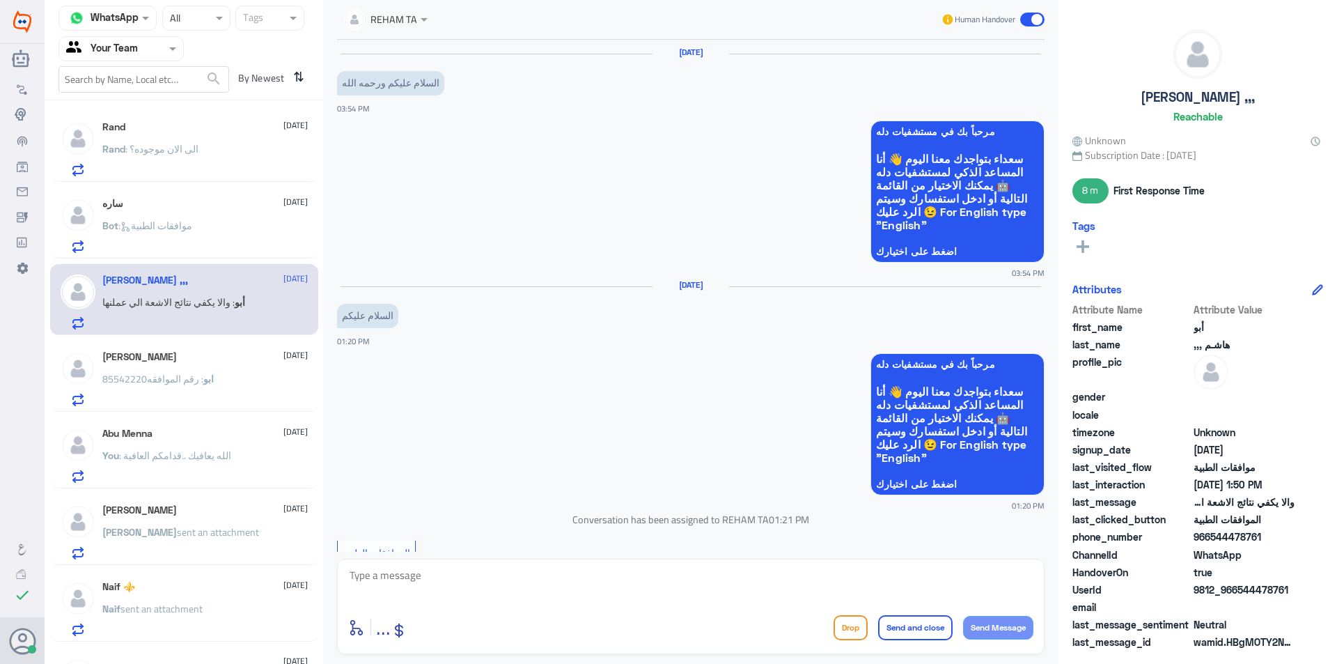
scroll to position [1072, 0]
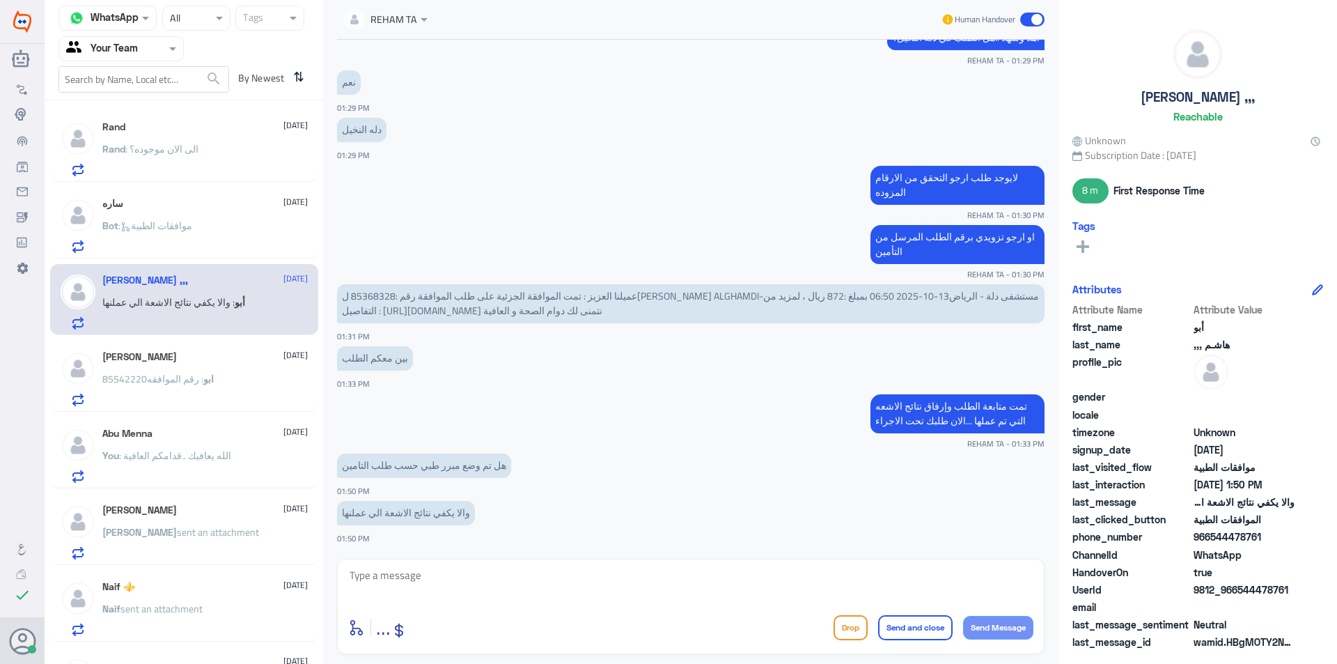
click at [485, 597] on textarea at bounding box center [690, 583] width 685 height 34
type textarea "H"
type textarea "نتائج الاشعه هي الاساس وهي المطلوبه والتي ستوضح المشكلة واذا يستدعي للرنين ام لا"
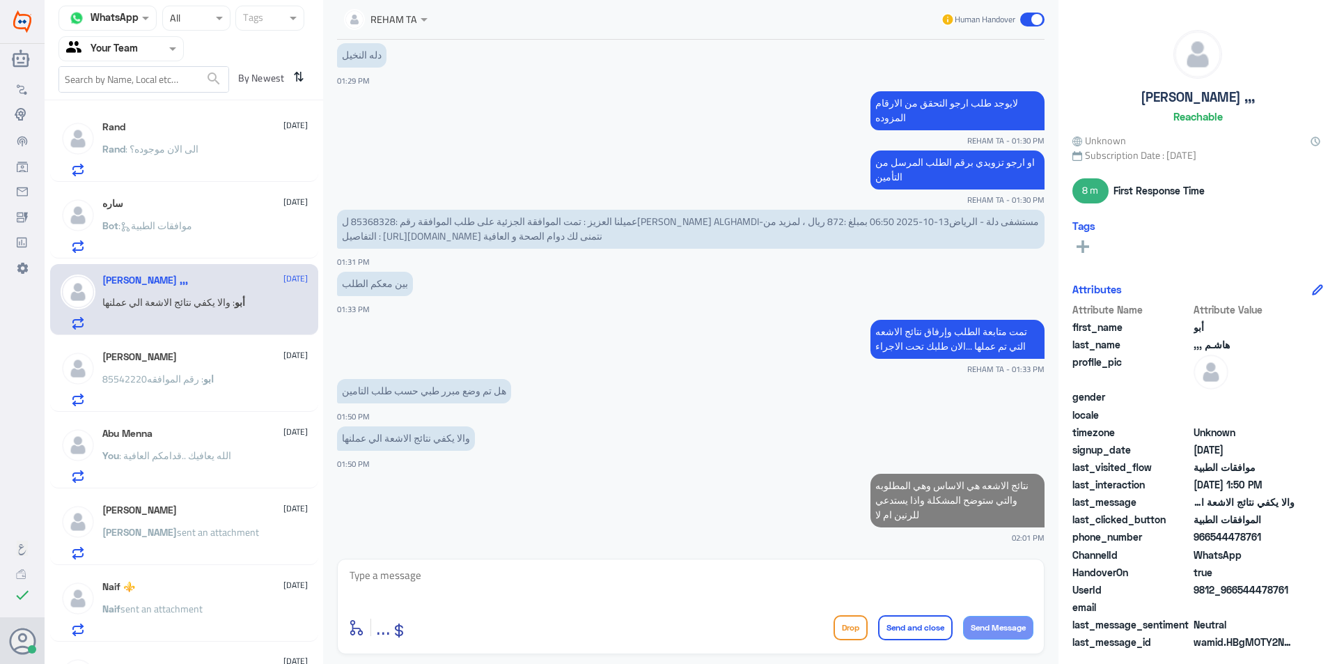
click at [195, 175] on p "Rand : الى الان موجوده؟" at bounding box center [150, 158] width 96 height 35
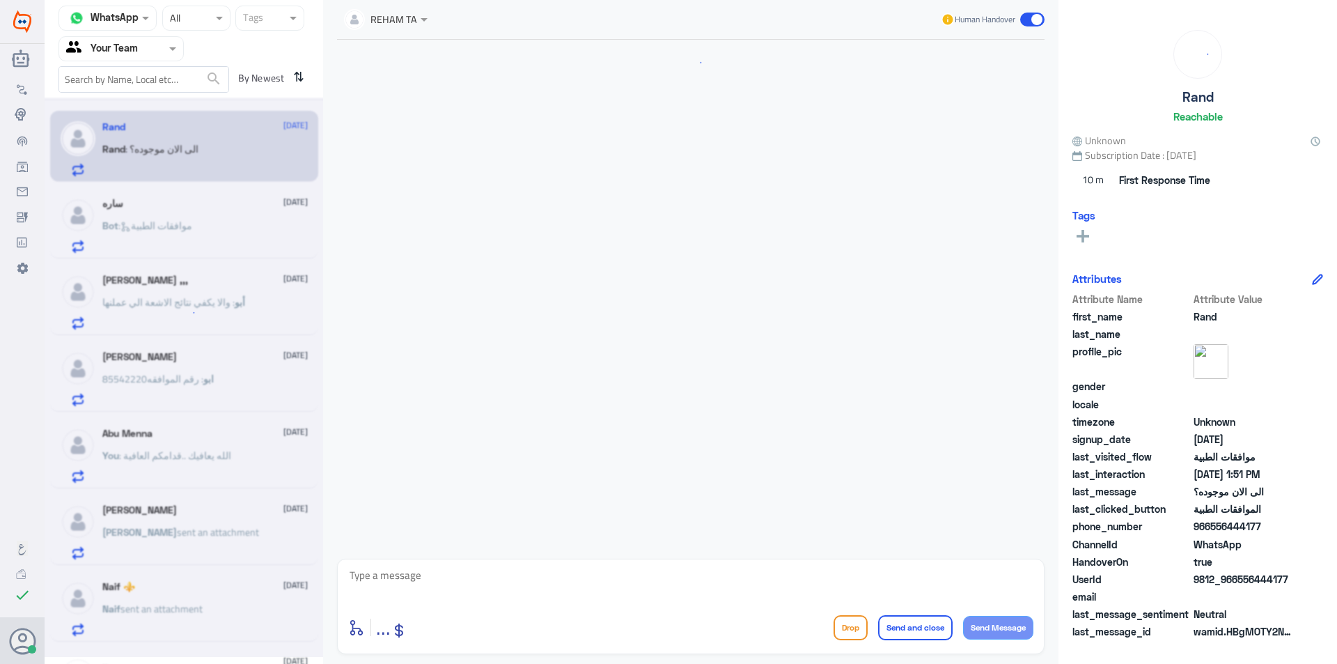
click at [186, 150] on div at bounding box center [184, 376] width 279 height 559
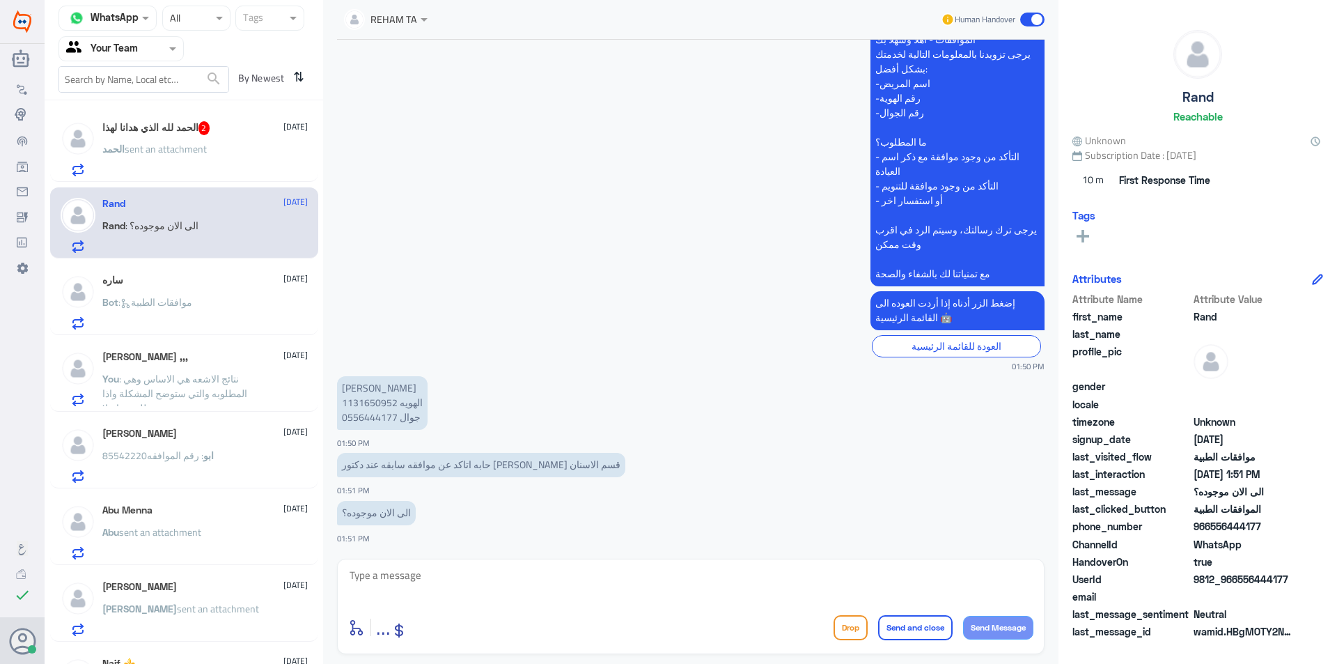
click at [196, 136] on div "الحمد لله الذي هدانا لهذا 2 [DATE] ال[PERSON_NAME] sent an attachment" at bounding box center [204, 148] width 205 height 55
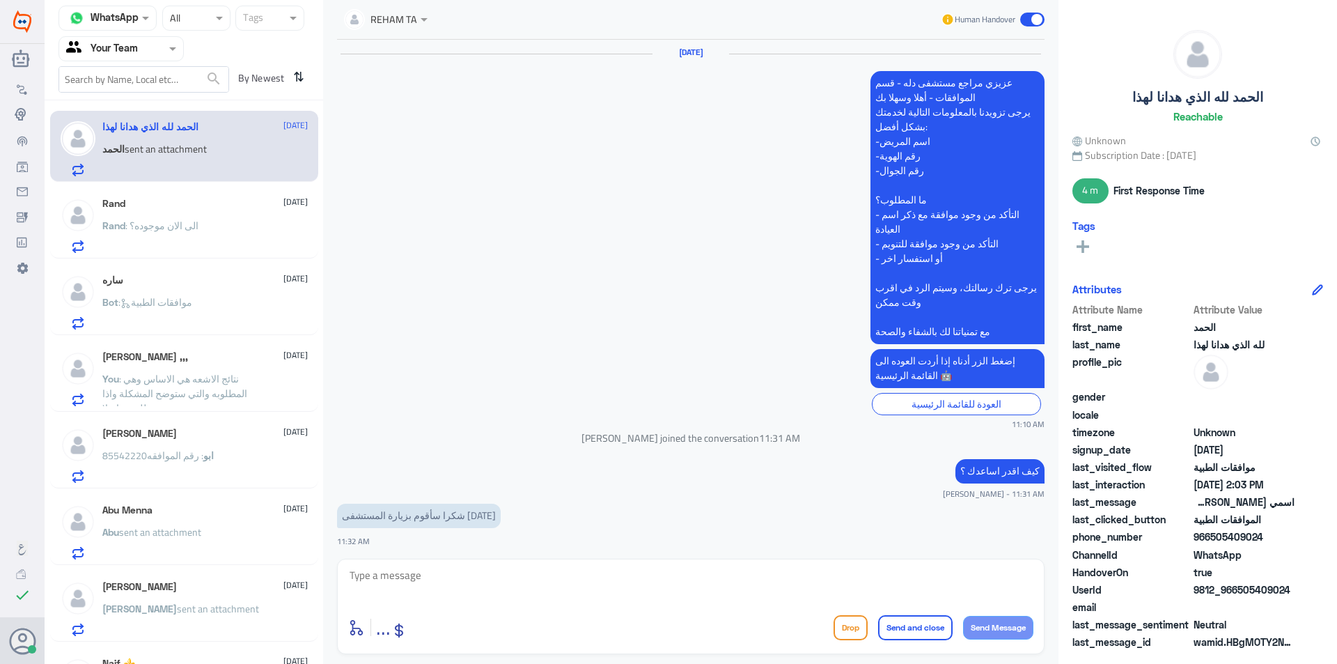
scroll to position [1205, 0]
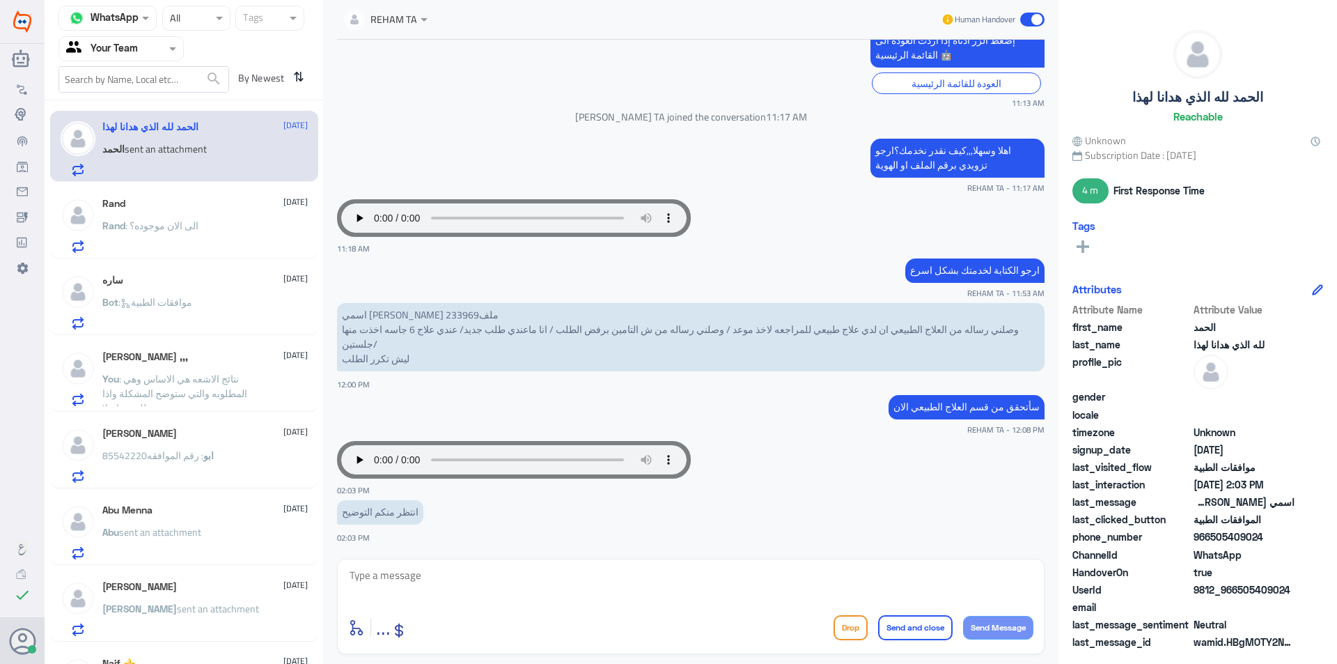
click at [460, 575] on textarea at bounding box center [690, 583] width 685 height 34
type textarea "تم الالغاء بحسب رد قسم العلاج الطبيعي"
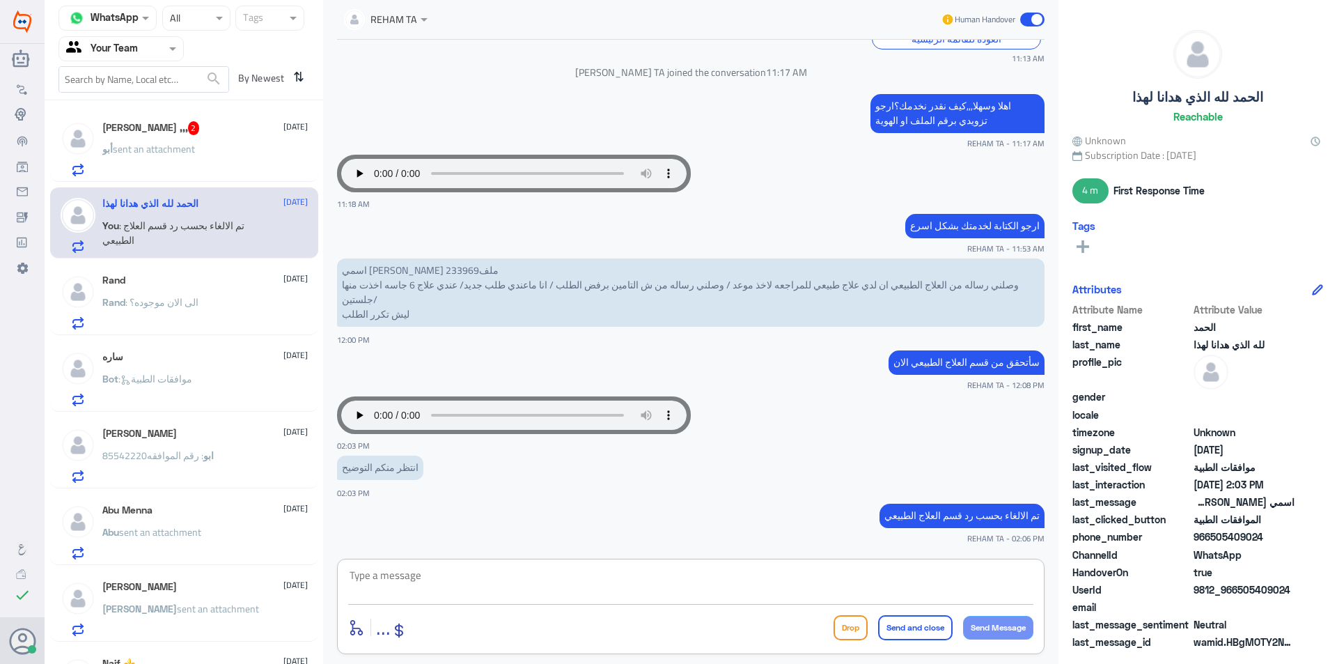
click at [153, 150] on span "sent an attachment" at bounding box center [154, 149] width 82 height 18
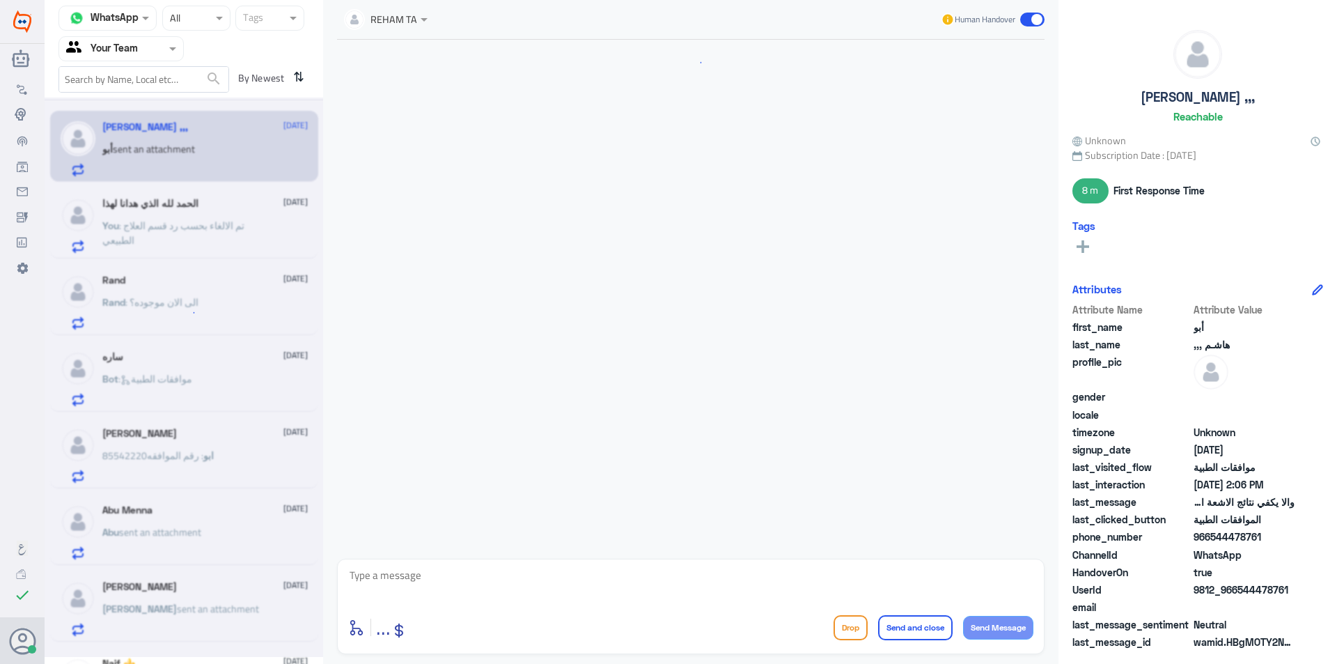
scroll to position [1106, 0]
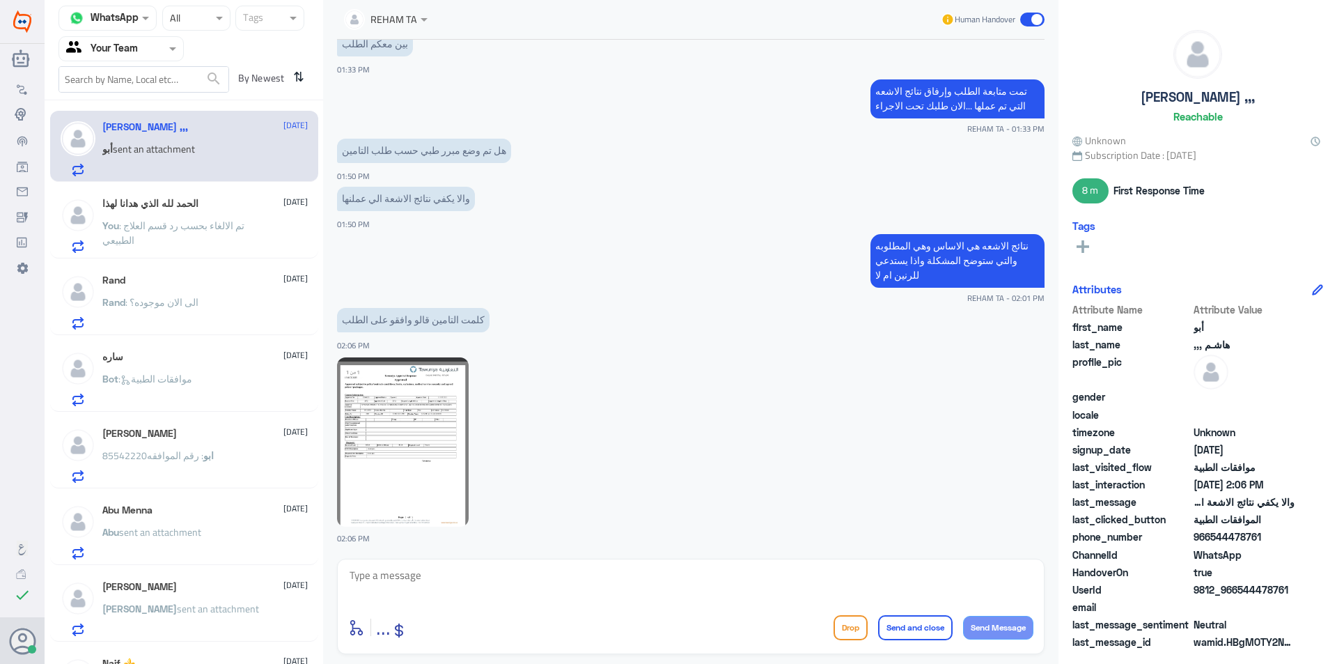
click at [434, 584] on textarea at bounding box center [690, 583] width 685 height 34
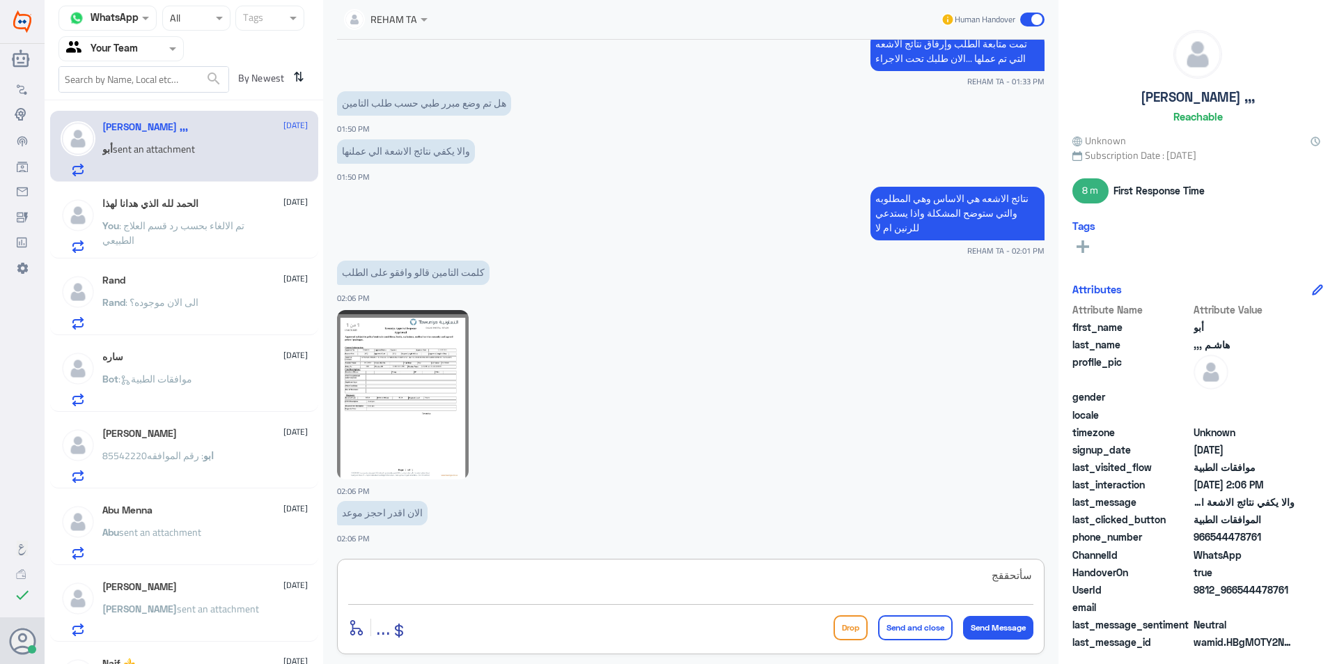
type textarea "سأتحقق"
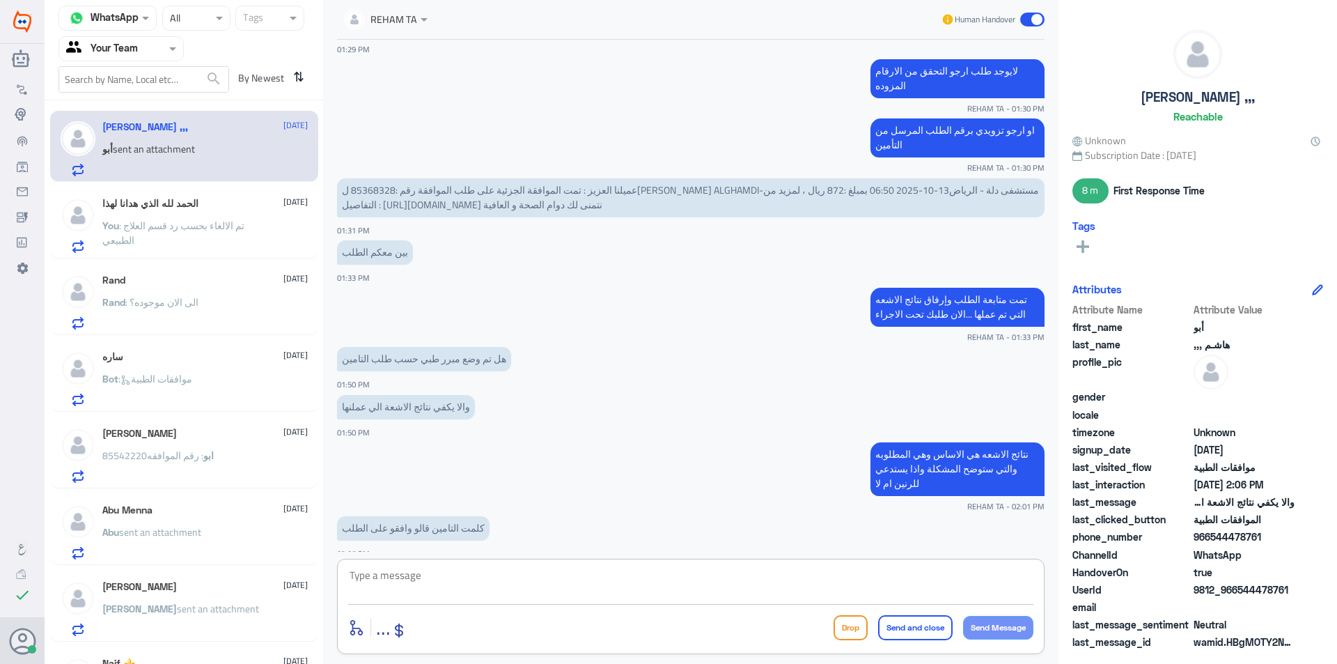
scroll to position [780, 0]
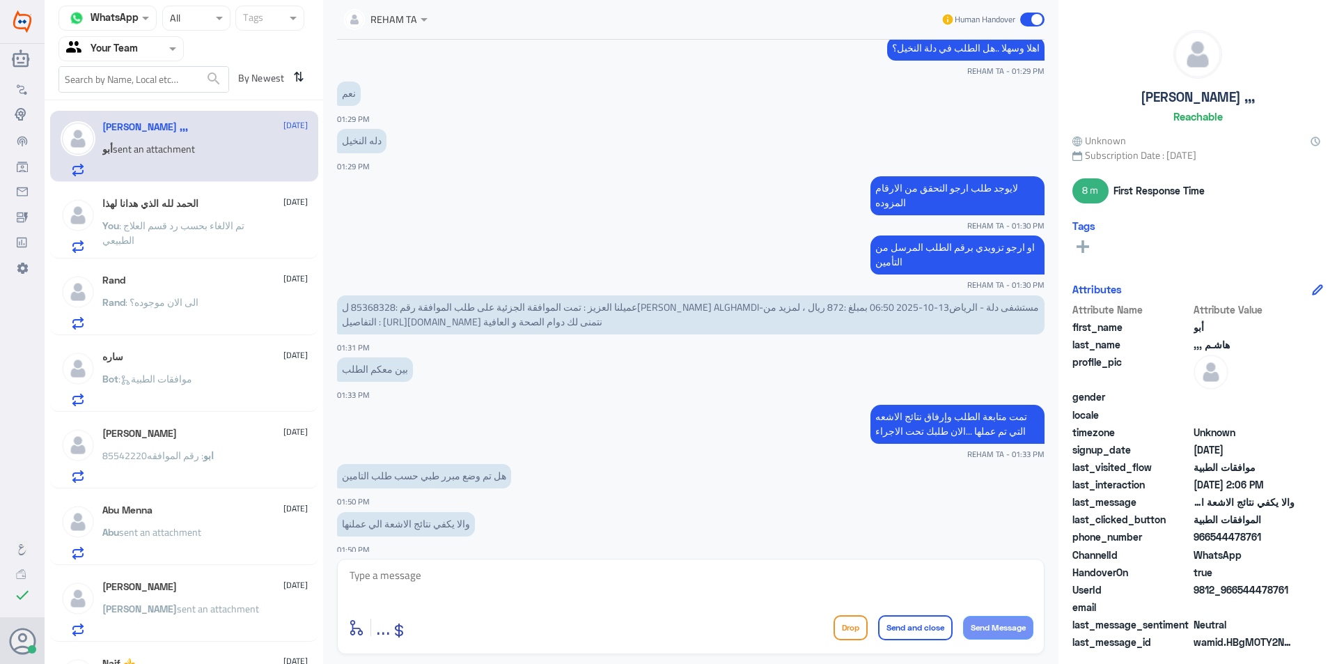
click at [382, 308] on span "عميلنا العزيز : تمت الموافقة الجزئية على طلب الموافقة رقم :85368328 ل[PERSON_NA…" at bounding box center [690, 314] width 697 height 33
copy span "85368328"
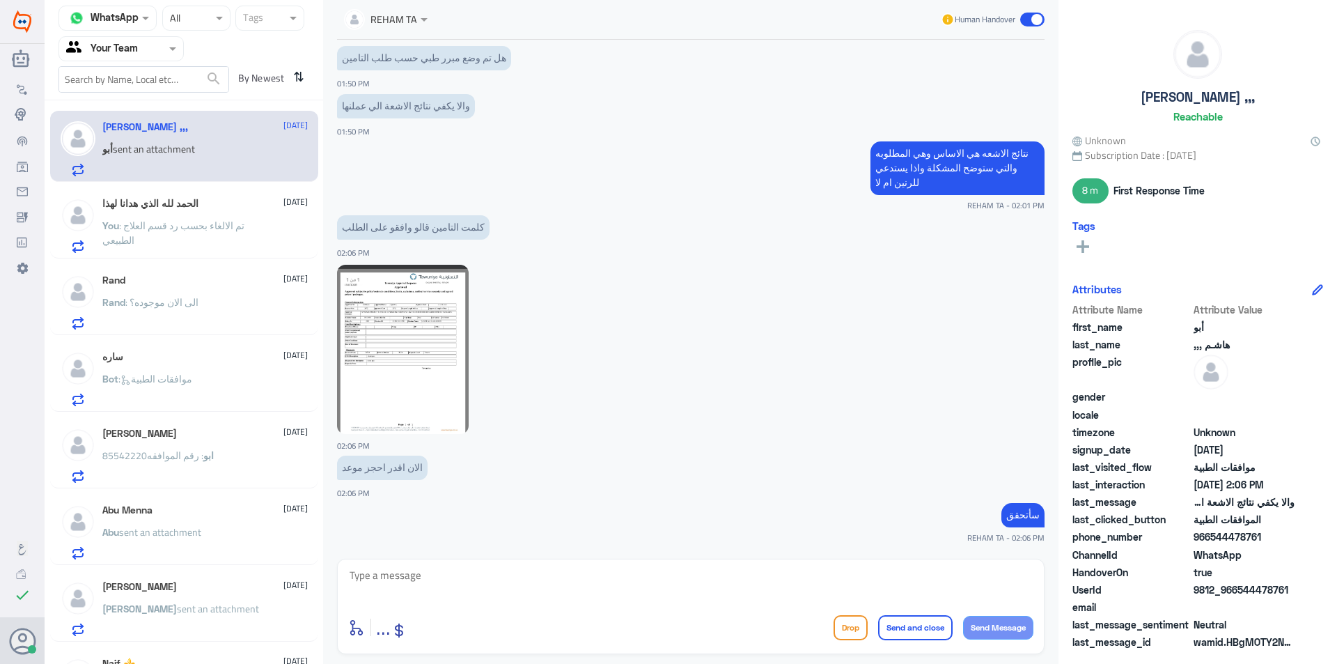
click at [540, 603] on div at bounding box center [690, 585] width 685 height 38
click at [542, 597] on textarea at bounding box center [690, 583] width 685 height 34
type textarea "نعم صحيح تمت الموافقه وحدثتها لكم في النظام"
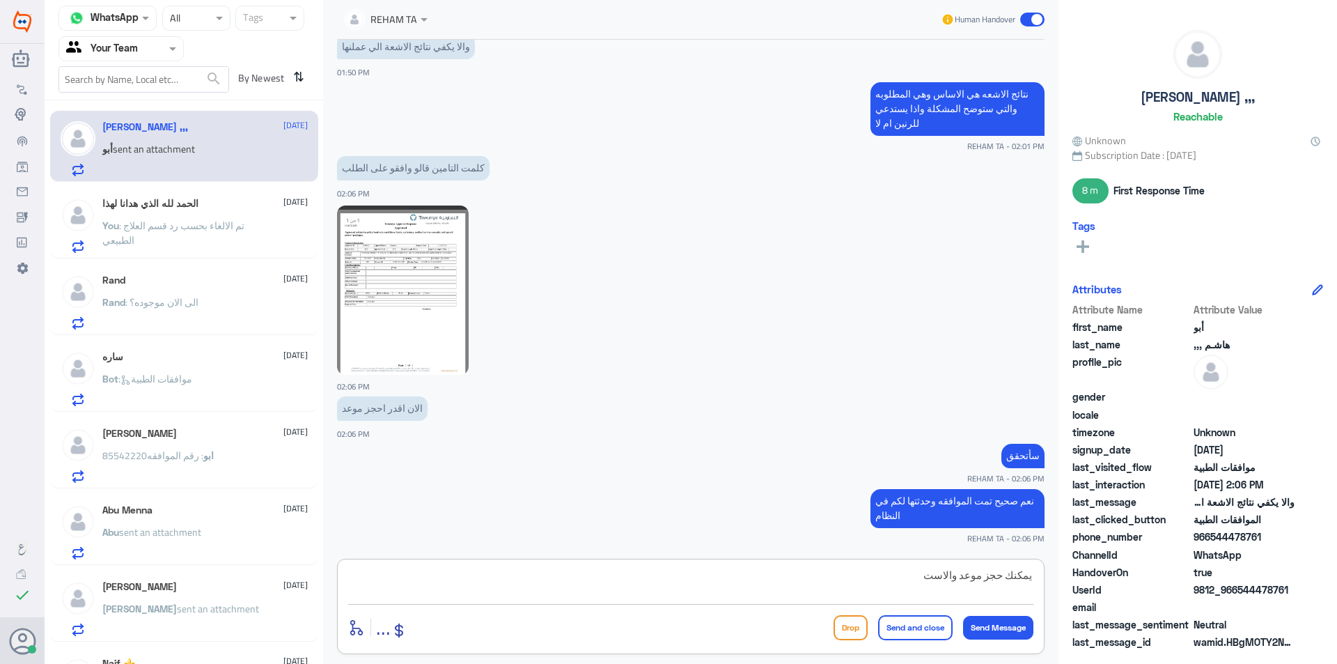
scroll to position [1305, 0]
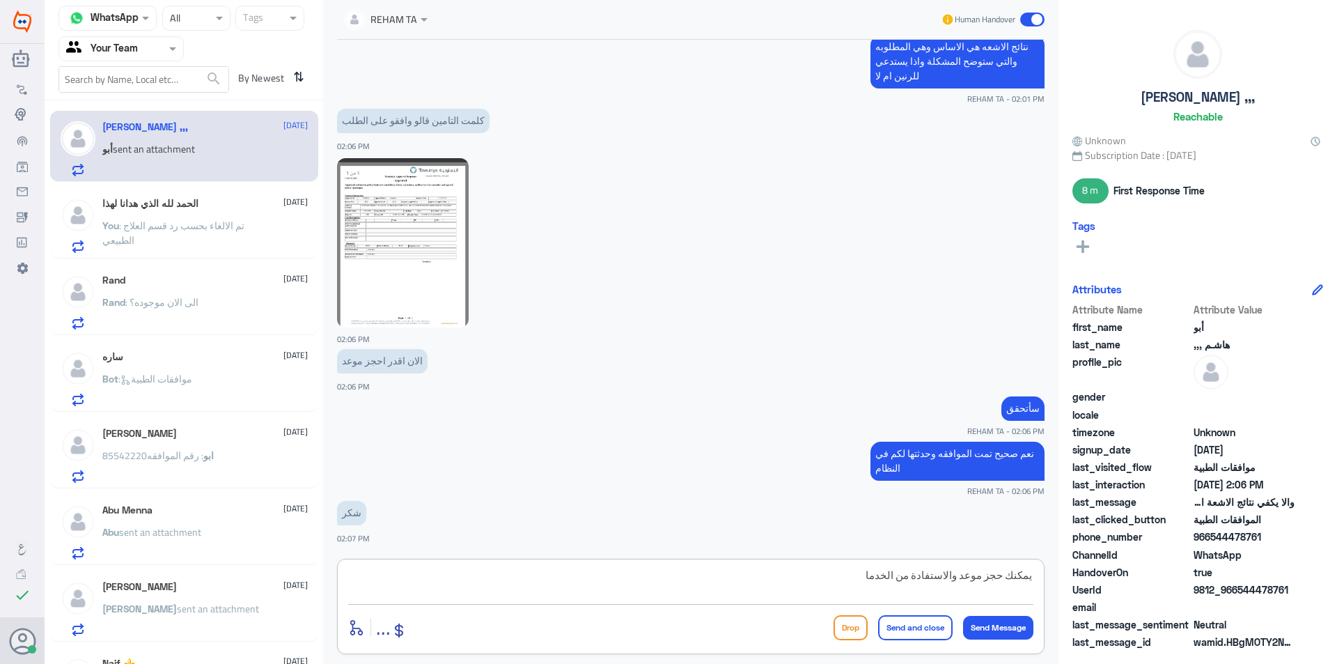
type textarea "يمكنك حجز موعد والاستفادة من الخدمات"
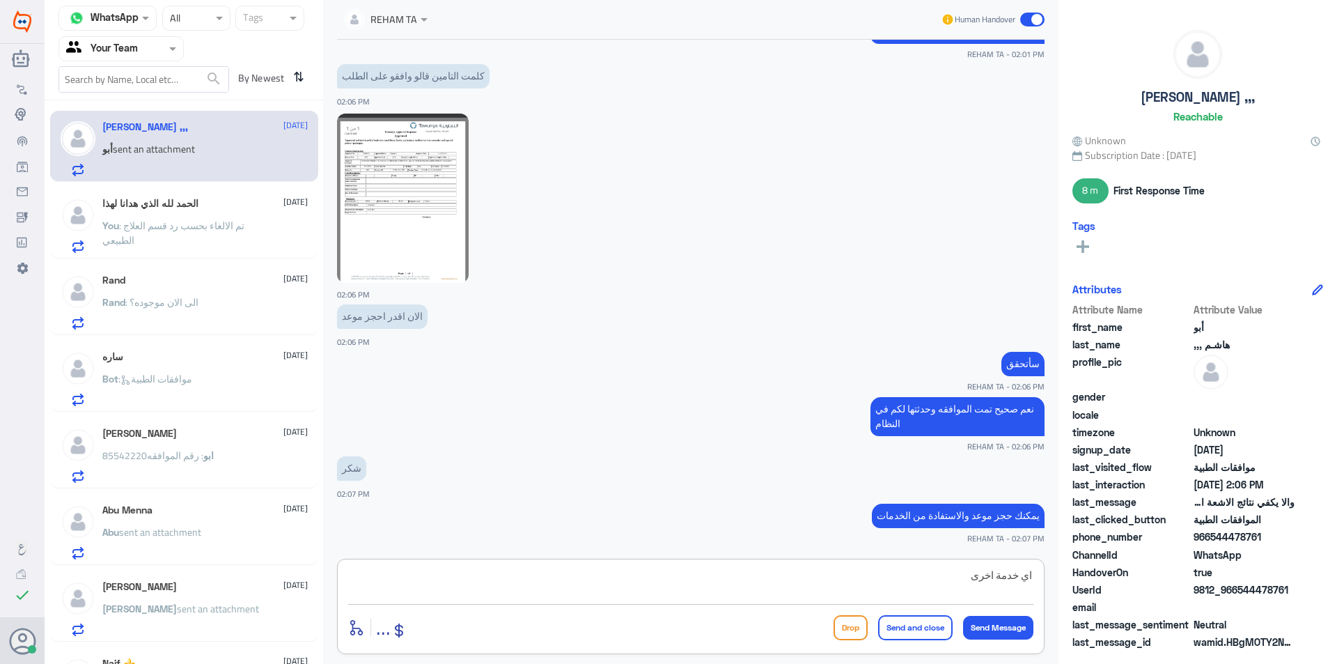
type textarea "اي خدمة اخرى؟"
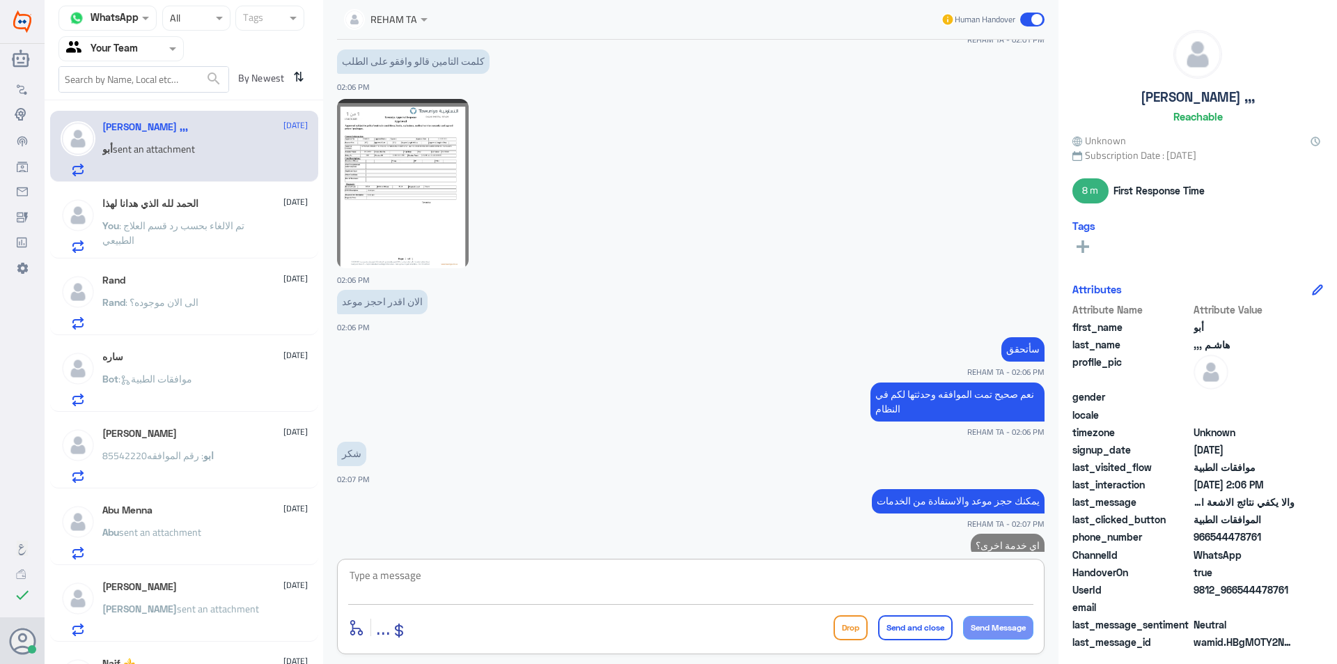
scroll to position [1409, 0]
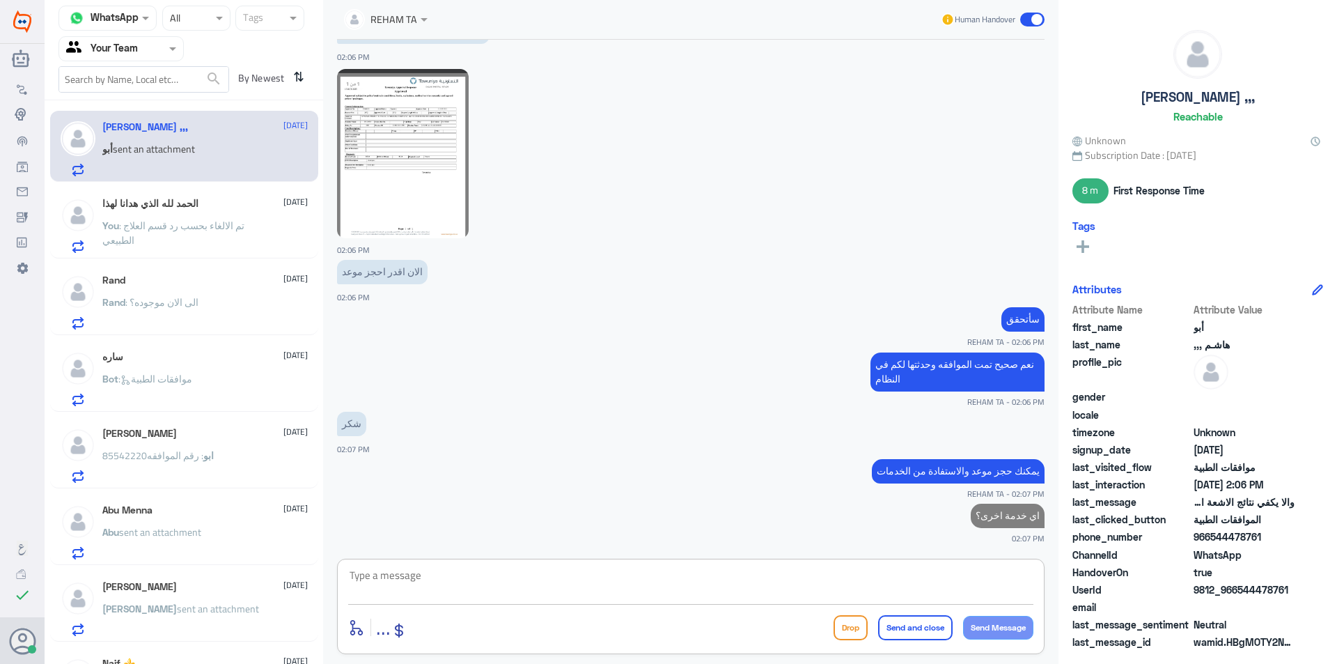
click at [127, 212] on div "الحمد لله الذي هدانا لهذا [DATE] You : تم الالغاء بحسب رد قسم العلاج الطبيعي" at bounding box center [204, 225] width 205 height 55
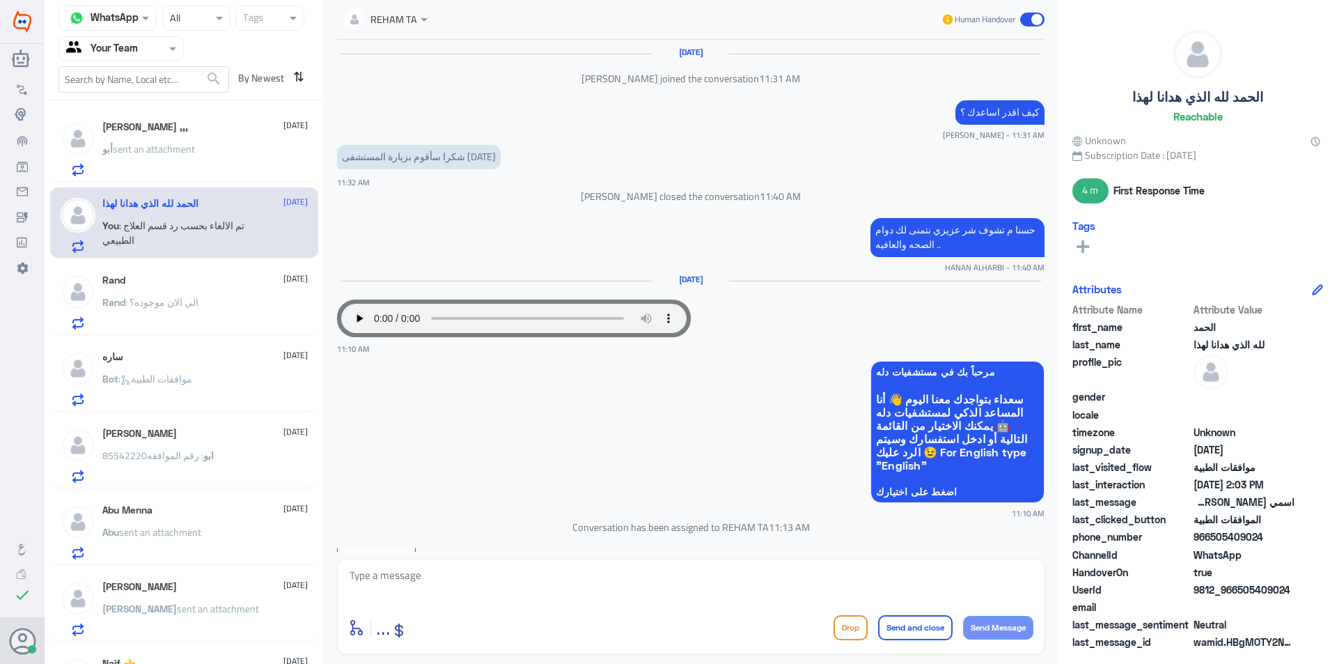
scroll to position [890, 0]
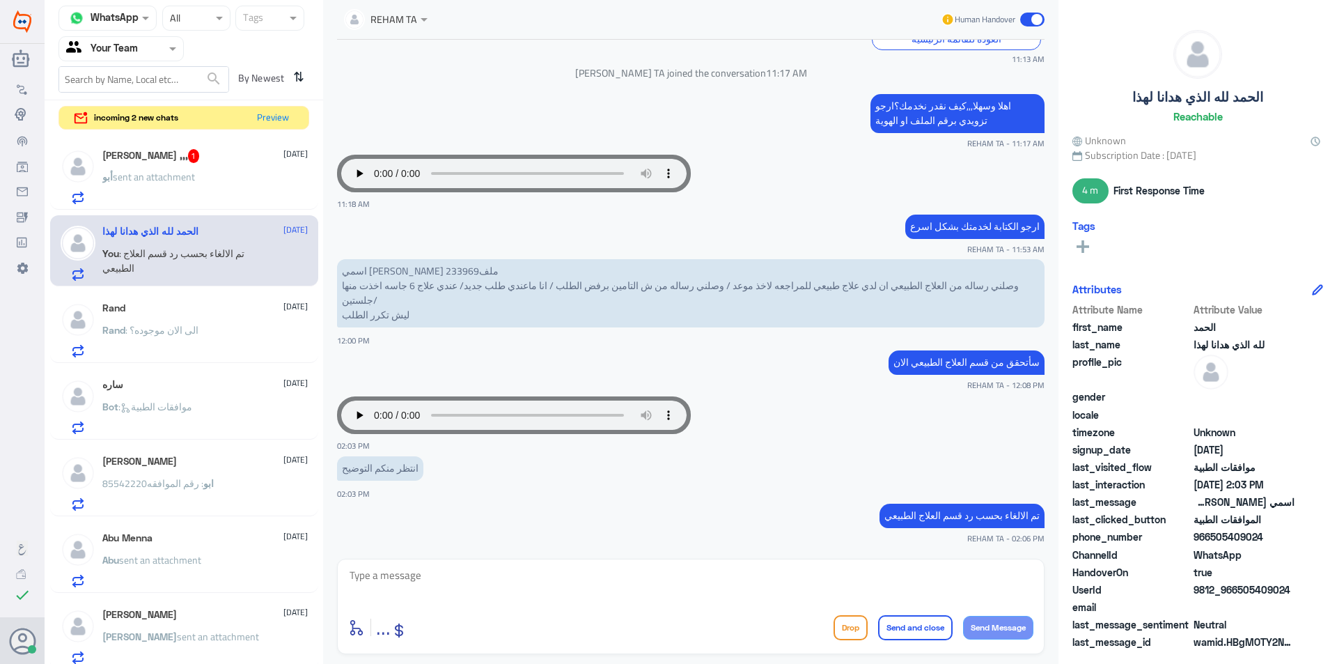
click at [146, 153] on h5 "[PERSON_NAME] ,,, 1" at bounding box center [150, 156] width 97 height 14
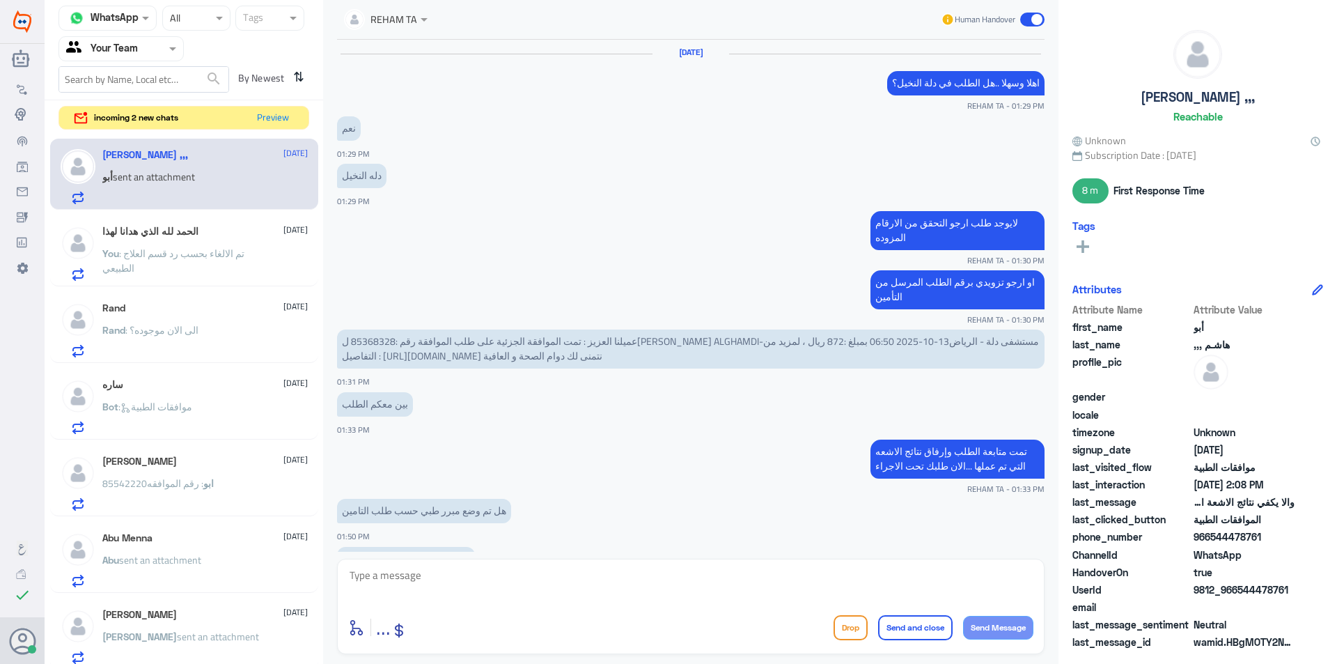
scroll to position [711, 0]
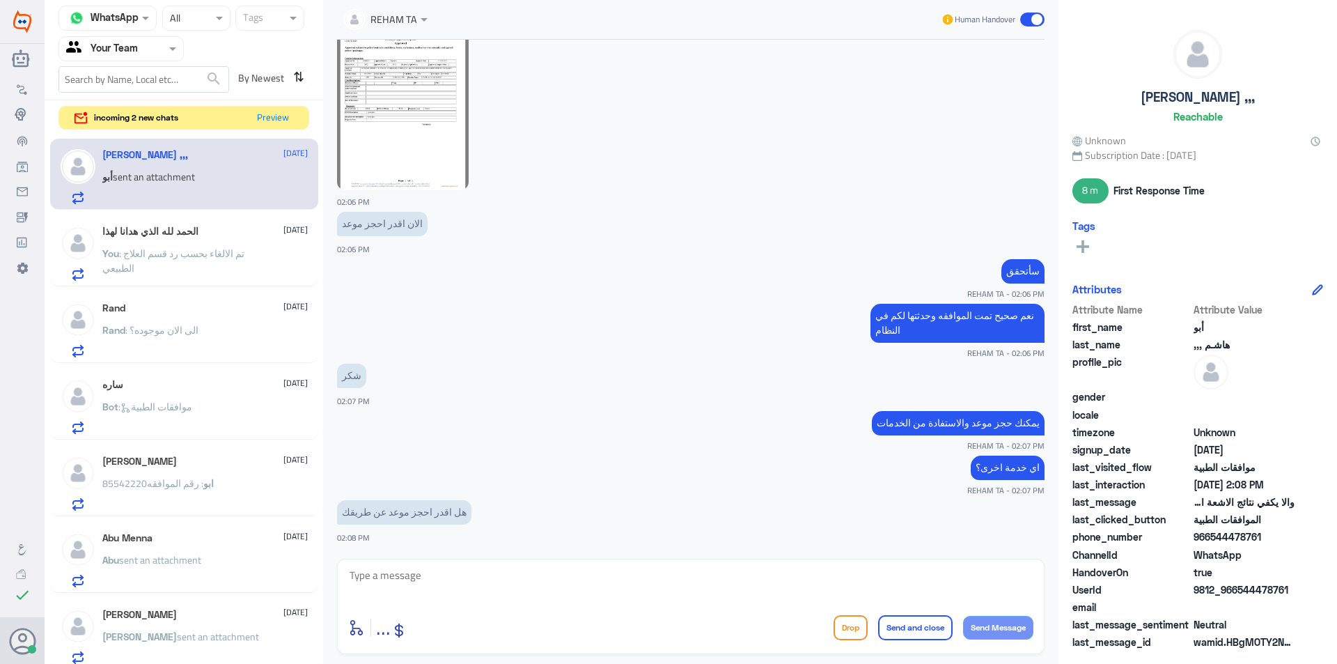
click at [389, 573] on textarea at bounding box center [690, 583] width 685 height 34
type textarea "ل"
type textarea "نعتذر منك نحن الموافقات فقط"
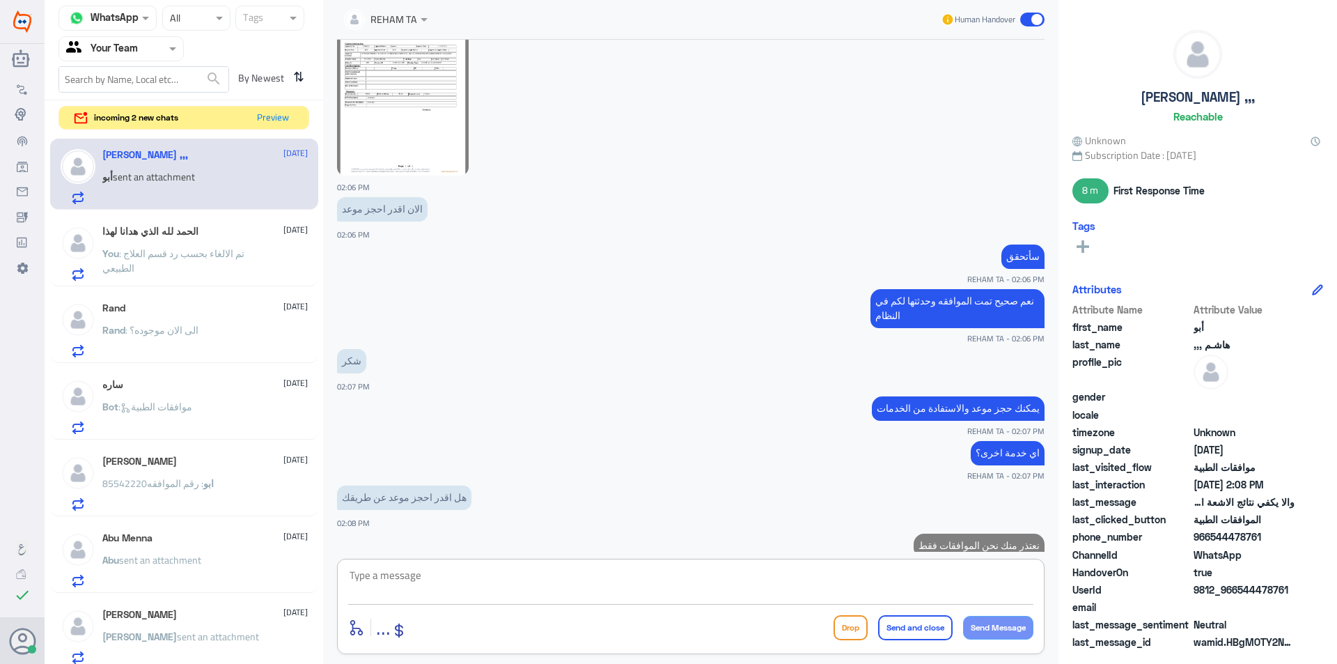
scroll to position [755, 0]
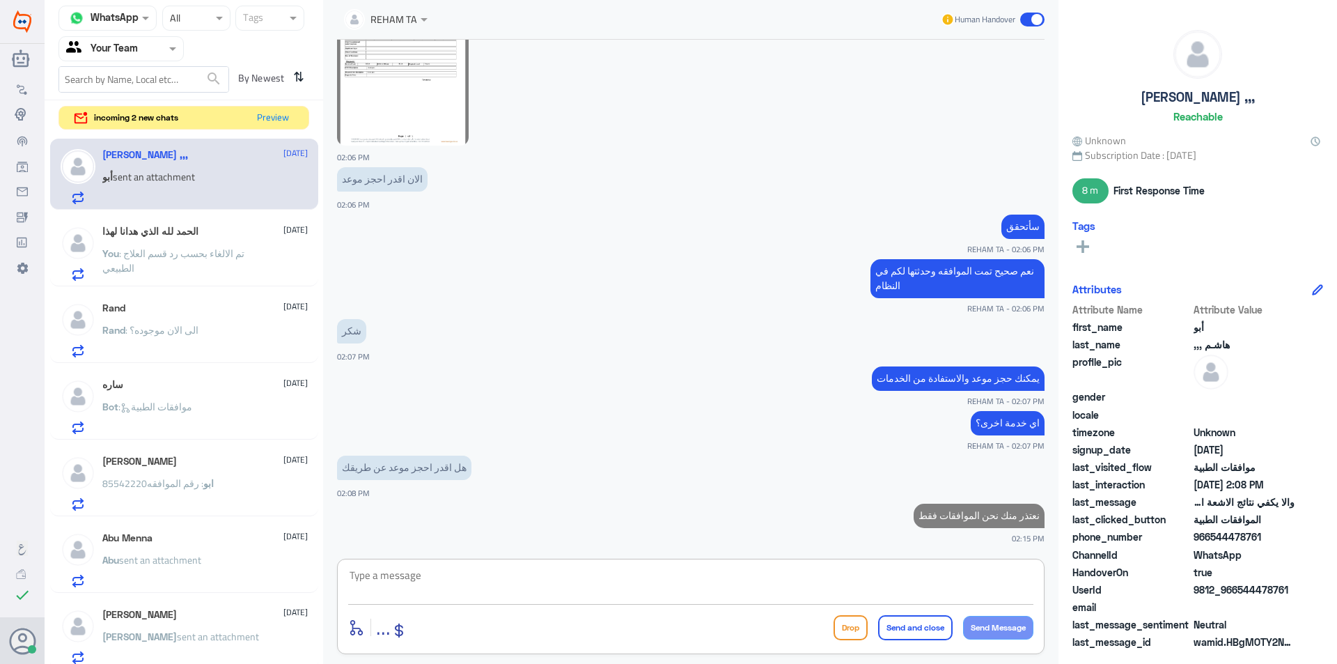
click at [191, 249] on span ": تم الالغاء بحسب رد قسم العلاج الطبيعي" at bounding box center [173, 260] width 142 height 33
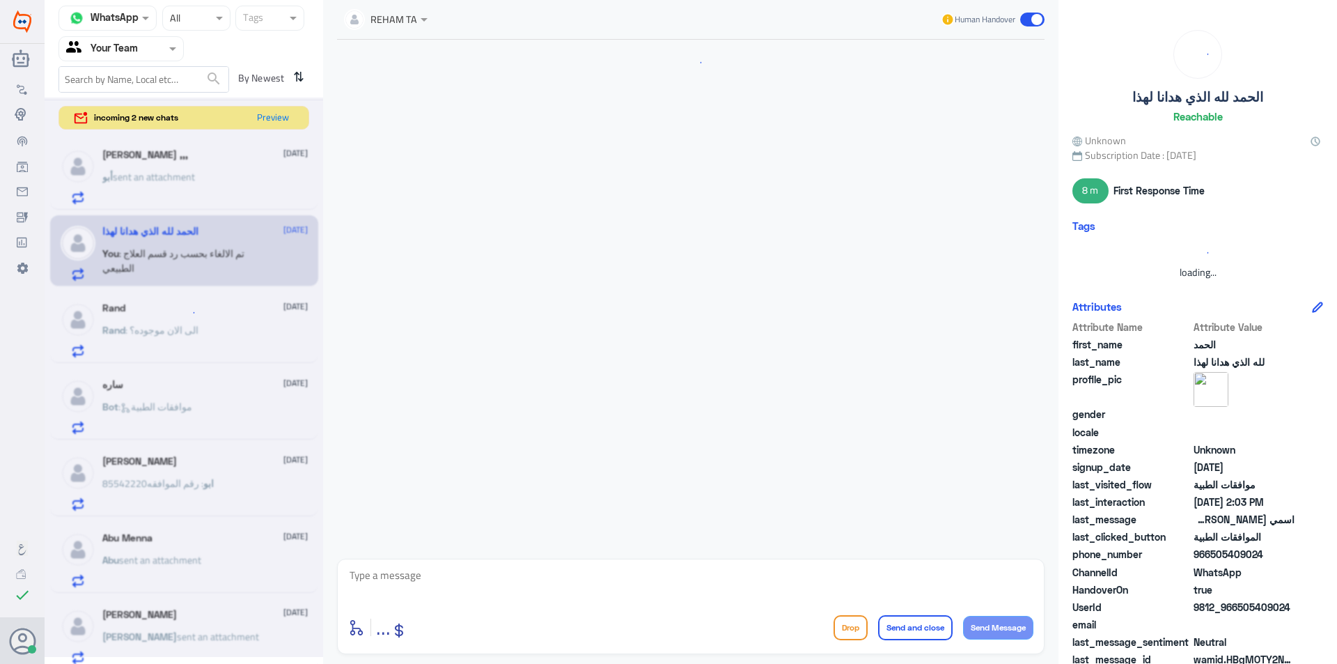
scroll to position [890, 0]
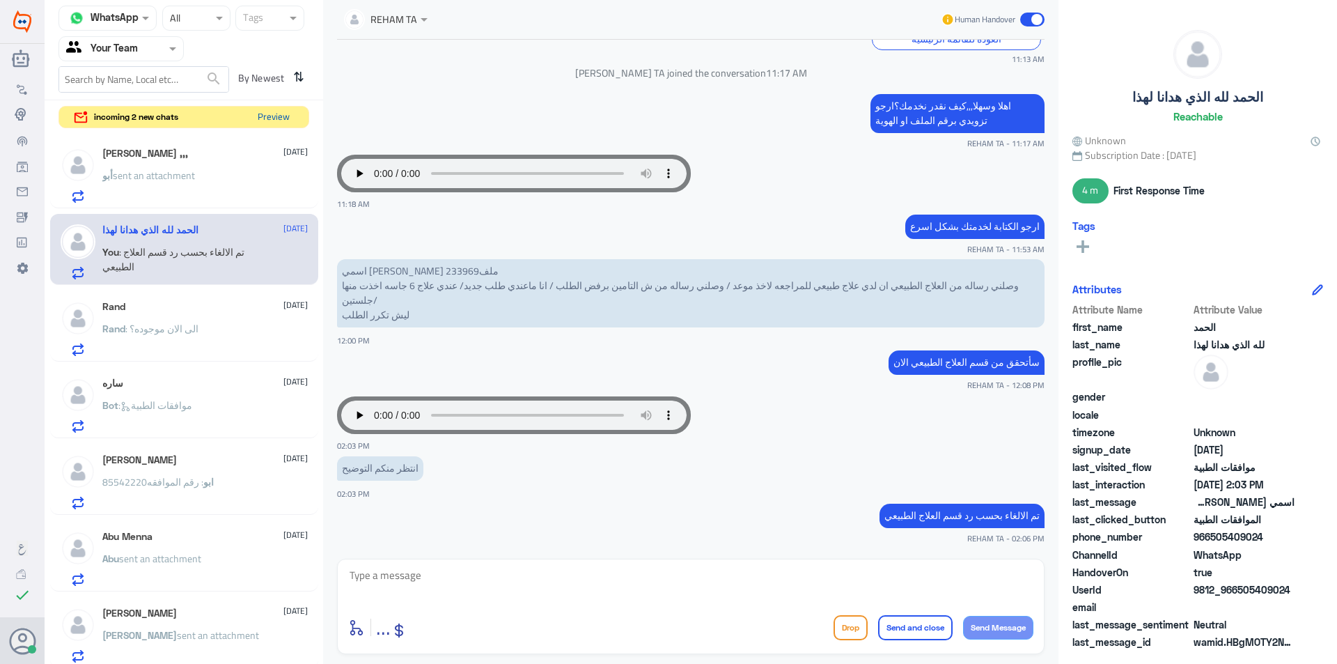
click at [260, 110] on button "Preview" at bounding box center [273, 118] width 42 height 22
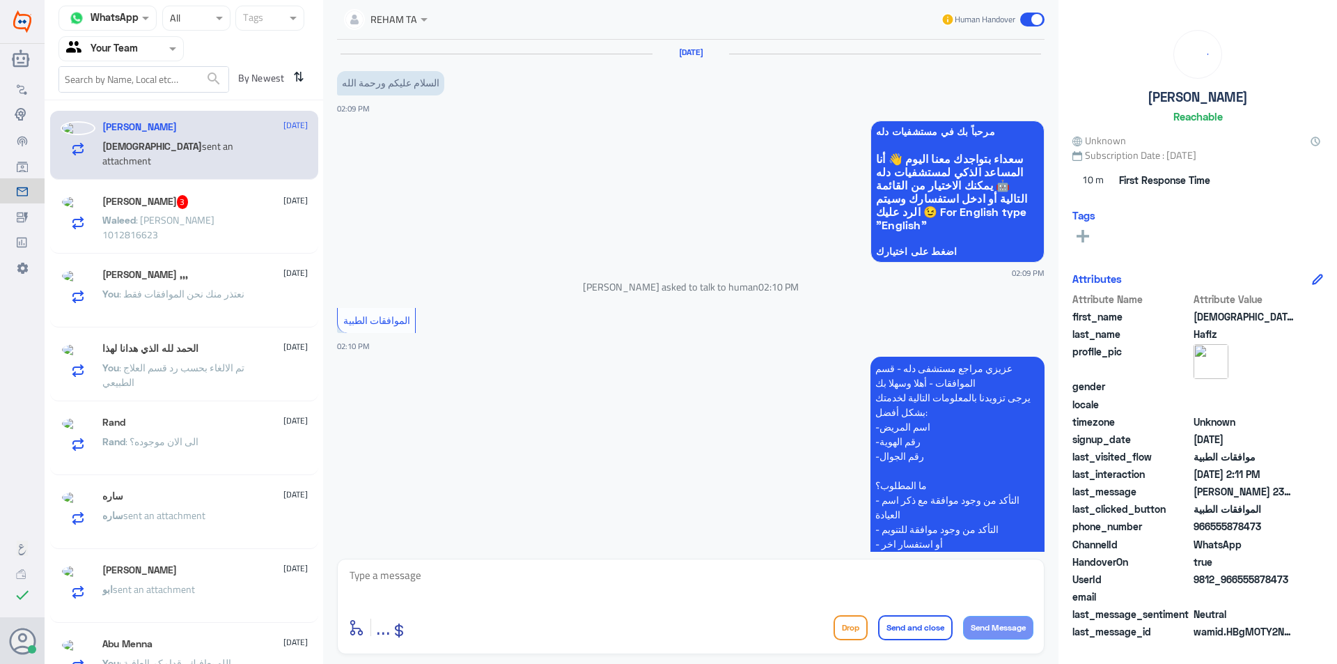
scroll to position [262, 0]
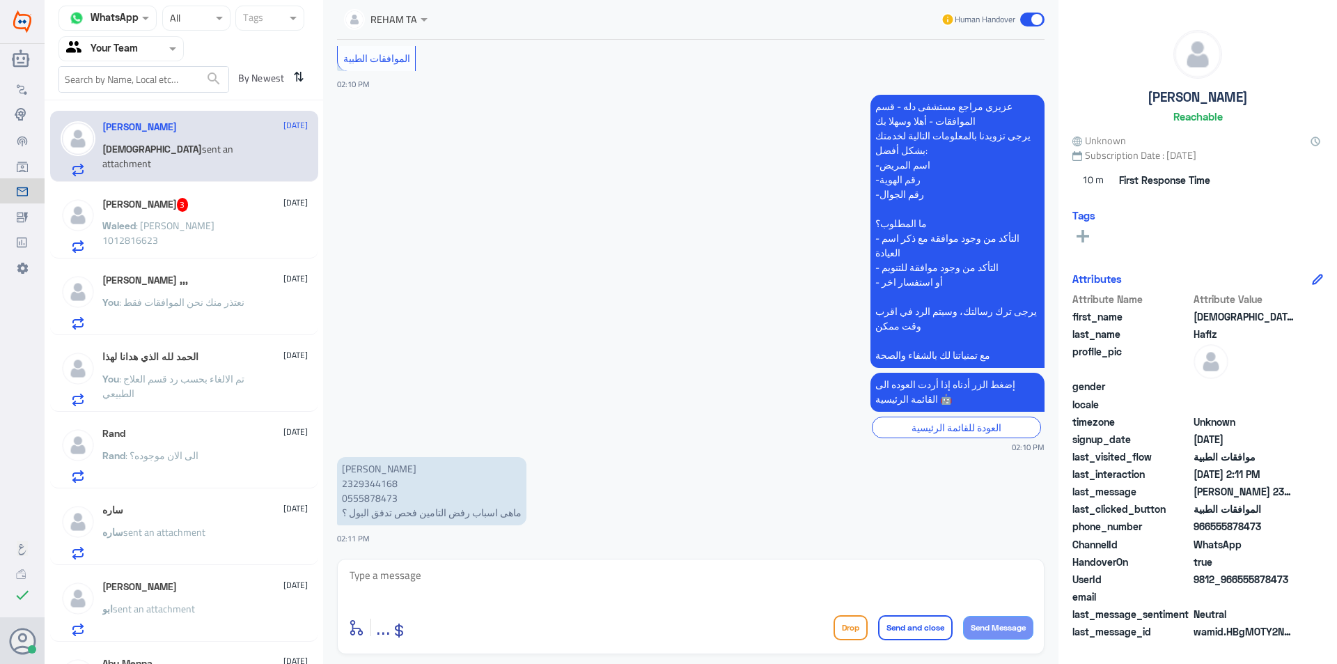
click at [242, 242] on p "Waleed : [PERSON_NAME] 1012816623" at bounding box center [180, 235] width 157 height 35
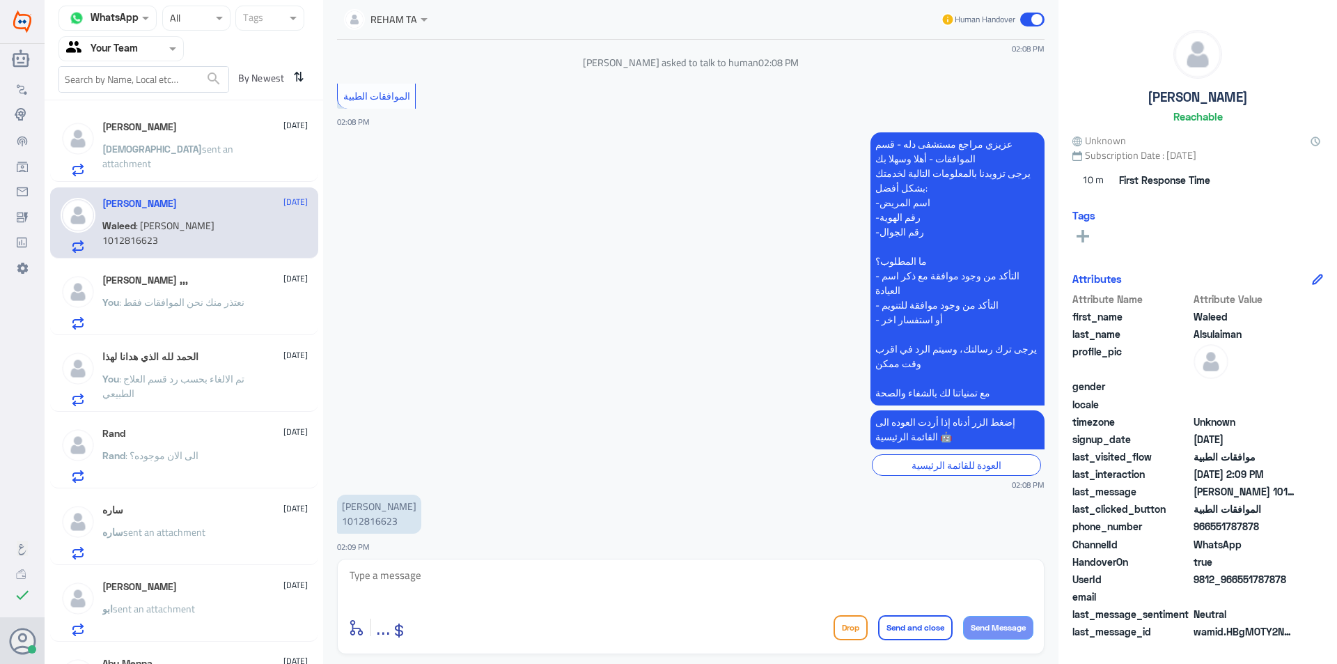
scroll to position [306, 0]
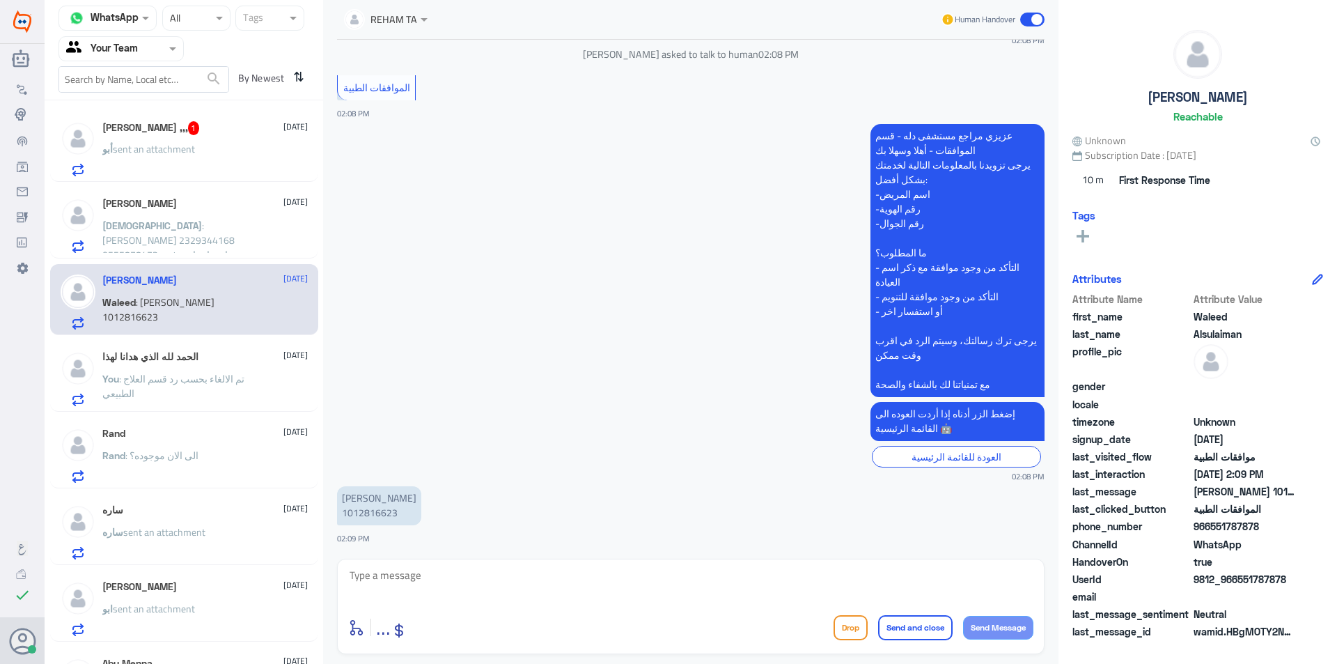
click at [242, 144] on div "[PERSON_NAME] ,,, 1 [DATE] أبو sent an attachment" at bounding box center [204, 148] width 205 height 55
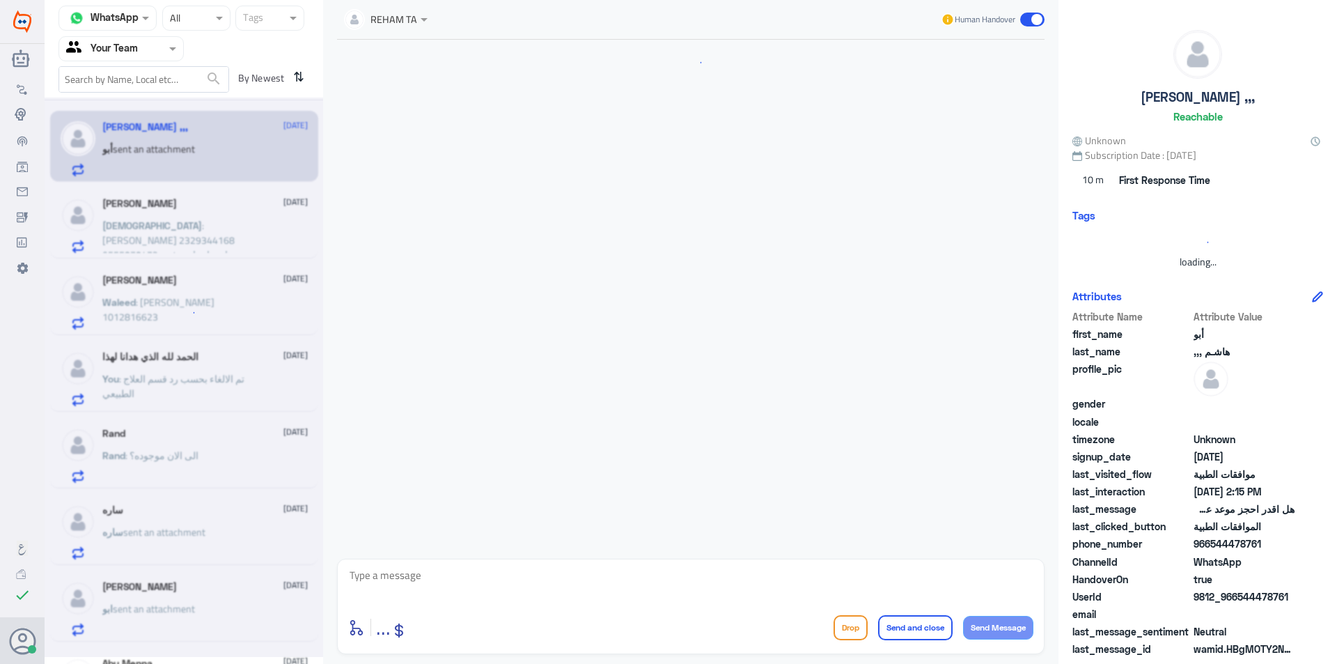
scroll to position [711, 0]
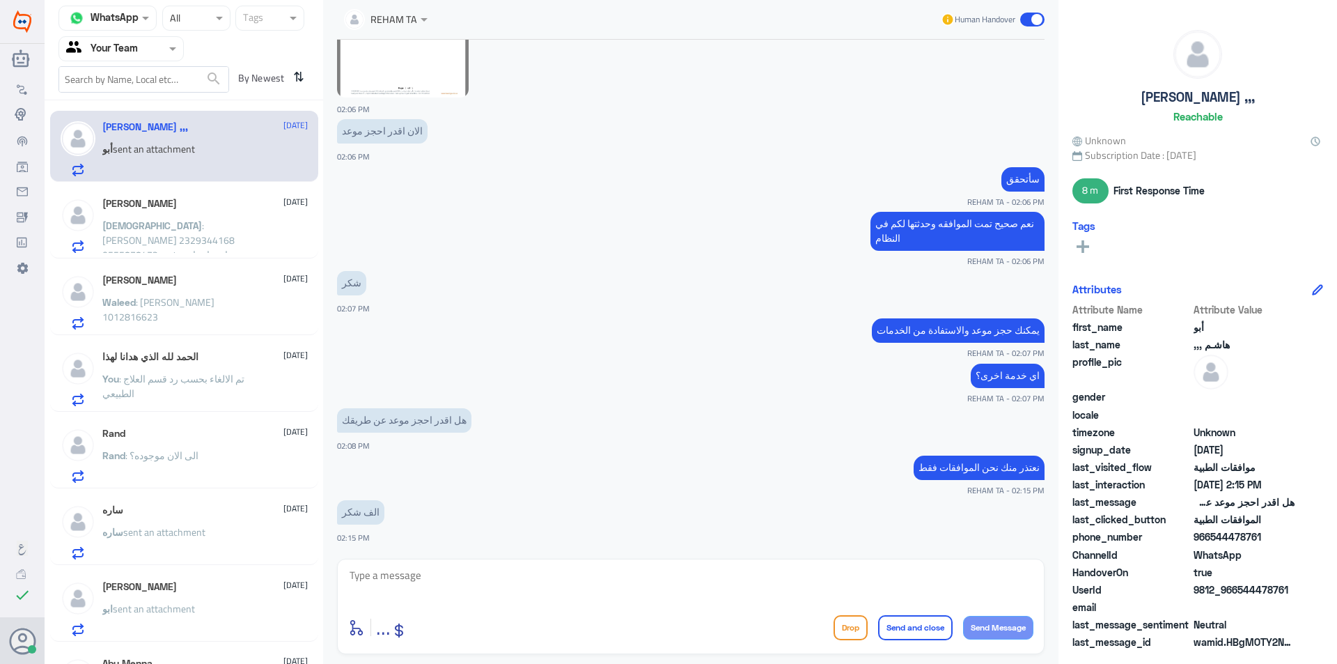
click at [185, 235] on span ": [PERSON_NAME] 2329344168 0555878473 ماهى اسباب رفض التامين فحص تدفق البول ؟" at bounding box center [168, 248] width 132 height 62
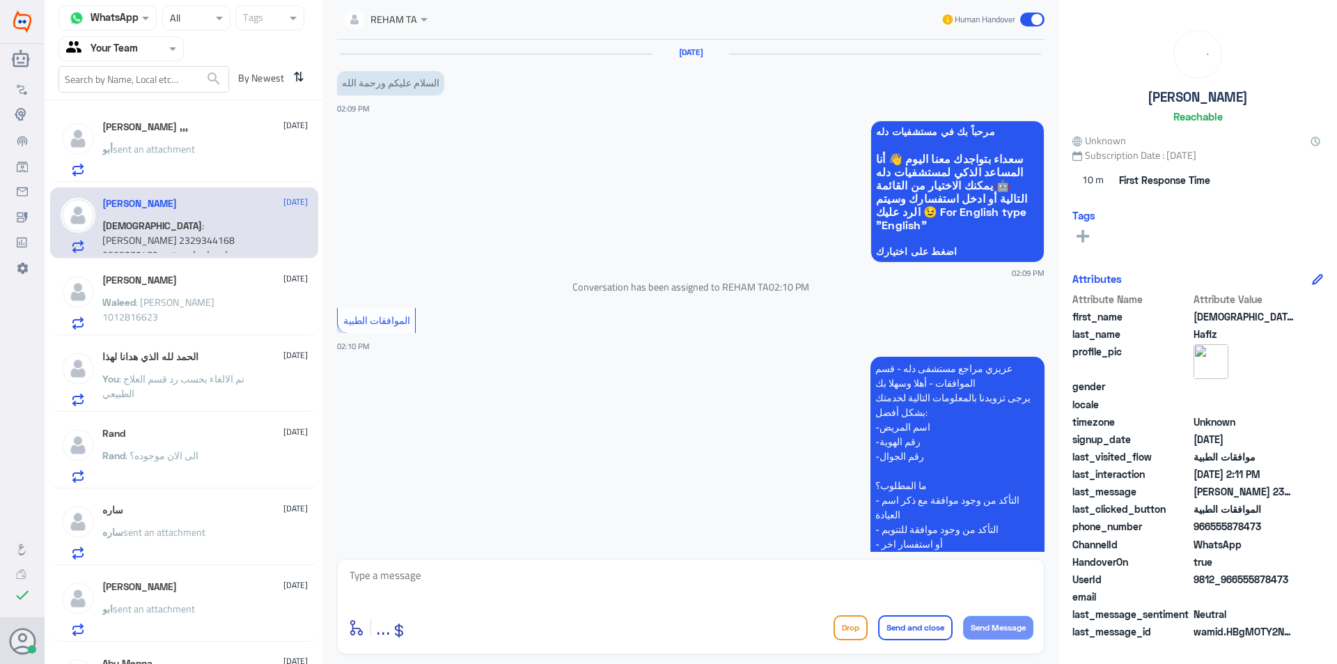
scroll to position [262, 0]
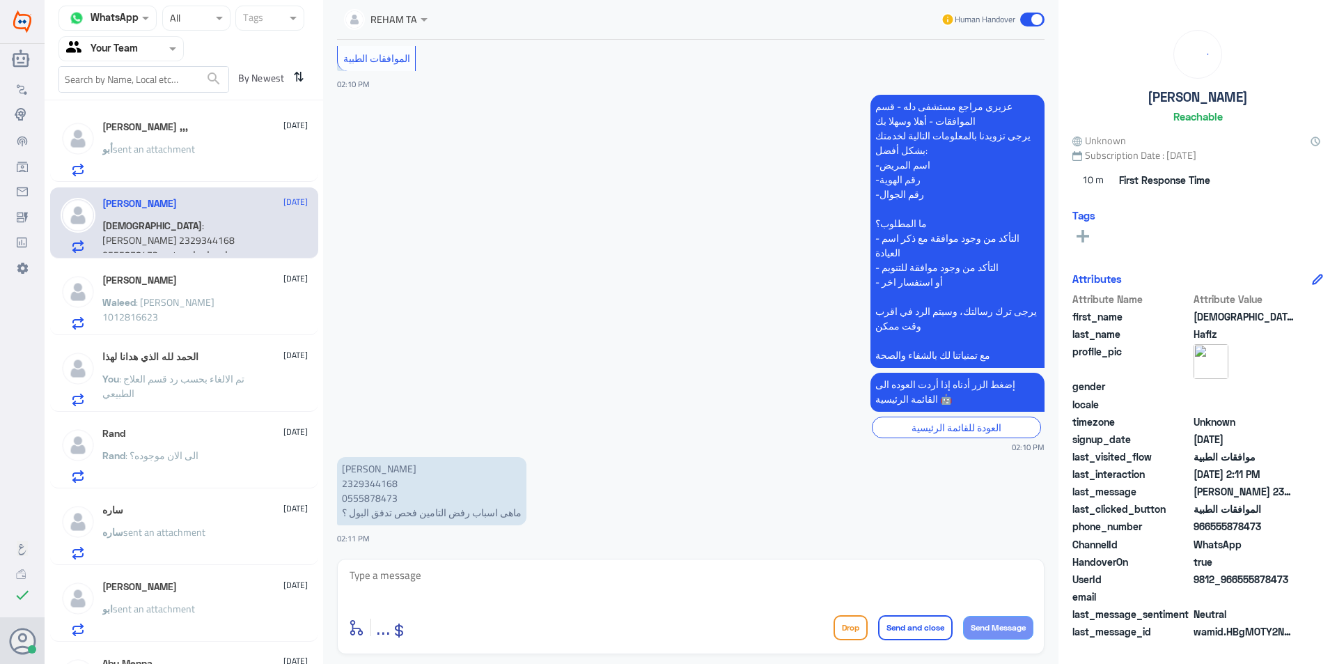
click at [195, 142] on p "أبو sent an attachment" at bounding box center [148, 158] width 93 height 35
